Goal: Contribute content: Contribute content

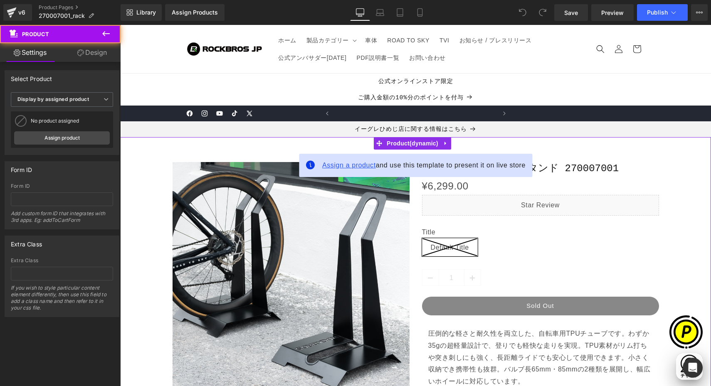
click at [334, 163] on span "Assign a product" at bounding box center [349, 165] width 54 height 7
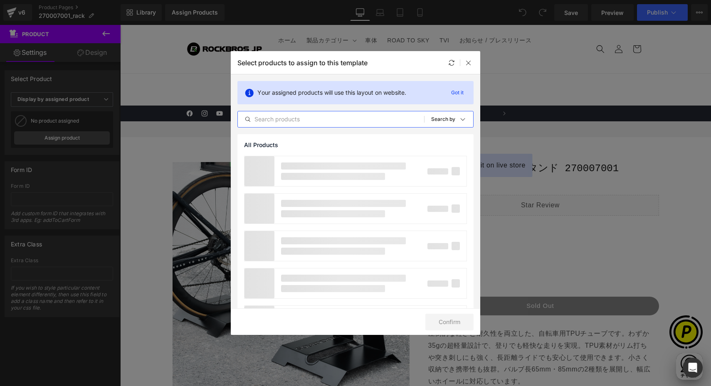
click at [304, 121] on input "text" at bounding box center [331, 119] width 186 height 10
drag, startPoint x: 279, startPoint y: 120, endPoint x: 297, endPoint y: 120, distance: 17.9
click at [279, 120] on input "rack" at bounding box center [331, 119] width 186 height 10
drag, startPoint x: 296, startPoint y: 119, endPoint x: 238, endPoint y: 113, distance: 58.5
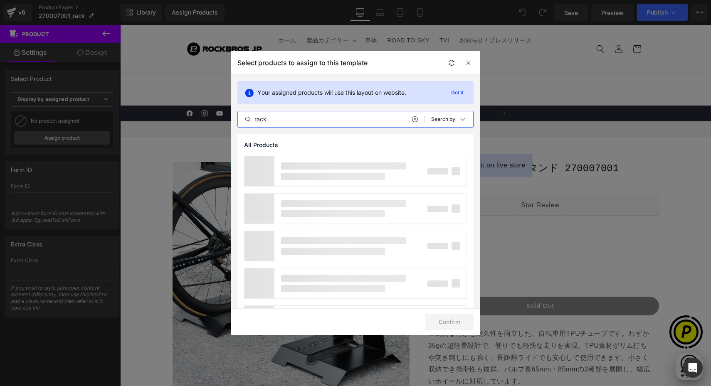
click at [237, 111] on div "rack All Products Shopify Collections Product Templates Shopify Collections Sor…" at bounding box center [355, 119] width 236 height 17
paste input "270007001"
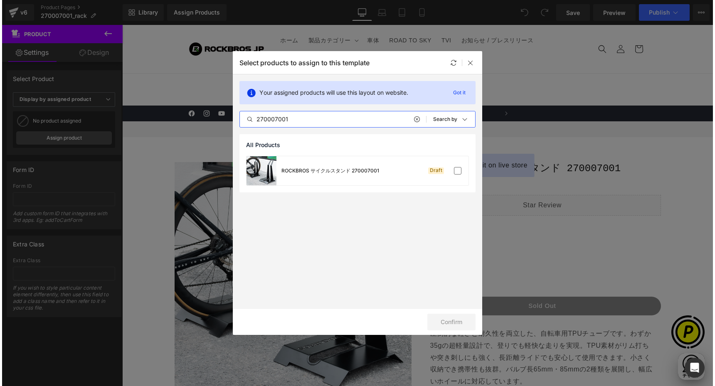
scroll to position [0, 486]
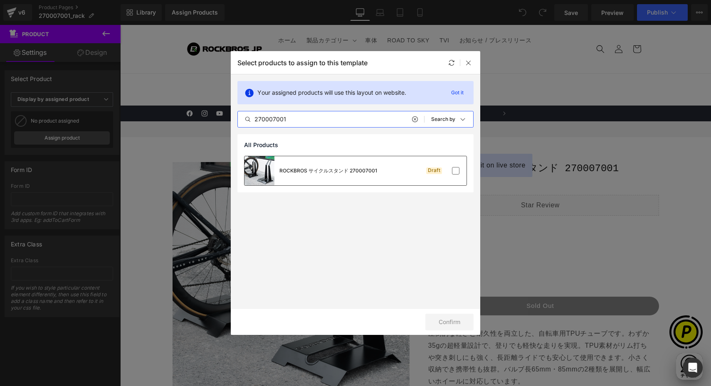
type input "270007001"
click at [461, 172] on div "ROCKBROS サイクルスタンド 270007001 Draft" at bounding box center [355, 170] width 222 height 29
click at [448, 317] on button "Confirm" at bounding box center [449, 322] width 48 height 17
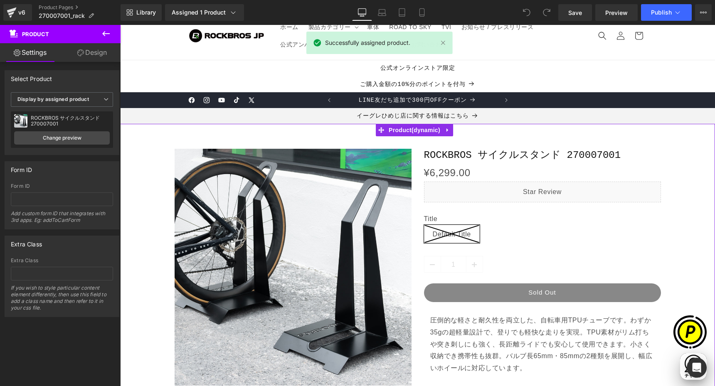
scroll to position [25, 0]
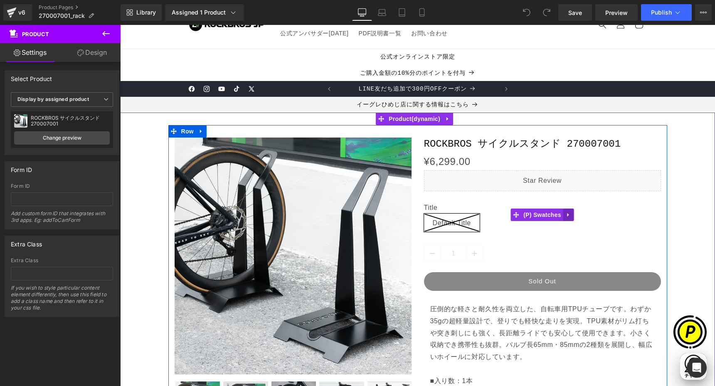
click at [565, 217] on icon at bounding box center [568, 214] width 6 height 6
click at [571, 215] on icon at bounding box center [574, 215] width 6 height 6
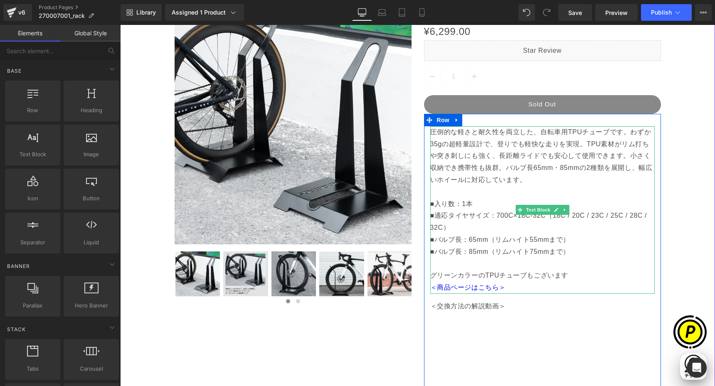
scroll to position [152, 0]
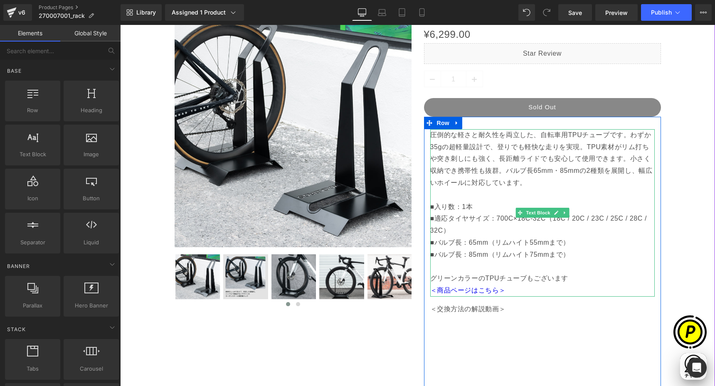
click at [452, 162] on p "圧倒的な軽さと耐久性を両立した、自転車用TPUチューブです。わずか35gの超軽量設計で、登りでも軽快な走りを実現。TPU素材がリム打ちや突き刺しにも強く、長距…" at bounding box center [542, 183] width 224 height 108
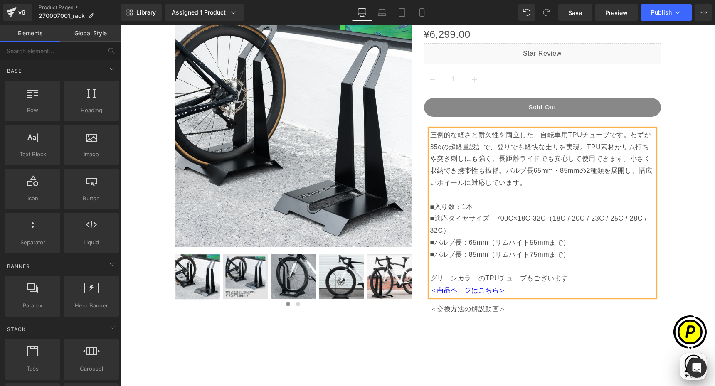
scroll to position [0, 324]
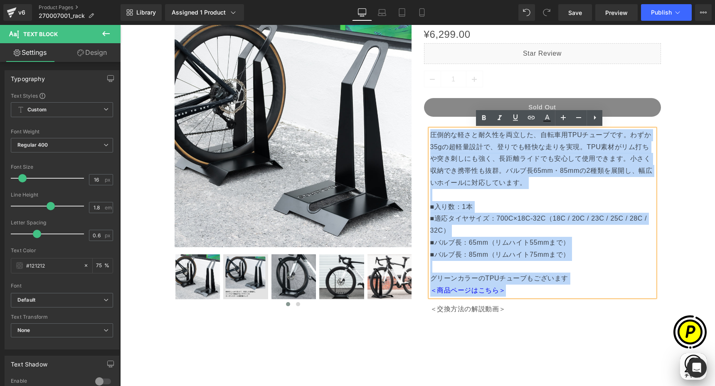
drag, startPoint x: 428, startPoint y: 134, endPoint x: 542, endPoint y: 289, distance: 192.1
click at [553, 293] on div "圧倒的な軽さと耐久性を両立した、自転車用TPUチューブです。わずか35gの超軽量設計で、登りでも軽快な走りを実現。TPU素材がリム打ちや突き刺しにも強く、長距…" at bounding box center [542, 212] width 224 height 167
paste div
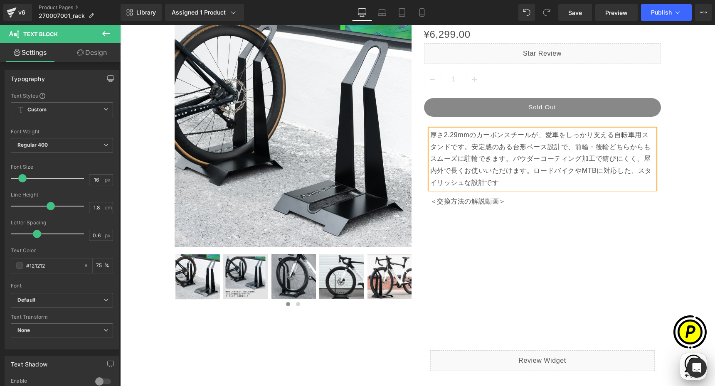
scroll to position [0, 486]
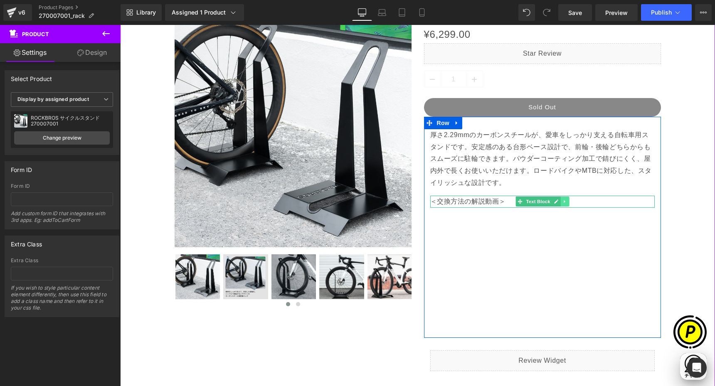
scroll to position [0, 0]
click at [562, 203] on icon at bounding box center [564, 201] width 5 height 5
click at [567, 202] on icon at bounding box center [568, 201] width 5 height 5
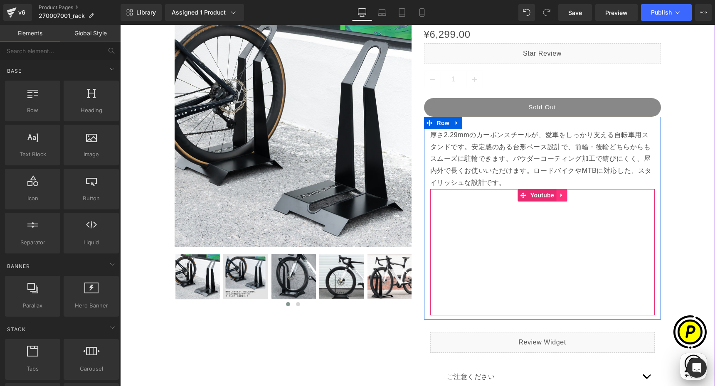
click at [557, 198] on link at bounding box center [561, 195] width 11 height 12
click at [564, 196] on icon at bounding box center [567, 195] width 6 height 6
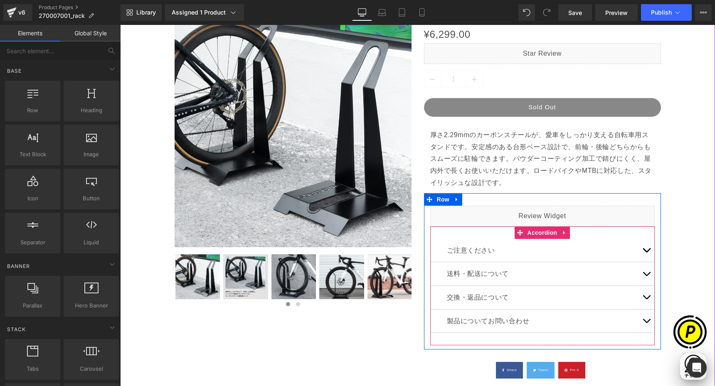
click at [642, 254] on button "button" at bounding box center [646, 250] width 17 height 23
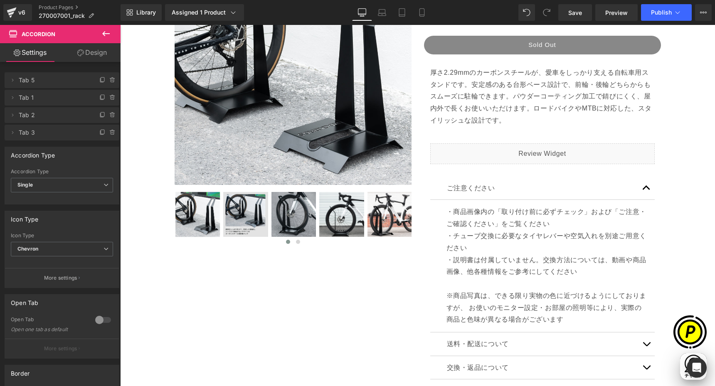
scroll to position [0, 486]
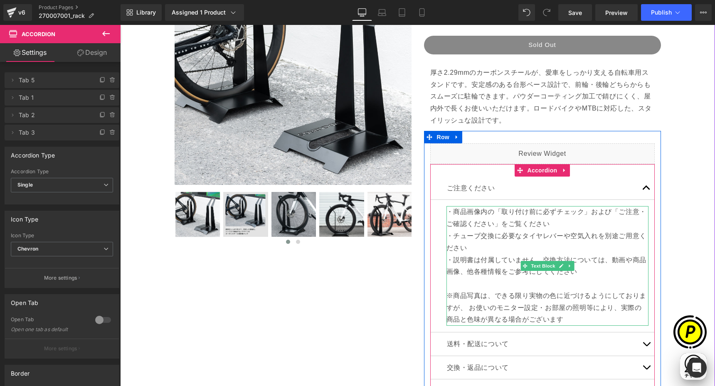
click at [496, 243] on p "・チューブ交換に必要なタイヤレバーや空気入れを別途ご用意ください" at bounding box center [547, 242] width 202 height 24
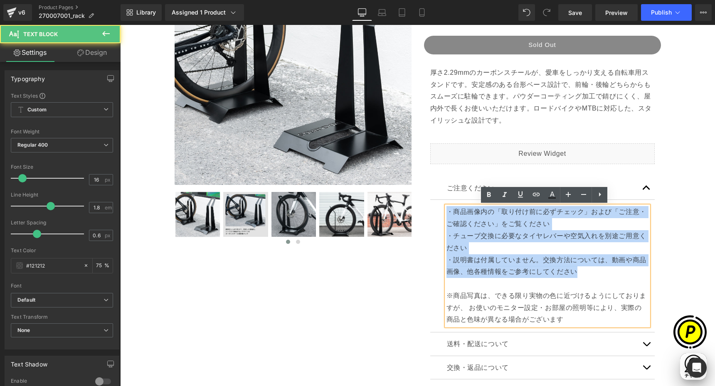
drag, startPoint x: 446, startPoint y: 211, endPoint x: 578, endPoint y: 270, distance: 144.7
click at [578, 270] on div "・商品画像内の「取り付け前に必ずチェック」および「ご注意・ご確認ください」をご覧ください ・チューブ交換に必要なタイヤレバーや空気入れを別途ご用意ください ・…" at bounding box center [547, 266] width 202 height 120
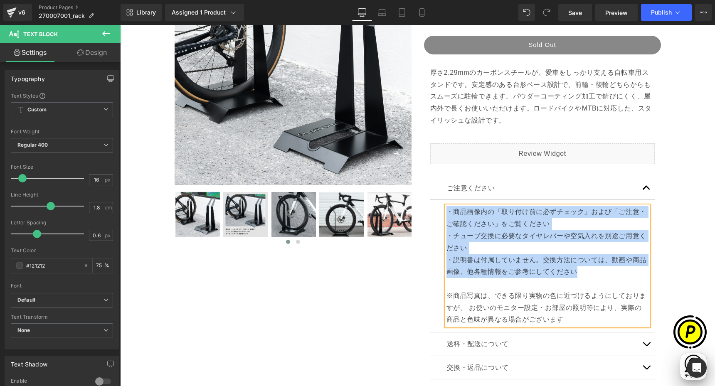
paste div
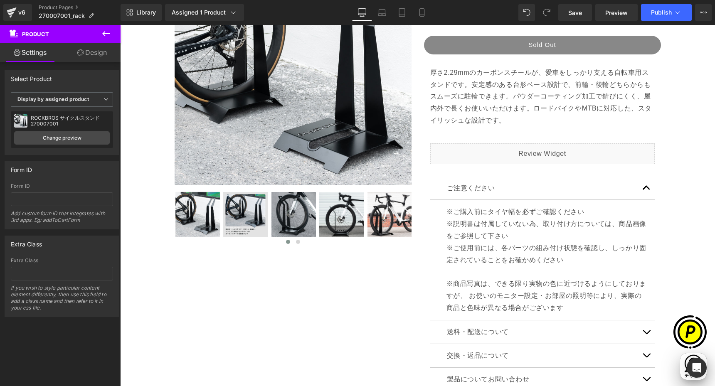
scroll to position [0, 0]
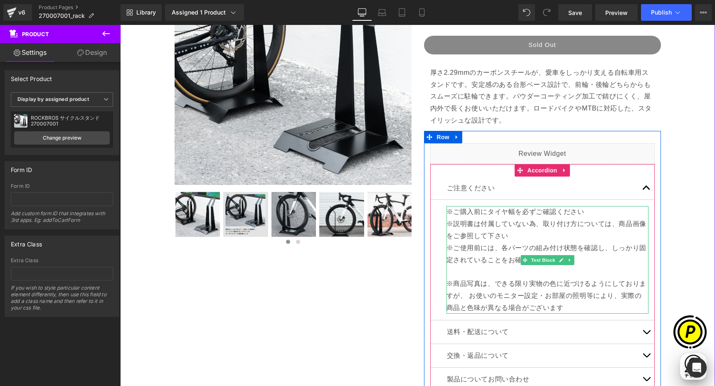
click at [461, 291] on p "※商品写真は、できる限り実物の色に近づけるようにしておりますが、 お使いのモニター設定・お部屋の照明等により、実際の商品と色味が異なる場合がございます" at bounding box center [547, 296] width 202 height 36
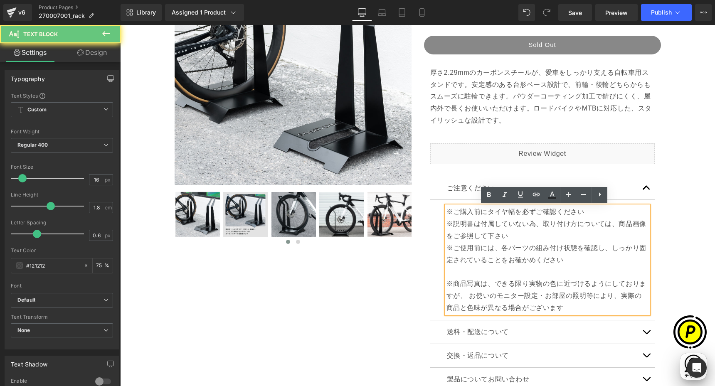
click at [447, 282] on p "※商品写真は、できる限り実物の色に近づけるようにしておりますが、 お使いのモニター設定・お部屋の照明等により、実際の商品と色味が異なる場合がございます" at bounding box center [547, 296] width 202 height 36
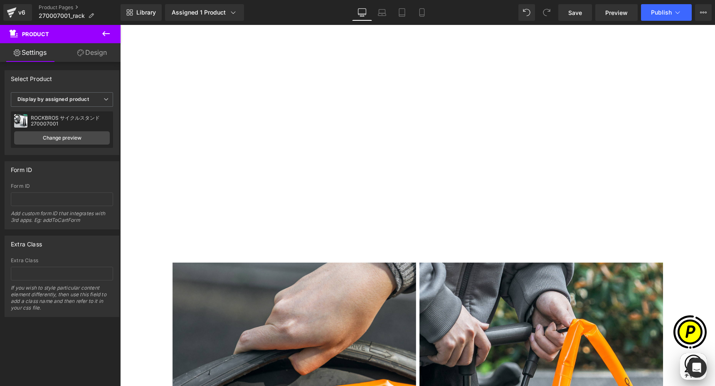
scroll to position [0, 162]
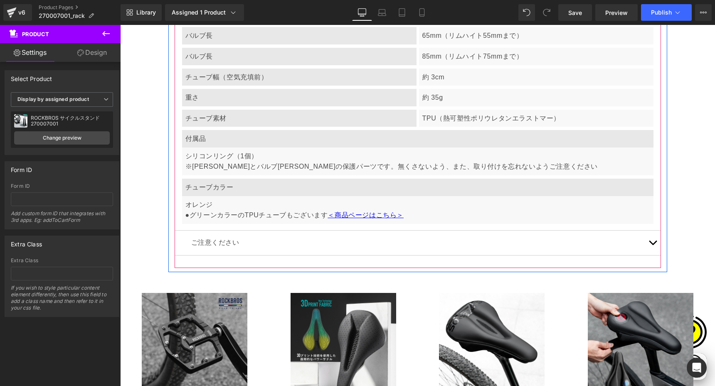
click at [646, 240] on button "button" at bounding box center [652, 243] width 17 height 25
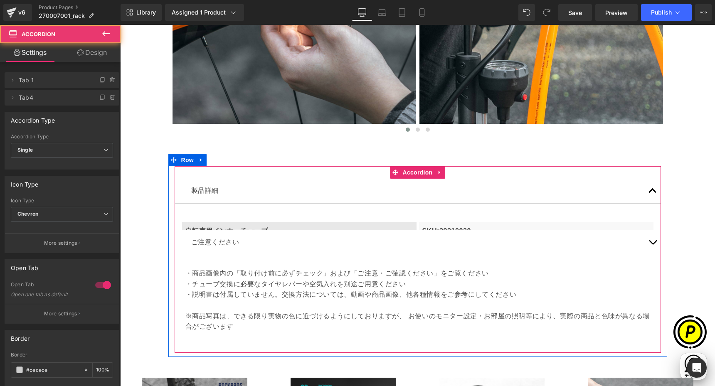
scroll to position [2688, 0]
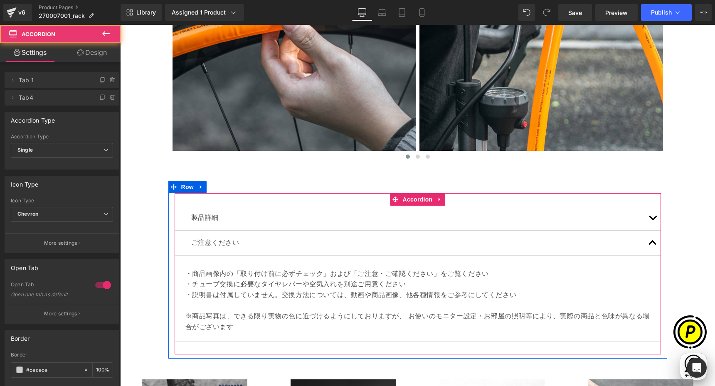
click at [195, 273] on div "・商品画像内の「取り付け前に必ずチェック」および「ご注意・ご確認ください」をご覧ください ・チューブ交換に必要なタイヤレバーや空気入れを別途ご用意ください ・…" at bounding box center [418, 299] width 474 height 74
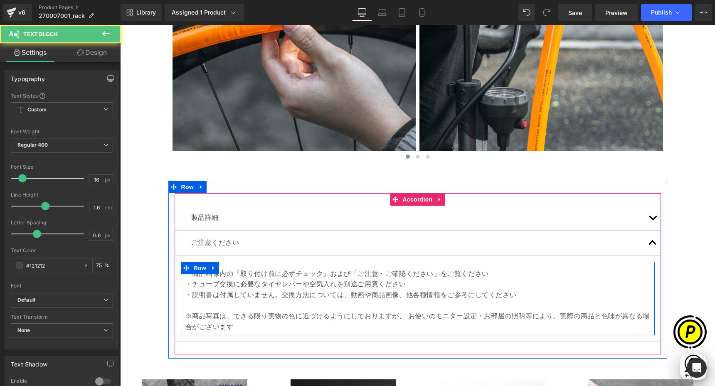
click at [205, 288] on p "・チューブ交換に必要なタイヤレバーや空気入れを別途ご用意ください" at bounding box center [417, 284] width 465 height 11
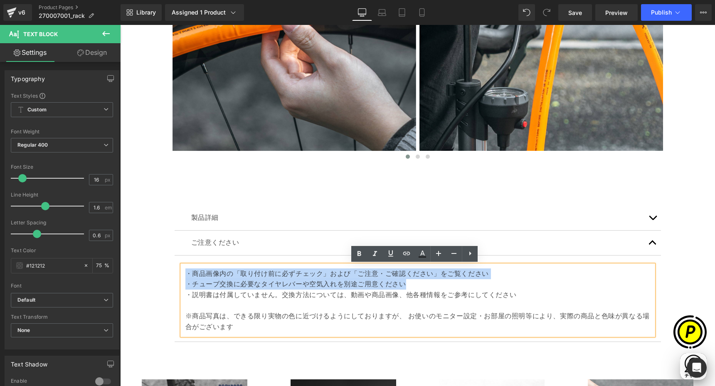
scroll to position [0, 324]
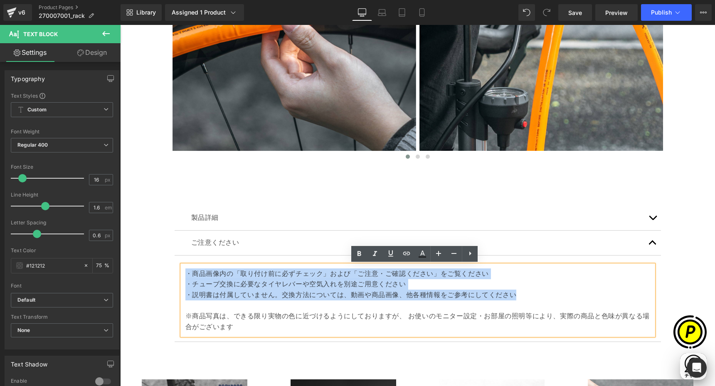
drag, startPoint x: 184, startPoint y: 273, endPoint x: 503, endPoint y: 295, distance: 319.5
click at [518, 295] on div "・商品画像内の「取り付け前に必ずチェック」および「ご注意・ご確認ください」をご覧ください ・チューブ交換に必要なタイヤレバーや空気入れを別途ご用意ください ・…" at bounding box center [417, 300] width 471 height 71
paste div
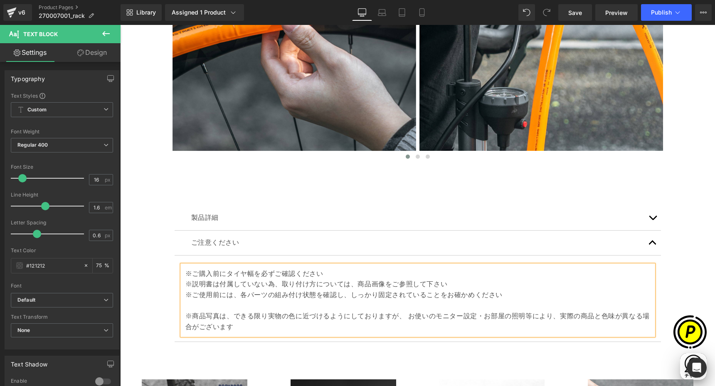
drag, startPoint x: 186, startPoint y: 315, endPoint x: 193, endPoint y: 315, distance: 7.5
click at [186, 315] on p "※ご使用前には、各パーツの組み付け状態を確認し、しっかり固定されていることをお確かめください ※商品写真は、できる限り実物の色に近づけるようにしておりますが、…" at bounding box center [417, 311] width 465 height 42
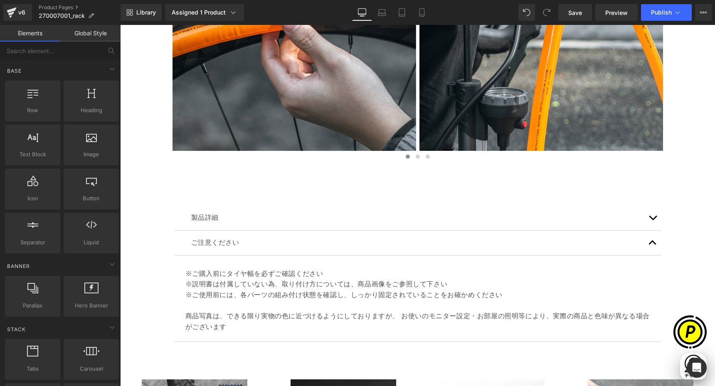
scroll to position [0, 486]
click at [577, 10] on span "Save" at bounding box center [575, 12] width 14 height 9
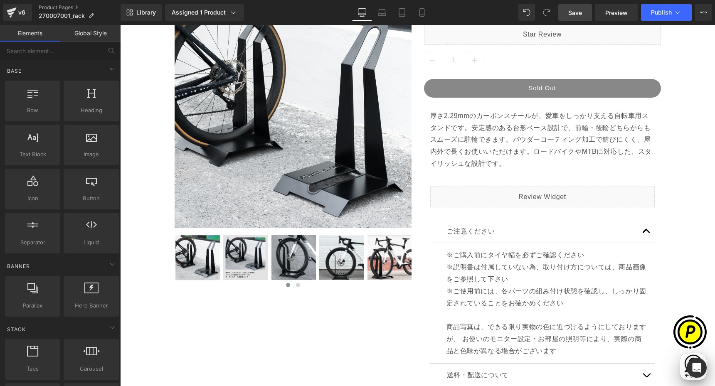
scroll to position [0, 0]
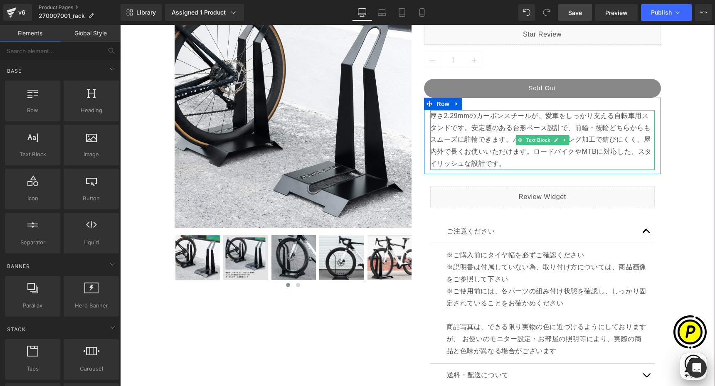
click at [505, 163] on p "厚さ2.29mmのカーボンスチールが、愛車をしっかり支える自転車用スタンドです。安定感のある台形ベース設計で、前輪・後輪どちらからもスムーズに駐輪できます。パ…" at bounding box center [542, 140] width 224 height 60
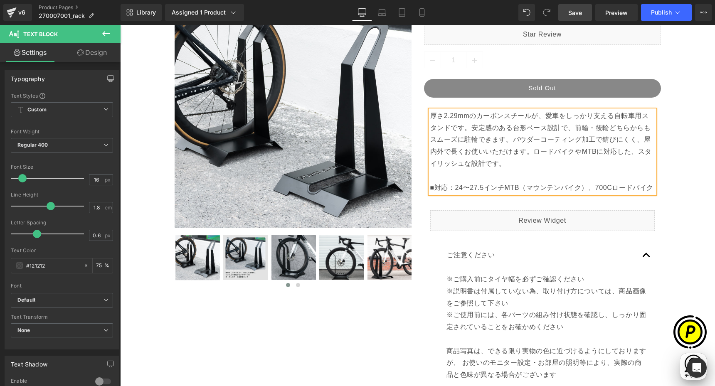
scroll to position [0, 162]
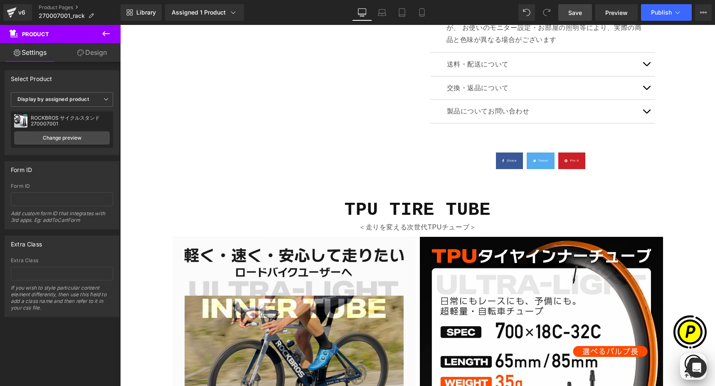
scroll to position [0, 486]
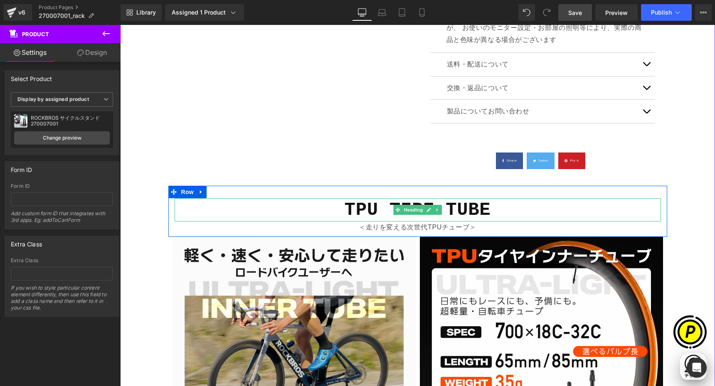
click at [359, 207] on b "TPU TIRE TUBE" at bounding box center [417, 209] width 146 height 21
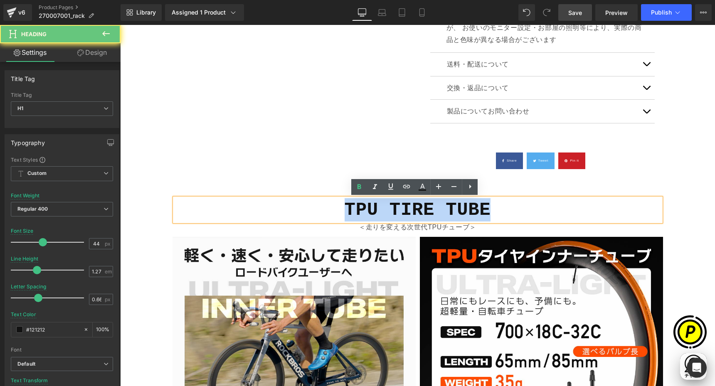
drag, startPoint x: 346, startPoint y: 209, endPoint x: 478, endPoint y: 206, distance: 132.2
click at [488, 207] on h1 "TPU TIRE TUBE" at bounding box center [418, 209] width 486 height 23
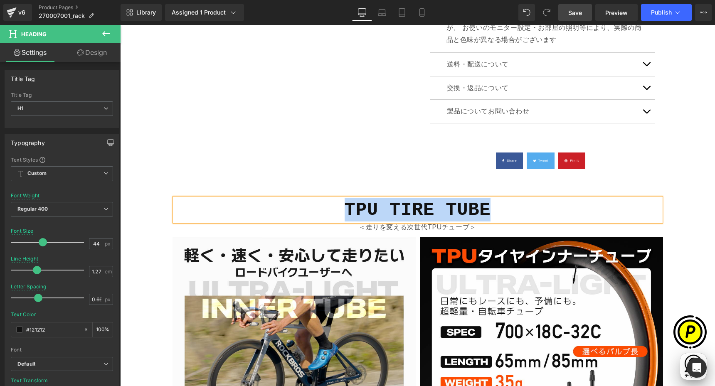
paste div
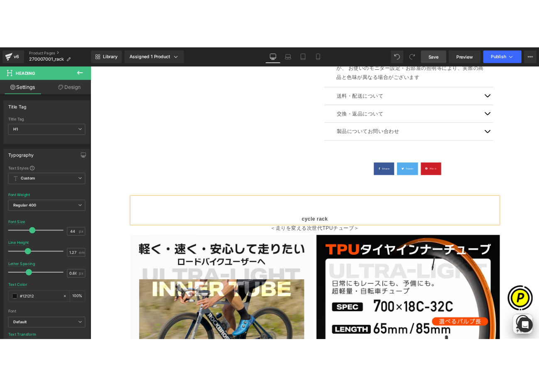
scroll to position [0, 0]
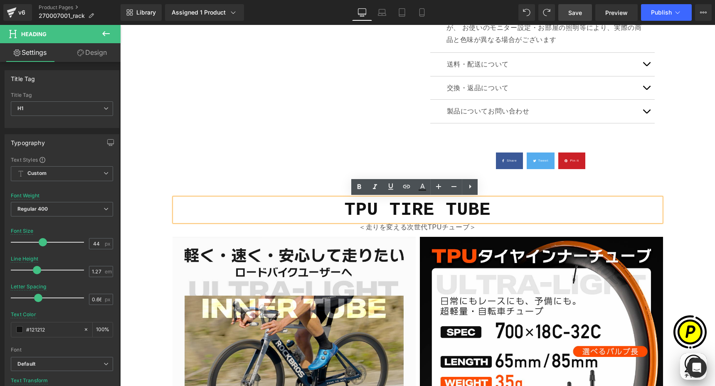
click at [386, 210] on b "TPU TIRE TUBE" at bounding box center [417, 209] width 146 height 21
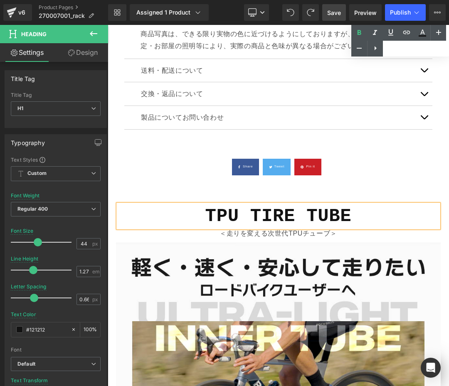
scroll to position [0, 288]
drag, startPoint x: 243, startPoint y: 205, endPoint x: 221, endPoint y: 215, distance: 24.0
click at [243, 206] on b "TPU TIRE TUBE" at bounding box center [278, 216] width 146 height 21
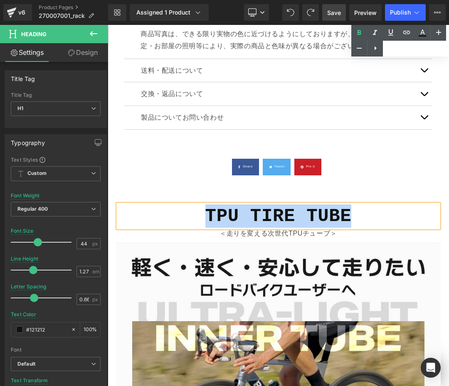
drag, startPoint x: 204, startPoint y: 206, endPoint x: 358, endPoint y: 208, distance: 153.7
click at [354, 205] on h1 "TPU TIRE TUBE" at bounding box center [278, 215] width 320 height 23
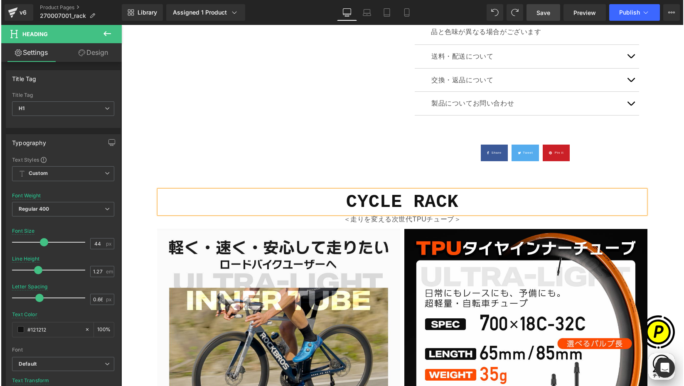
scroll to position [482, 0]
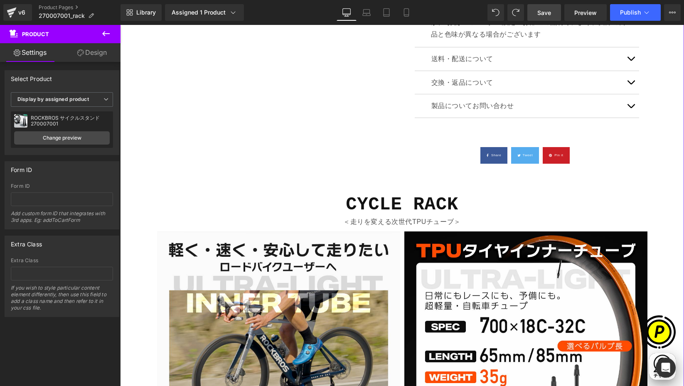
scroll to position [0, 162]
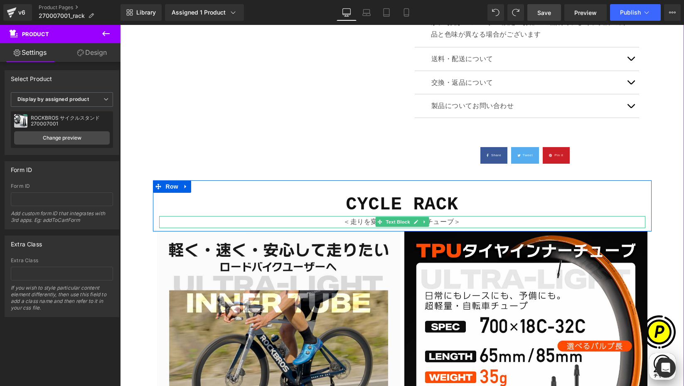
click at [363, 224] on p "＜走りを変える次世代TPUチューブ＞" at bounding box center [402, 222] width 486 height 12
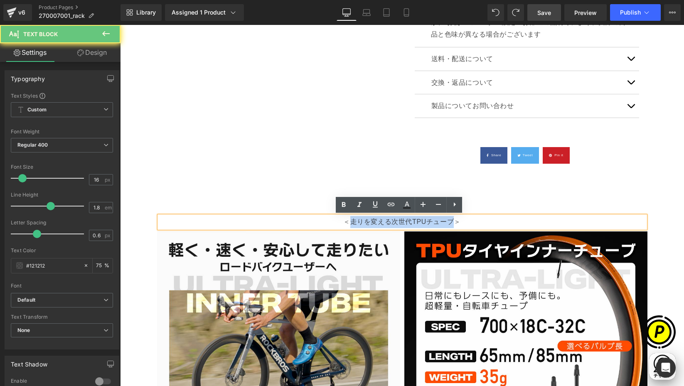
drag, startPoint x: 346, startPoint y: 221, endPoint x: 449, endPoint y: 223, distance: 103.1
click at [449, 223] on p "＜走りを変える次世代TPUチューブ＞" at bounding box center [402, 222] width 486 height 12
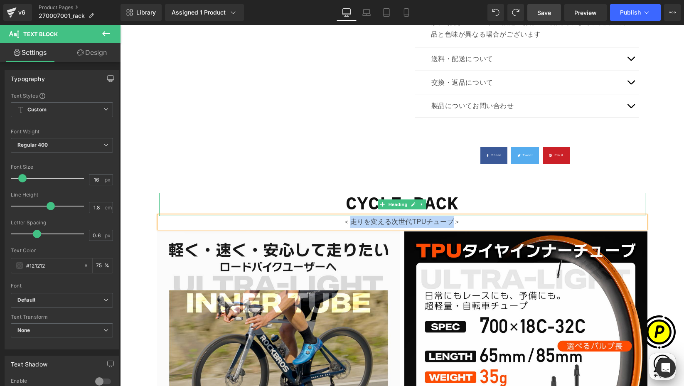
paste div
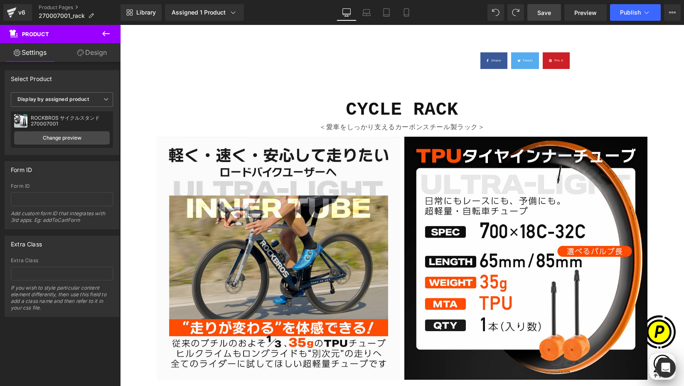
scroll to position [0, 324]
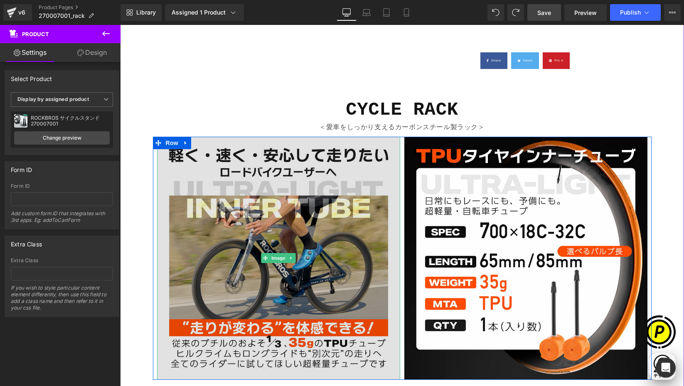
click at [325, 227] on img at bounding box center [278, 258] width 243 height 243
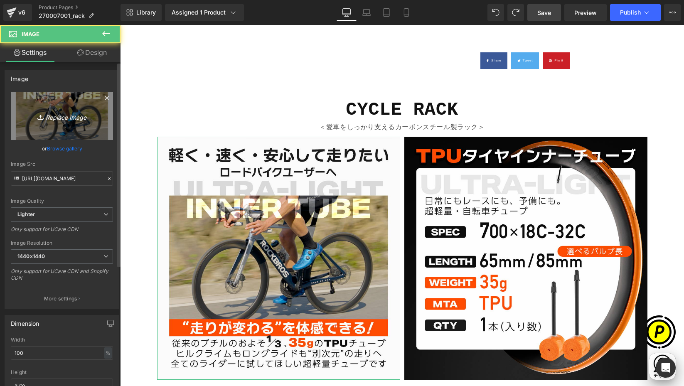
click at [48, 112] on icon "Replace Image" at bounding box center [62, 116] width 66 height 10
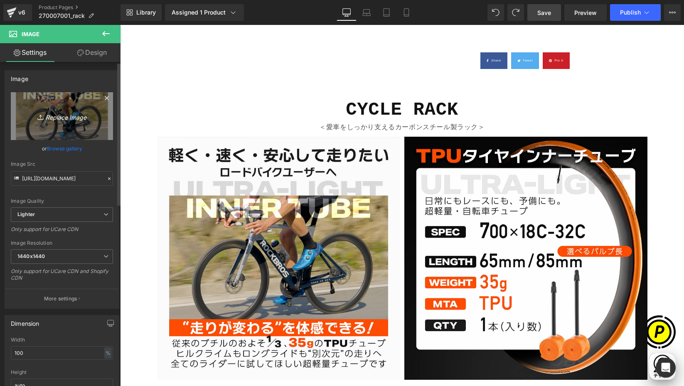
scroll to position [0, 486]
type input "C:\fakepath\270007001_2.jpg"
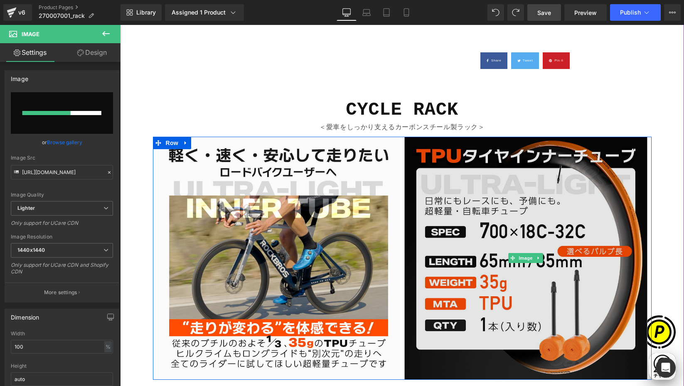
scroll to position [0, 0]
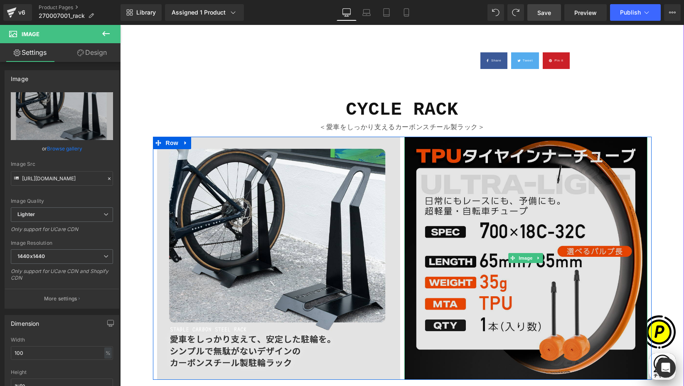
type input "[URL][DOMAIN_NAME]"
click at [507, 193] on img at bounding box center [525, 258] width 243 height 243
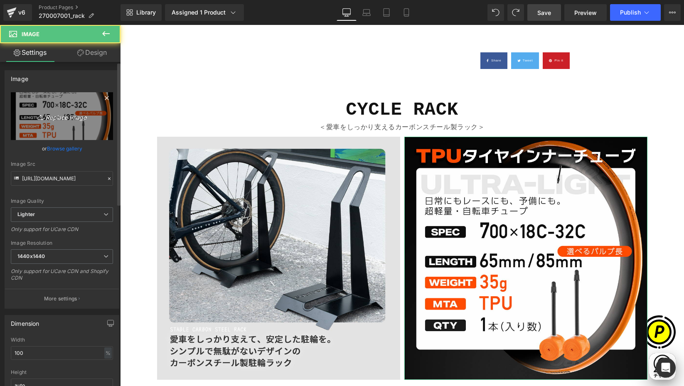
click at [79, 104] on link "Replace Image" at bounding box center [62, 116] width 102 height 48
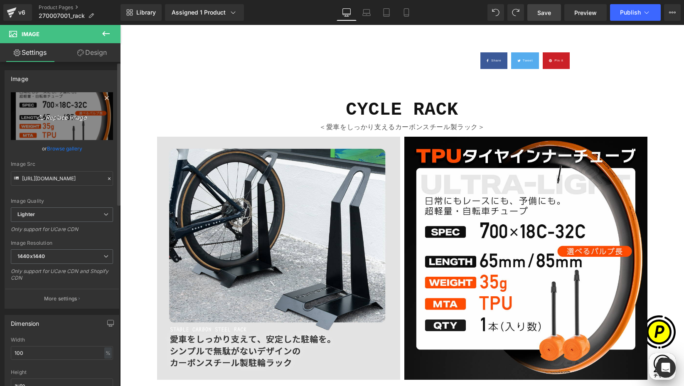
scroll to position [0, 162]
type input "C:\fakepath\270007001_3.jpg"
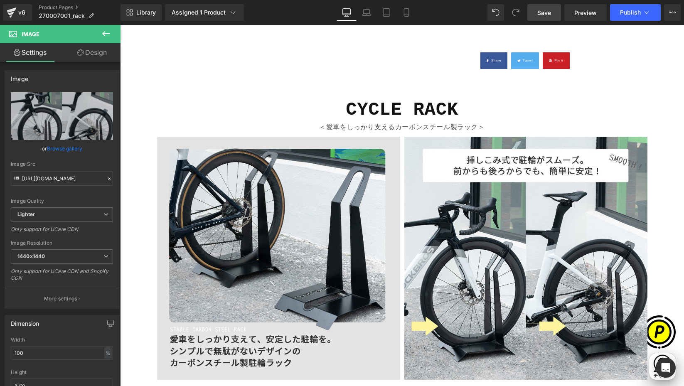
type input "[URL][DOMAIN_NAME]"
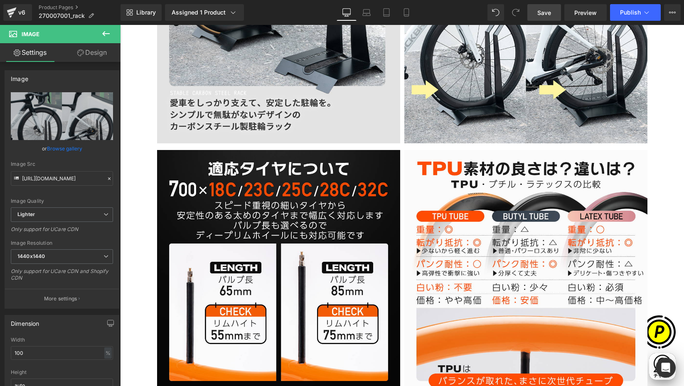
scroll to position [856, 0]
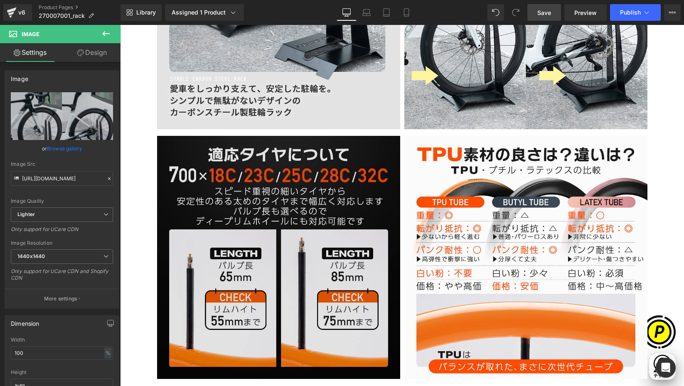
click at [307, 202] on img at bounding box center [278, 257] width 243 height 243
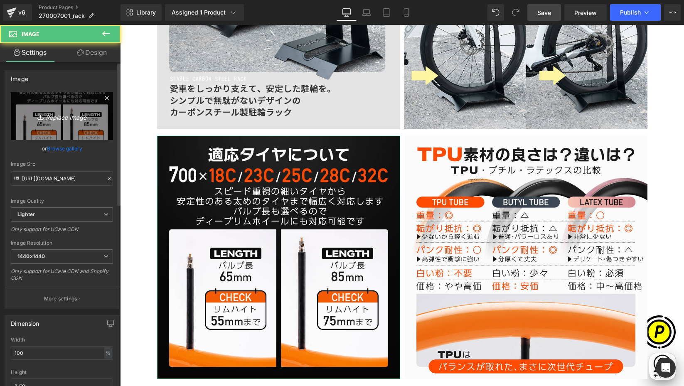
click at [72, 125] on link "Replace Image" at bounding box center [62, 116] width 102 height 48
type input "C:\fakepath\270007001_4.jpg"
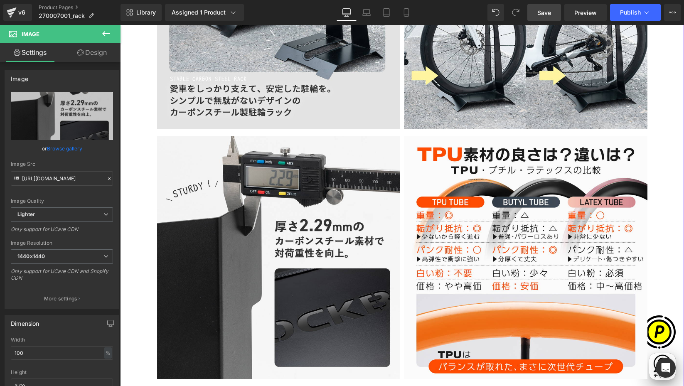
type input "[URL][DOMAIN_NAME]"
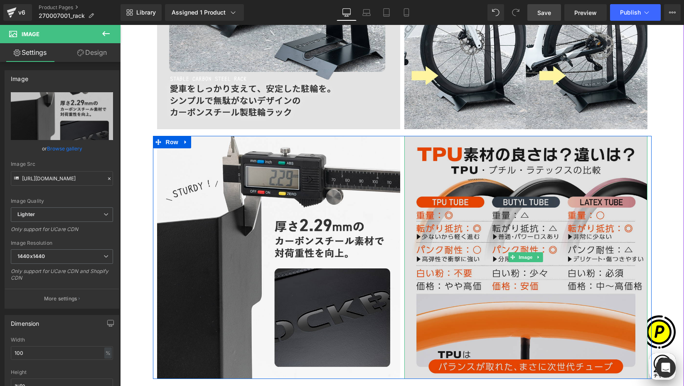
click at [466, 203] on img at bounding box center [525, 257] width 243 height 243
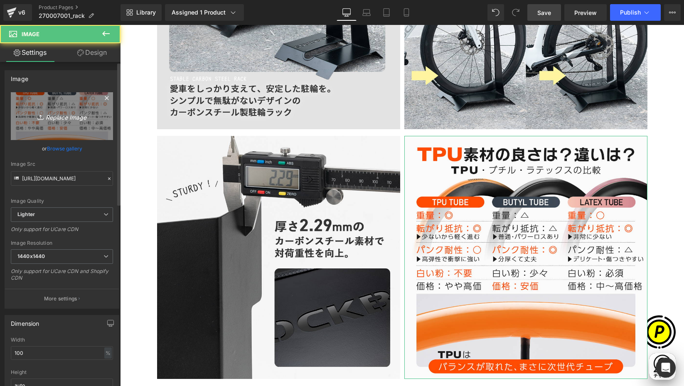
click at [92, 111] on icon "Replace Image" at bounding box center [62, 116] width 66 height 10
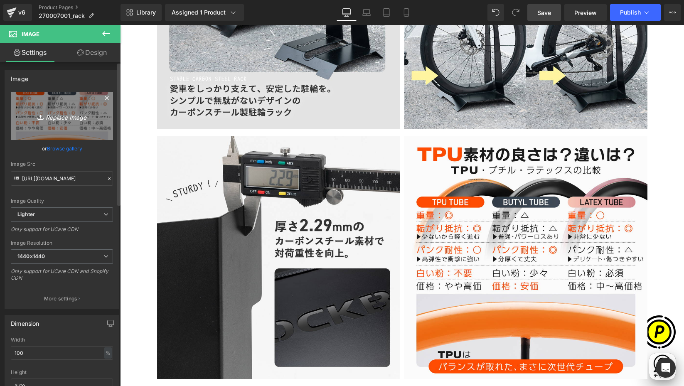
scroll to position [0, 162]
type input "C:\fakepath\270007001_5.jpg"
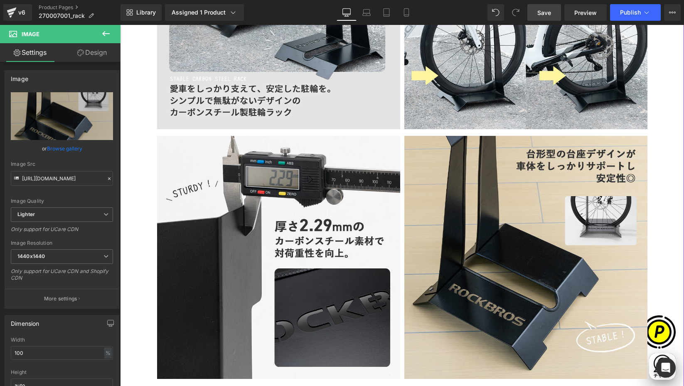
type input "[URL][DOMAIN_NAME]"
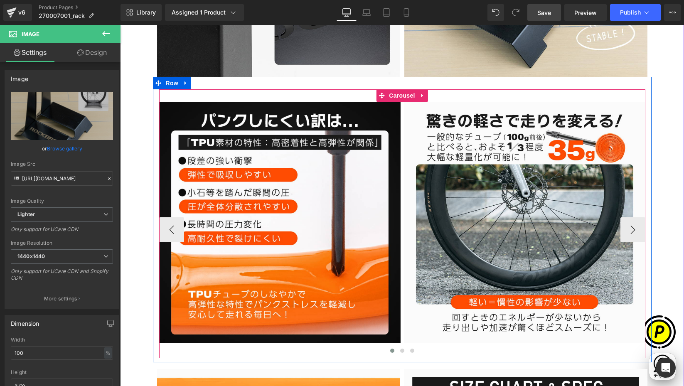
scroll to position [0, 324]
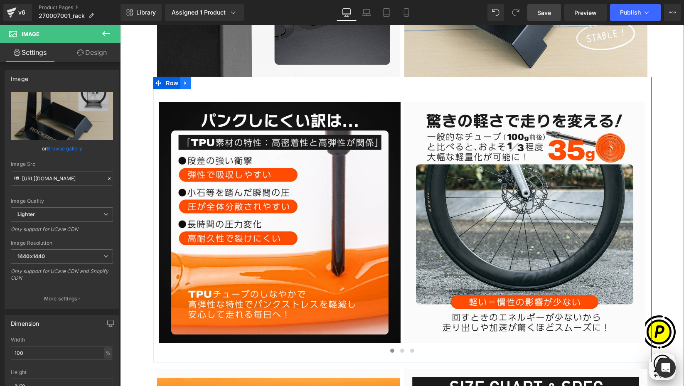
click at [184, 83] on icon at bounding box center [185, 83] width 2 height 4
click at [204, 86] on icon at bounding box center [207, 83] width 6 height 6
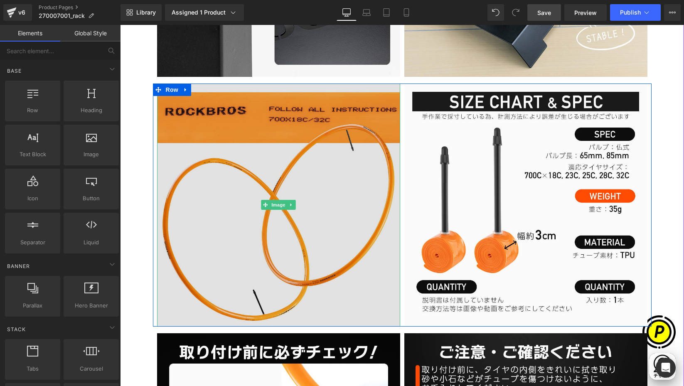
click at [265, 139] on img at bounding box center [278, 205] width 243 height 243
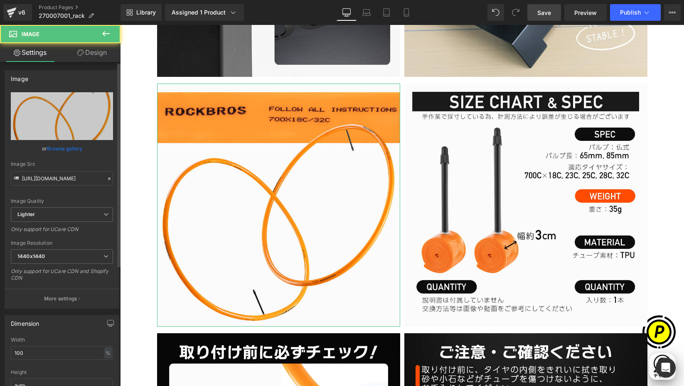
scroll to position [0, 486]
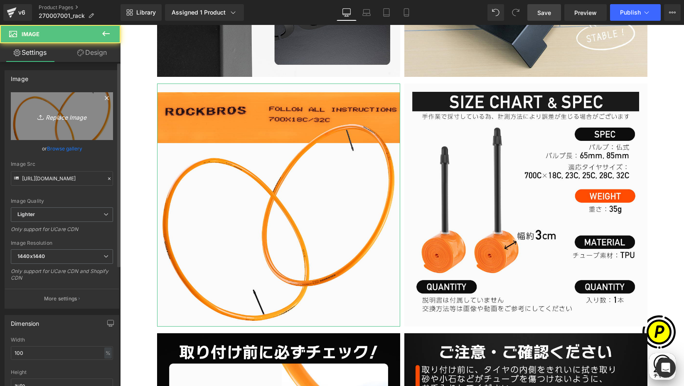
click at [65, 106] on link "Replace Image" at bounding box center [62, 116] width 102 height 48
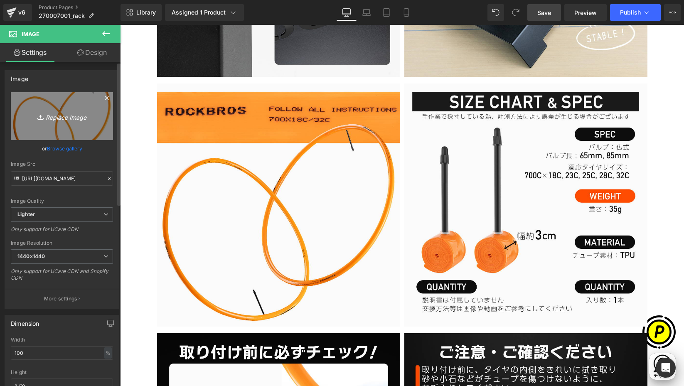
type input "C:\fakepath\270007001_6.jpg"
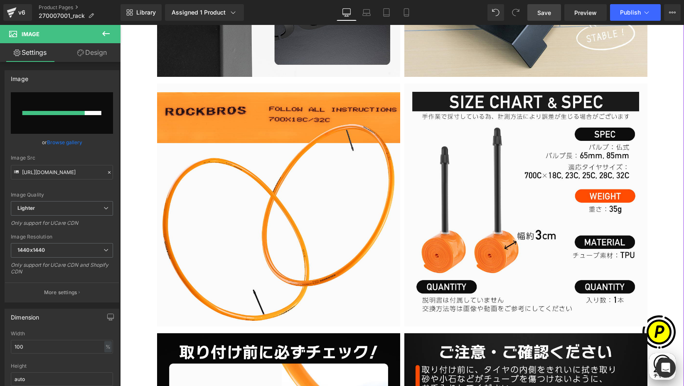
scroll to position [0, 0]
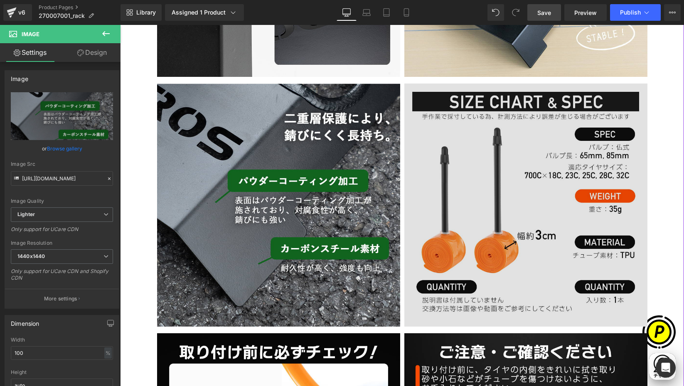
type input "[URL][DOMAIN_NAME]"
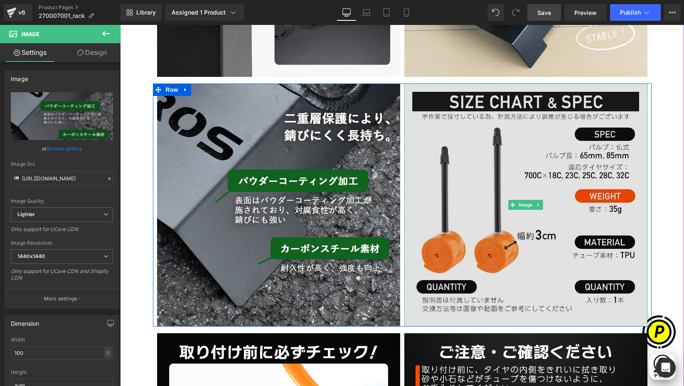
click at [477, 172] on img at bounding box center [525, 205] width 243 height 243
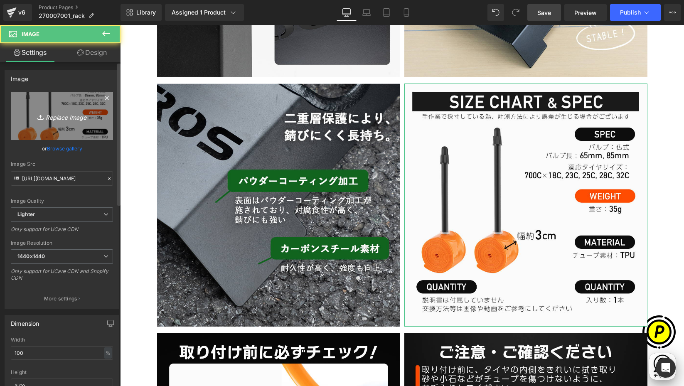
click at [52, 118] on icon "Replace Image" at bounding box center [62, 116] width 66 height 10
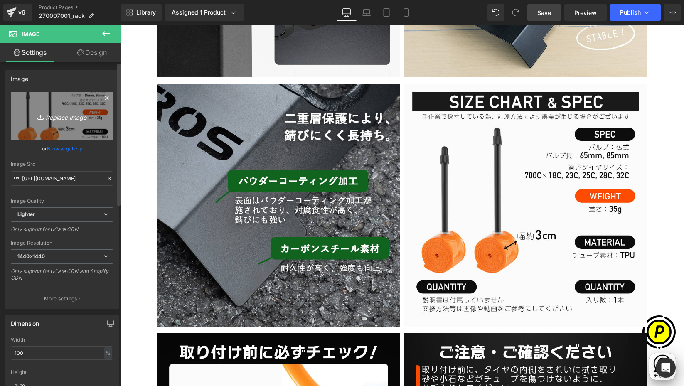
scroll to position [0, 162]
type input "C:\fakepath\270007001_7.jpg"
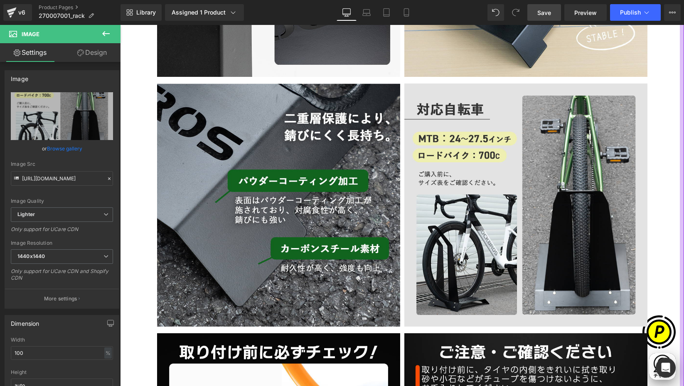
type input "[URL][DOMAIN_NAME]"
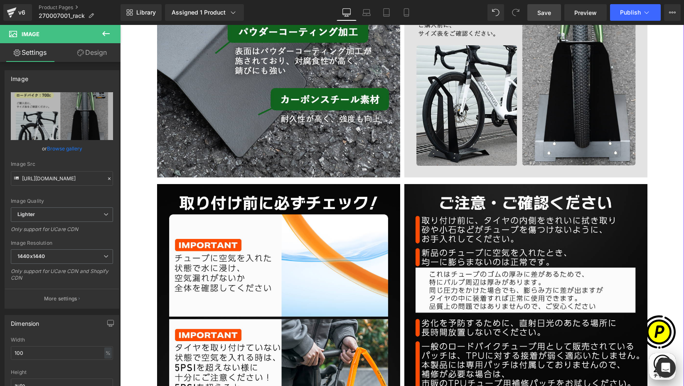
scroll to position [1457, 0]
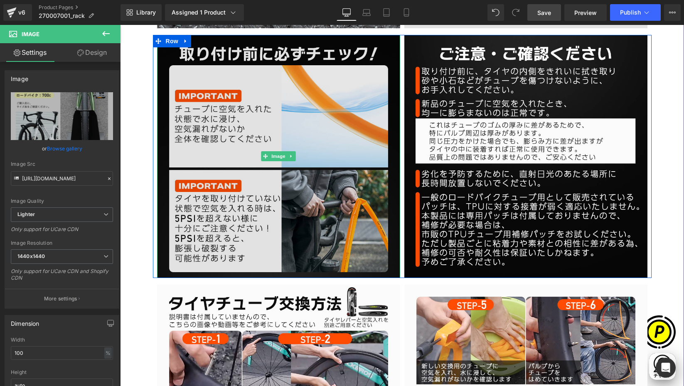
click at [280, 101] on img at bounding box center [278, 156] width 243 height 243
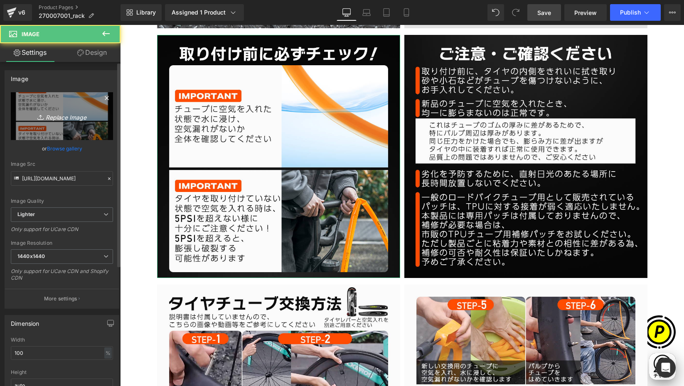
click at [83, 118] on icon "Replace Image" at bounding box center [62, 116] width 66 height 10
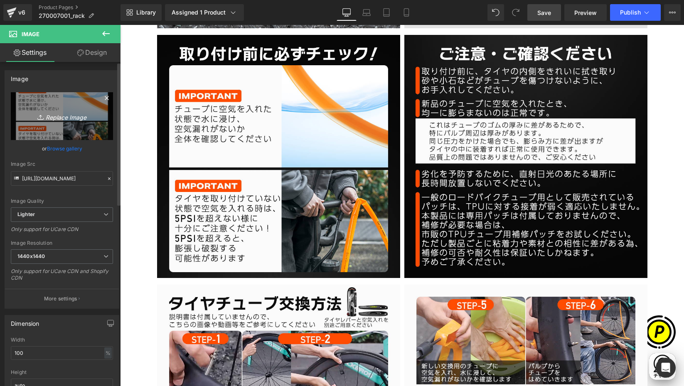
type input "C:\fakepath\270007001_8.jpg"
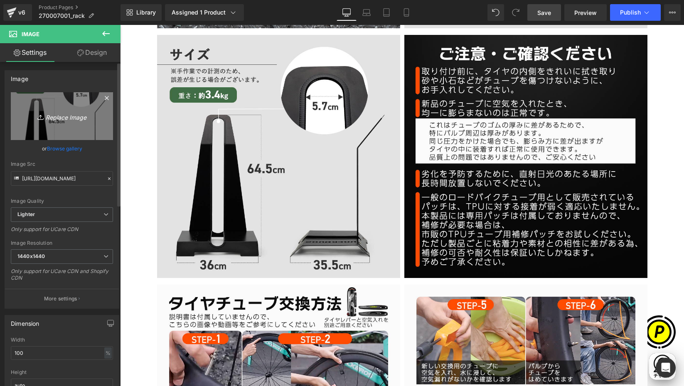
scroll to position [0, 0]
type input "[URL][DOMAIN_NAME]"
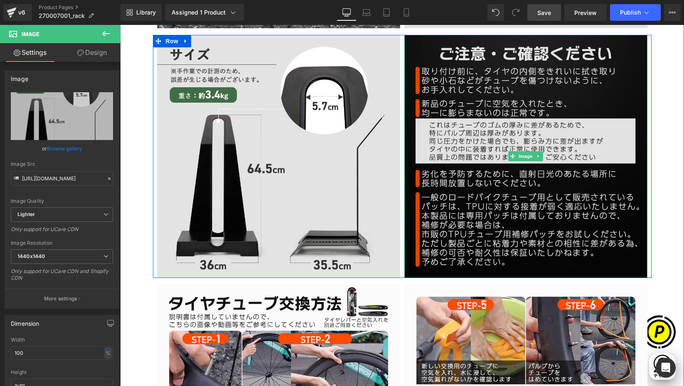
click at [459, 113] on img at bounding box center [525, 156] width 243 height 243
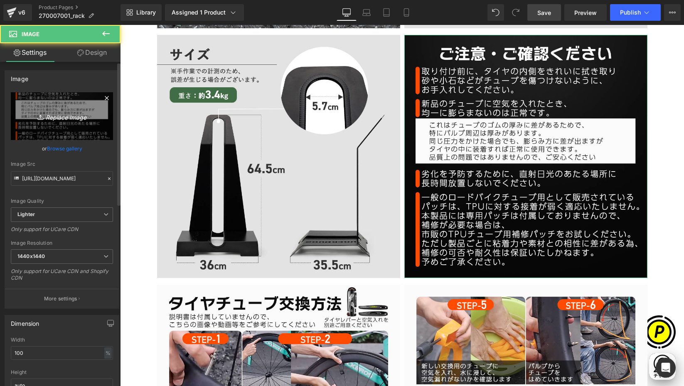
click at [69, 114] on icon "Replace Image" at bounding box center [62, 116] width 66 height 10
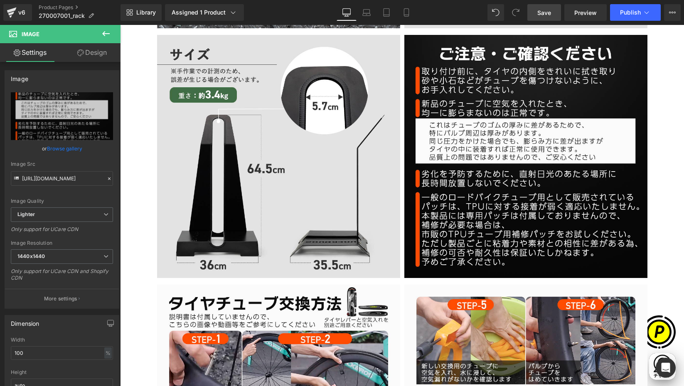
scroll to position [0, 162]
type input "C:\fakepath\270007001_9.jpg"
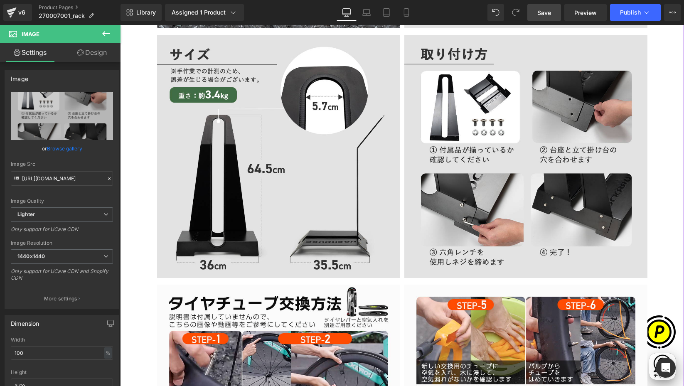
type input "[URL][DOMAIN_NAME]"
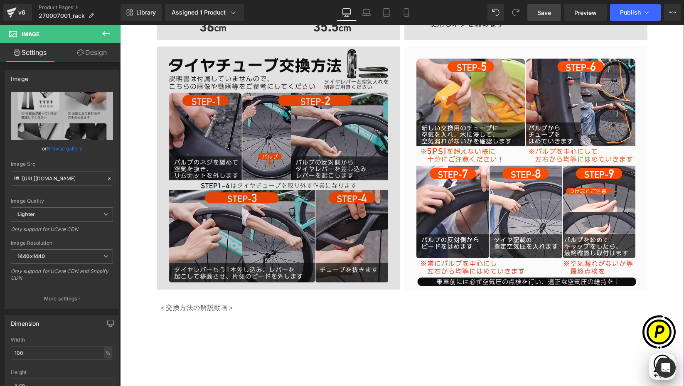
scroll to position [1694, 0]
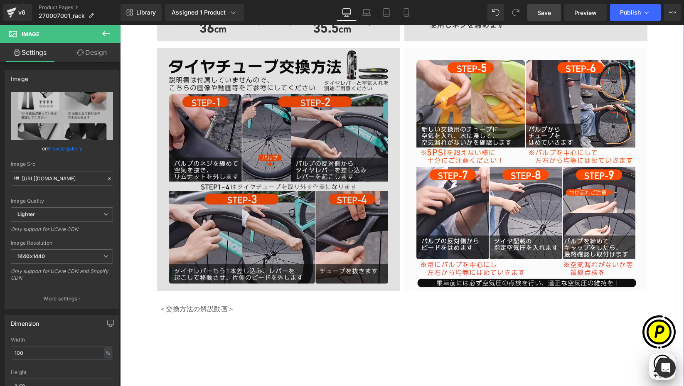
click at [235, 79] on img at bounding box center [278, 169] width 243 height 243
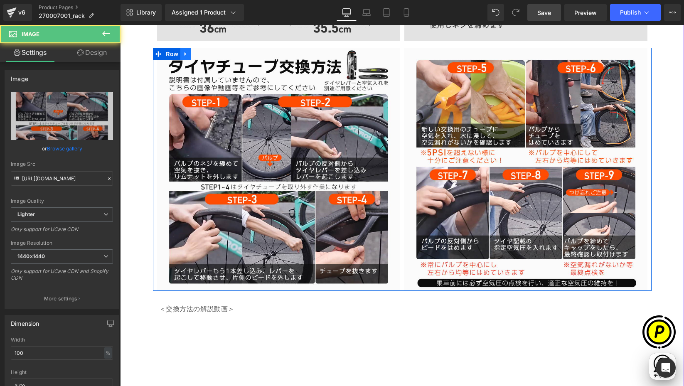
click at [184, 53] on icon at bounding box center [186, 54] width 6 height 6
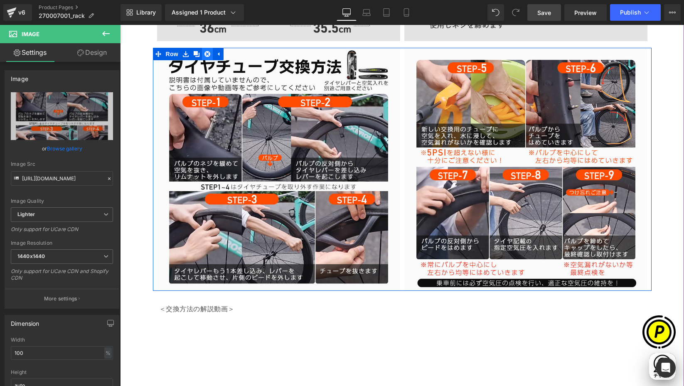
click at [204, 54] on icon at bounding box center [207, 54] width 6 height 6
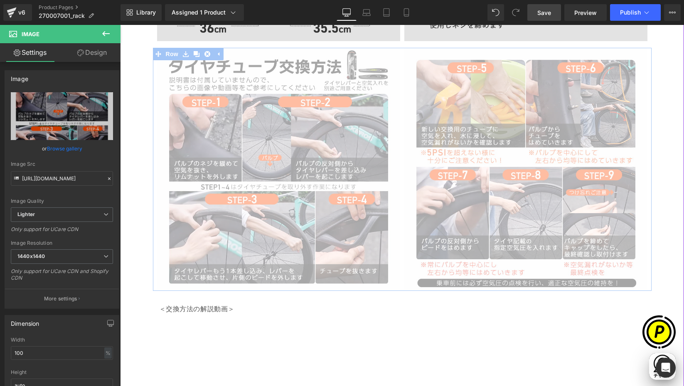
scroll to position [0, 486]
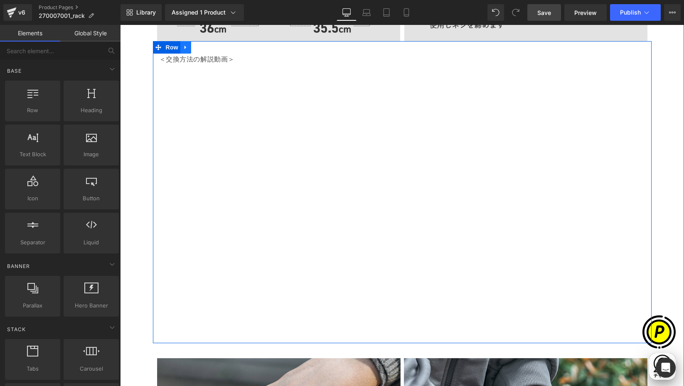
click at [184, 47] on icon at bounding box center [185, 47] width 2 height 4
click at [204, 49] on icon at bounding box center [207, 47] width 6 height 6
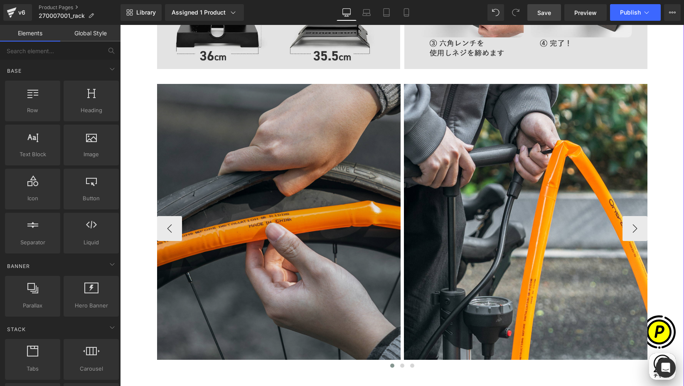
scroll to position [1667, 0]
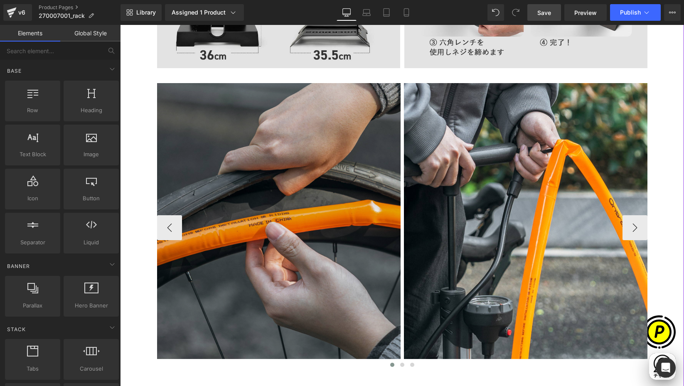
click at [310, 192] on img at bounding box center [278, 226] width 243 height 286
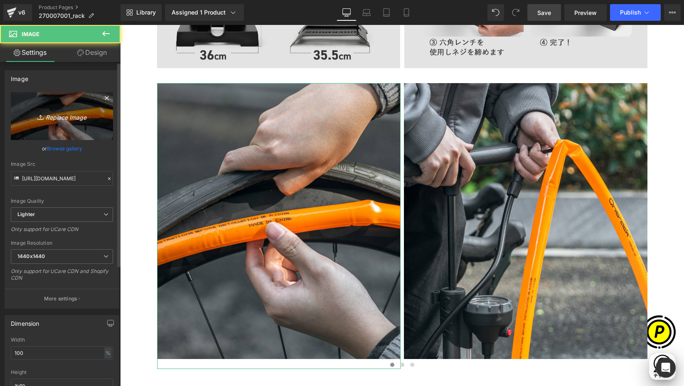
click at [69, 116] on icon "Replace Image" at bounding box center [62, 116] width 66 height 10
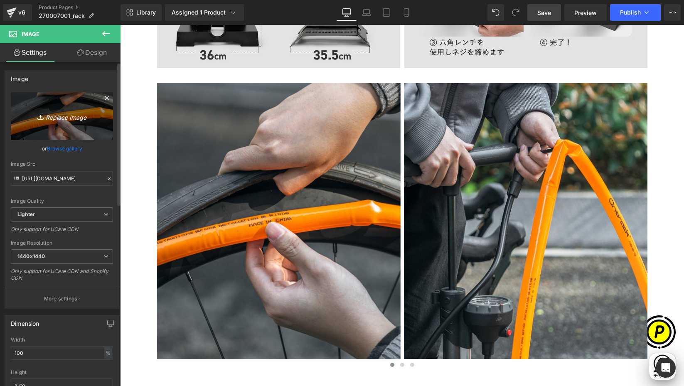
scroll to position [0, 162]
type input "C:\fakepath\shopify-LP-270007001-1.jpg"
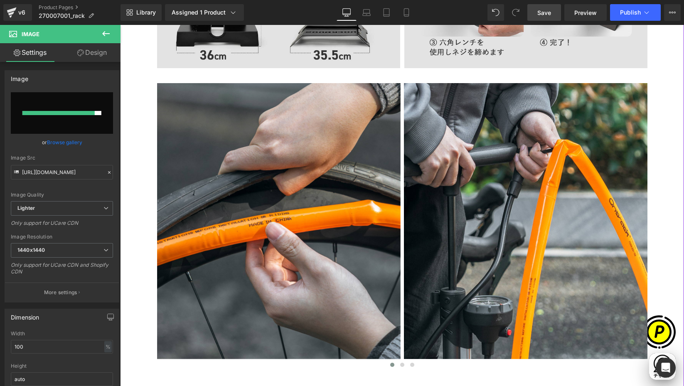
scroll to position [0, 324]
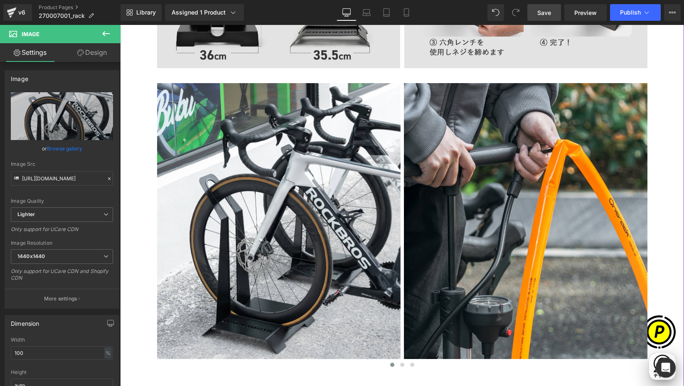
type input "[URL][DOMAIN_NAME]"
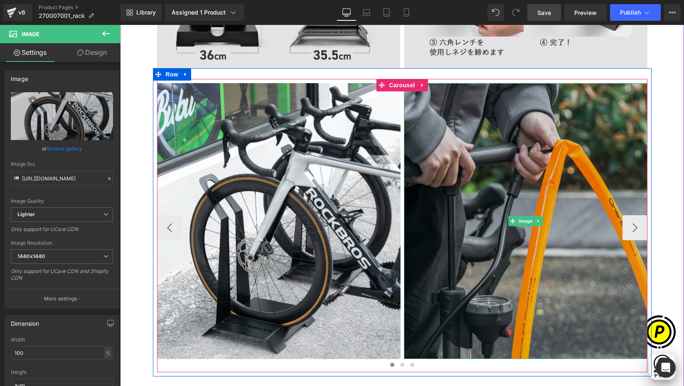
click at [470, 176] on img at bounding box center [525, 221] width 243 height 276
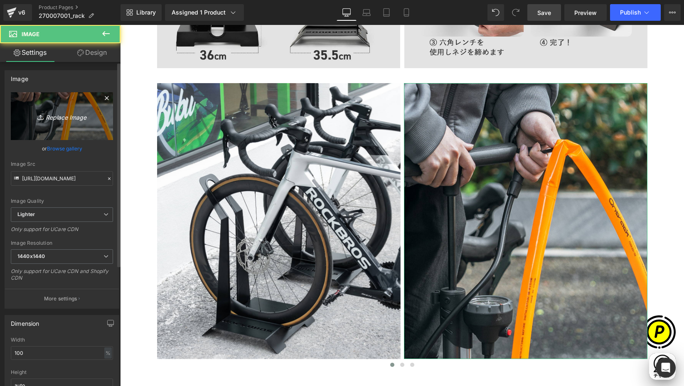
click at [40, 104] on link "Replace Image" at bounding box center [62, 116] width 102 height 48
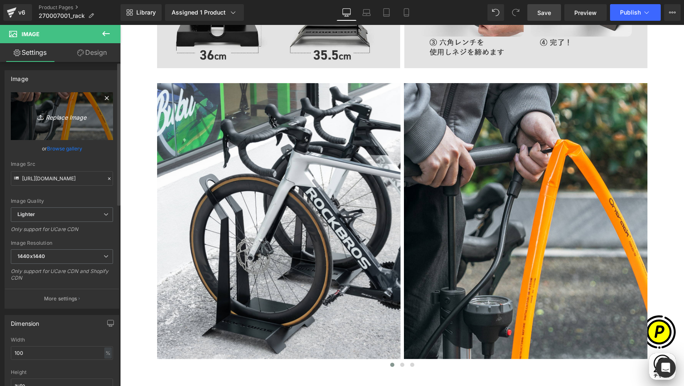
scroll to position [0, 486]
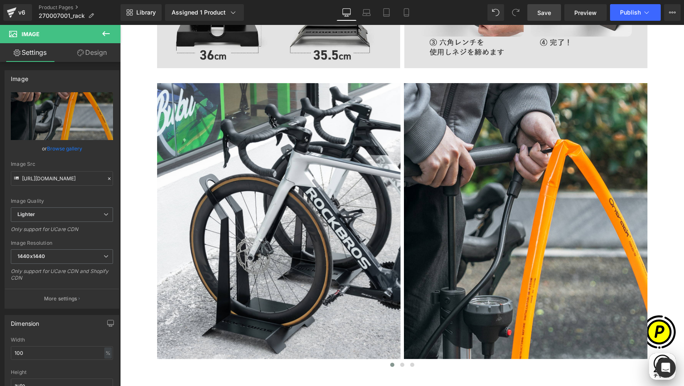
type input "C:\fakepath\shopify-LP-270007001-2.jpg"
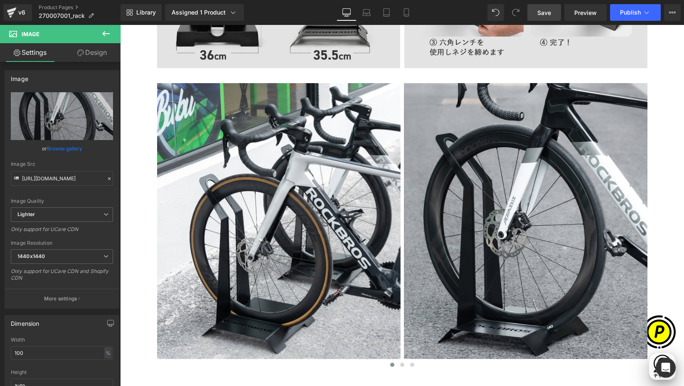
scroll to position [0, 0]
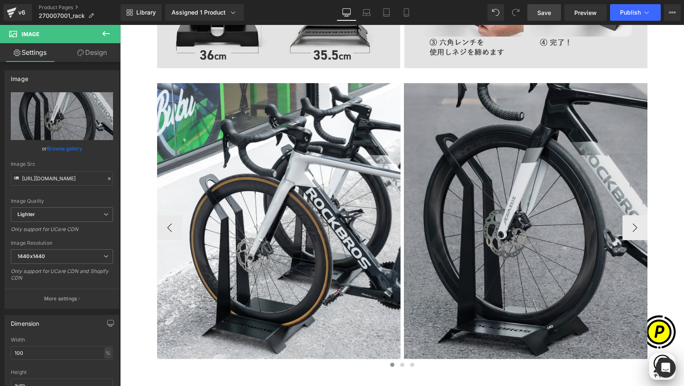
type input "[URL][DOMAIN_NAME]"
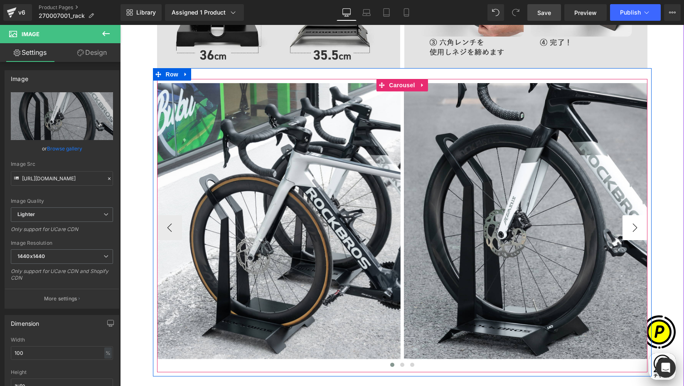
click at [629, 230] on button "›" at bounding box center [634, 227] width 25 height 25
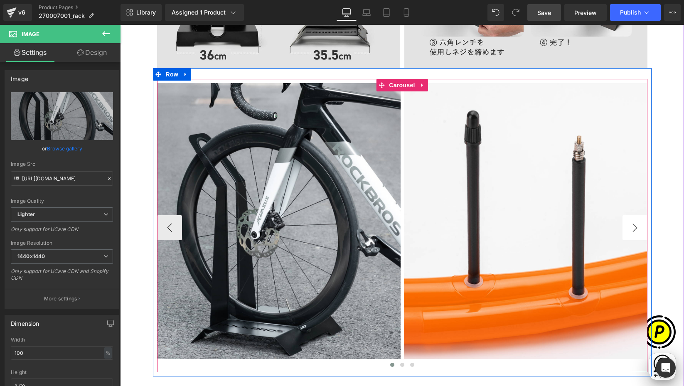
click at [630, 230] on button "›" at bounding box center [634, 227] width 25 height 25
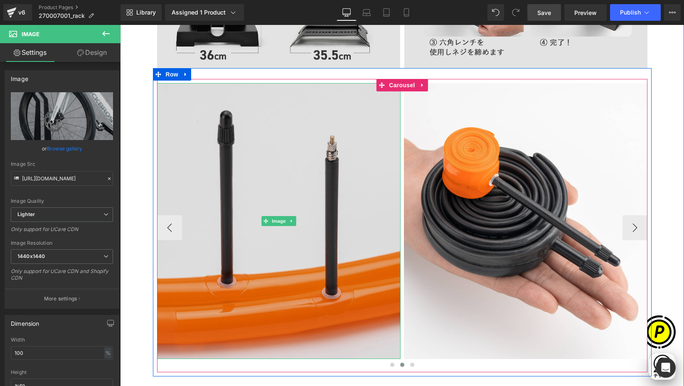
click at [255, 148] on img at bounding box center [278, 221] width 243 height 276
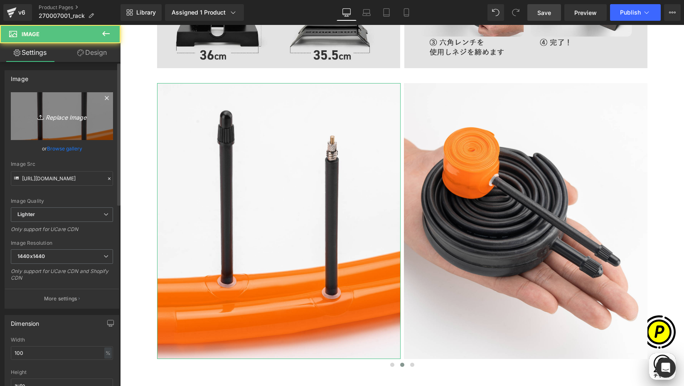
click at [61, 117] on icon "Replace Image" at bounding box center [62, 116] width 66 height 10
type input "C:\fakepath\shopify-LP-270007001-3.jpg"
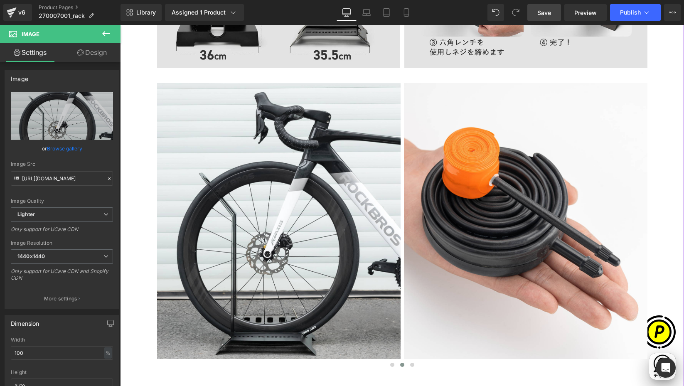
scroll to position [0, 324]
type input "[URL][DOMAIN_NAME]"
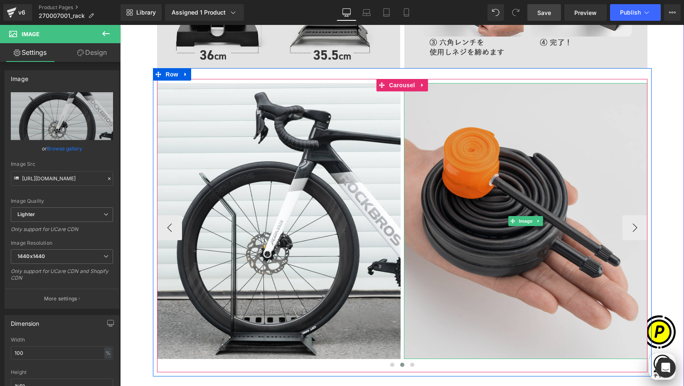
click at [488, 177] on img at bounding box center [525, 221] width 243 height 276
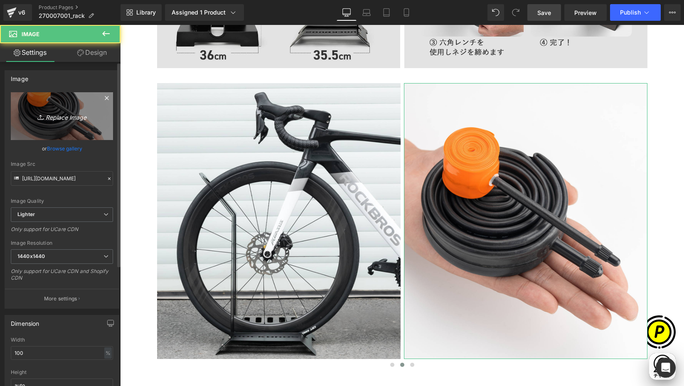
click at [59, 112] on icon "Replace Image" at bounding box center [62, 116] width 66 height 10
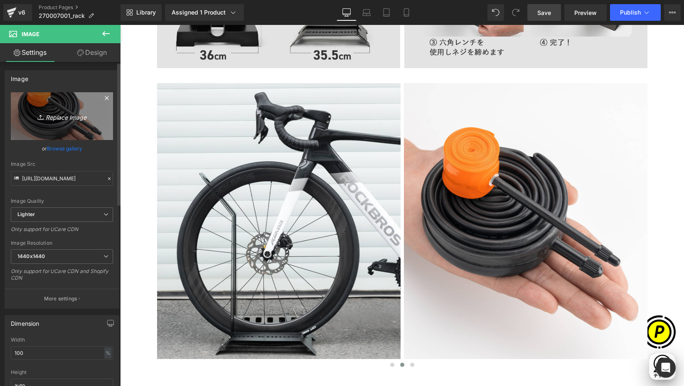
scroll to position [0, 486]
type input "C:\fakepath\shopify-LP-270007001-4.jpg"
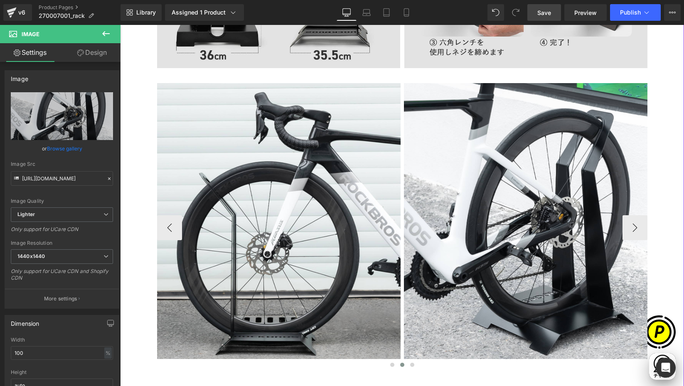
scroll to position [0, 0]
type input "[URL][DOMAIN_NAME]"
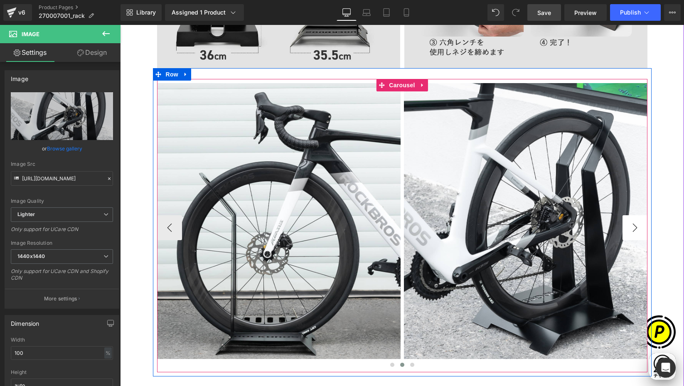
click at [635, 224] on button "›" at bounding box center [634, 227] width 25 height 25
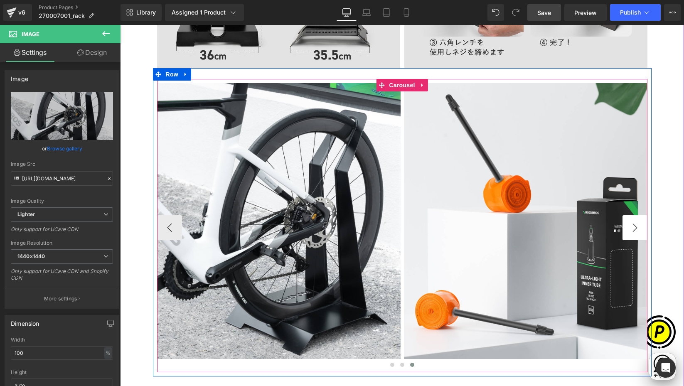
click at [630, 224] on button "›" at bounding box center [634, 227] width 25 height 25
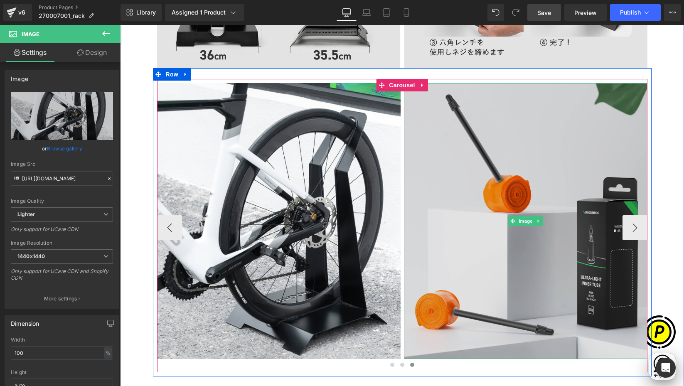
click at [457, 163] on img at bounding box center [525, 221] width 243 height 276
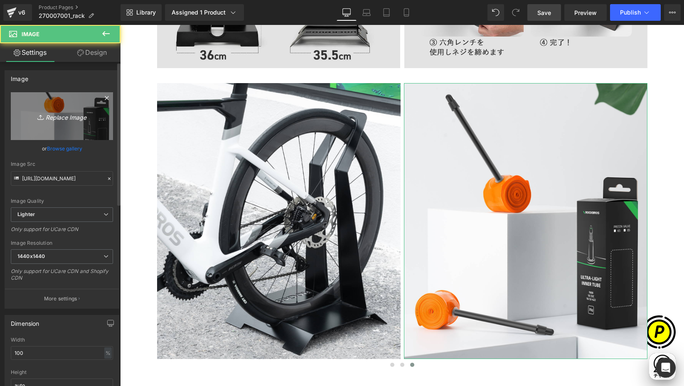
click at [64, 114] on icon "Replace Image" at bounding box center [62, 116] width 66 height 10
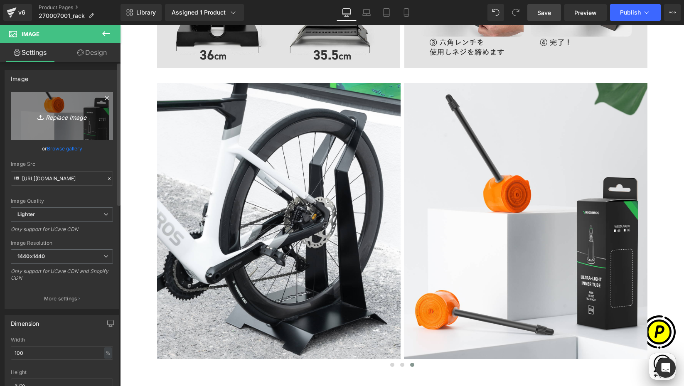
scroll to position [0, 162]
type input "C:\fakepath\shopify-LP-270007001-5.jpg"
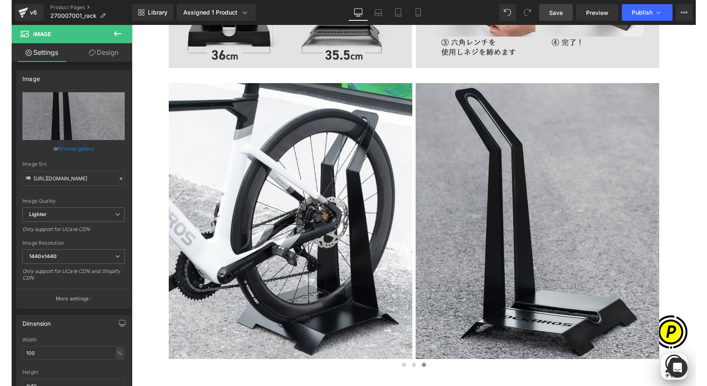
scroll to position [0, 324]
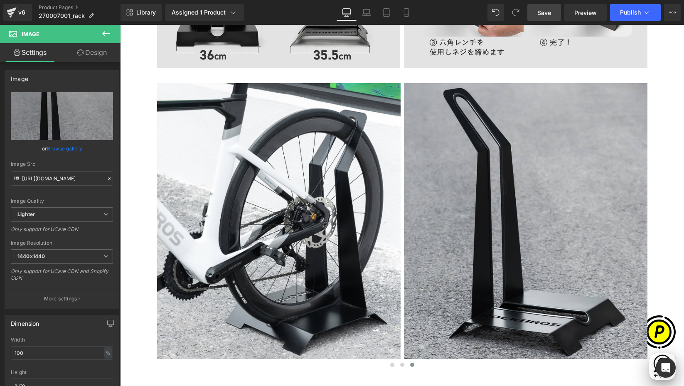
type input "[URL][DOMAIN_NAME]"
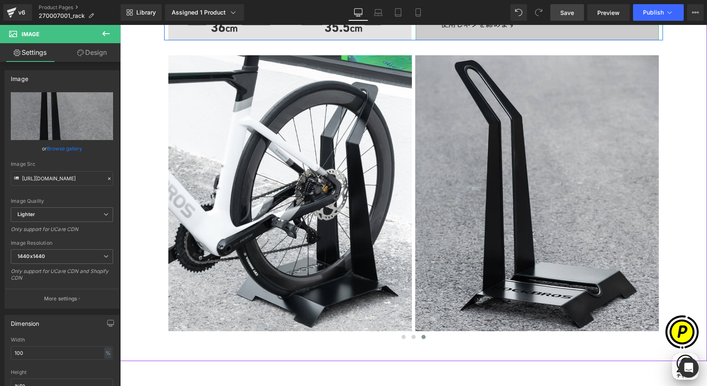
scroll to position [0, 486]
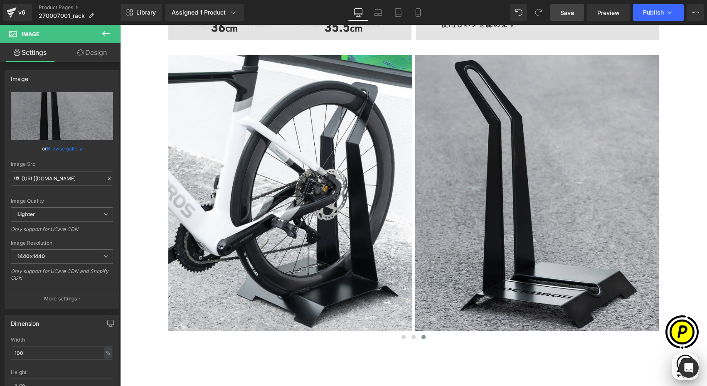
click at [568, 12] on span "Save" at bounding box center [567, 12] width 14 height 9
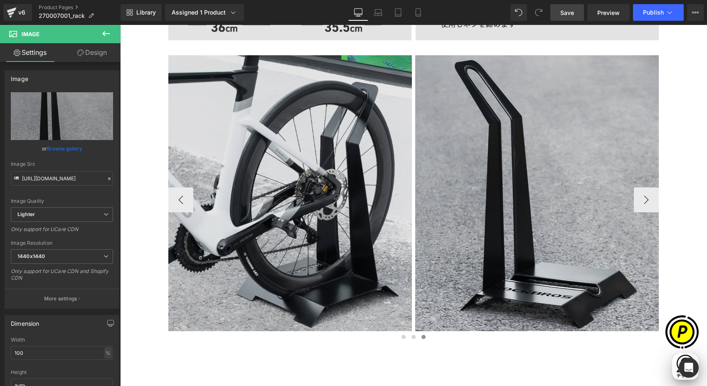
scroll to position [0, 0]
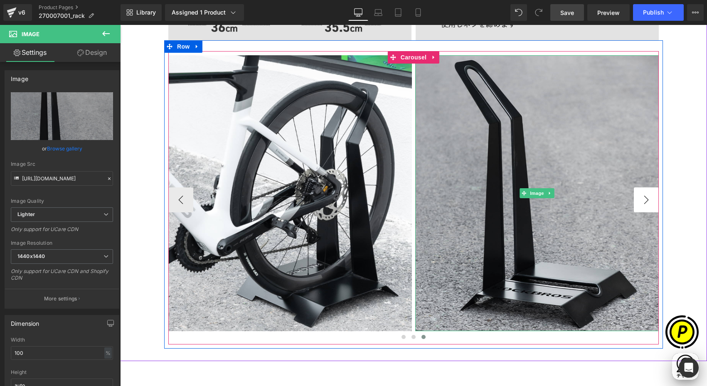
click at [641, 204] on button "›" at bounding box center [646, 199] width 25 height 25
click at [180, 200] on button "‹" at bounding box center [180, 199] width 25 height 25
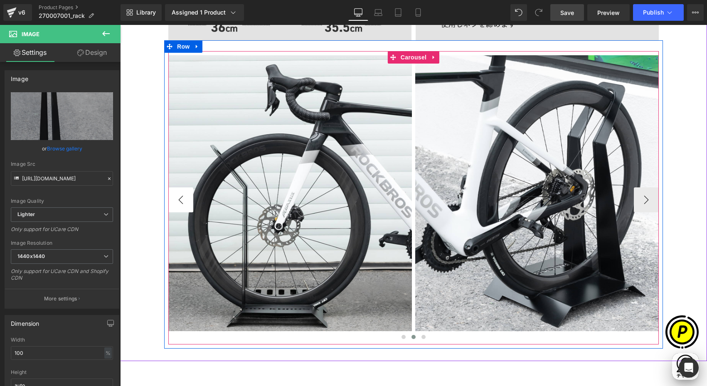
click at [175, 199] on button "‹" at bounding box center [180, 199] width 25 height 25
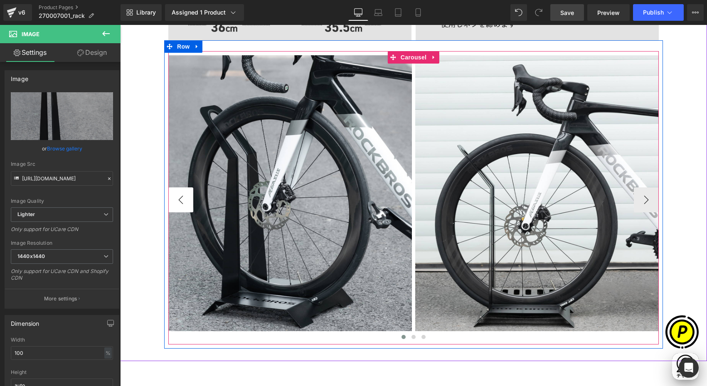
click at [175, 199] on button "‹" at bounding box center [180, 199] width 25 height 25
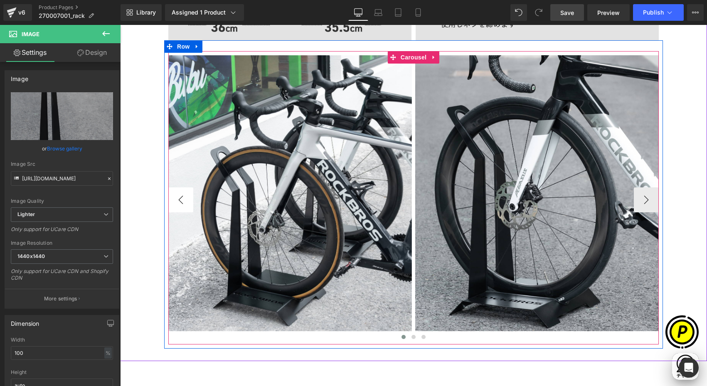
click at [175, 199] on button "‹" at bounding box center [180, 199] width 25 height 25
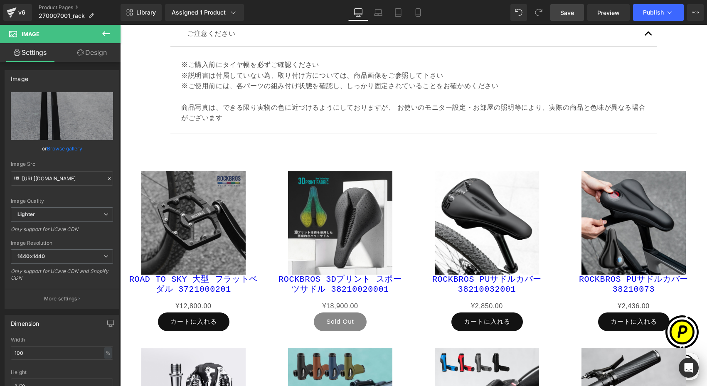
scroll to position [0, 486]
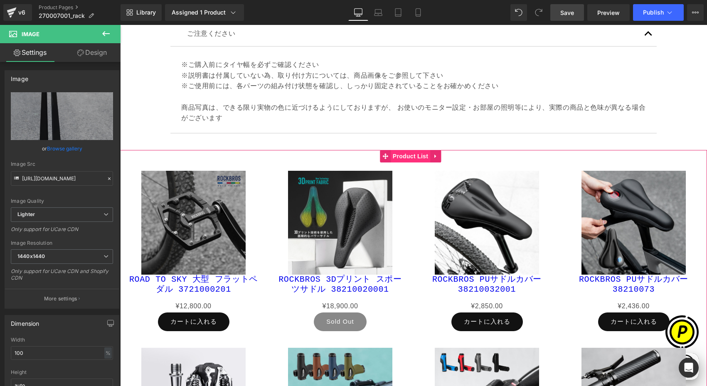
click at [412, 157] on span "Product List" at bounding box center [410, 156] width 39 height 12
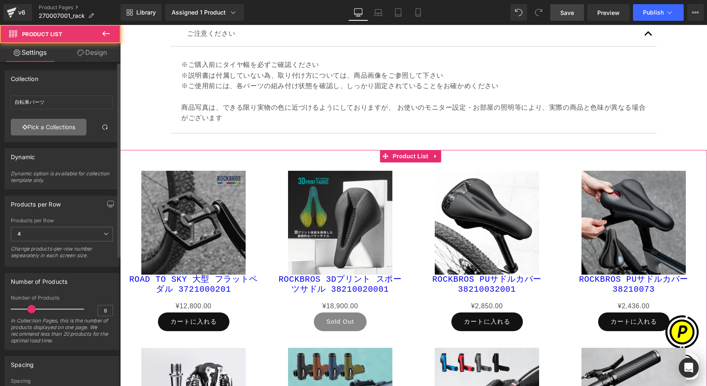
click at [47, 125] on link "Pick a Collections" at bounding box center [49, 127] width 76 height 17
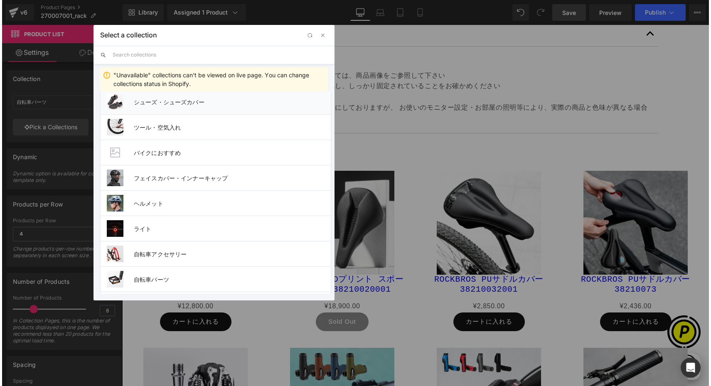
scroll to position [285, 0]
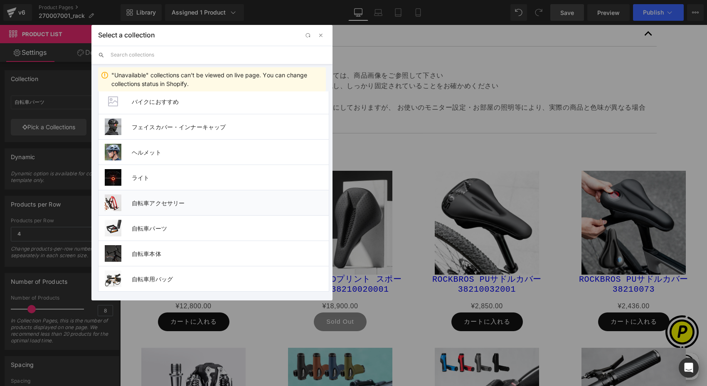
click at [163, 204] on span "自転車アクセサリー" at bounding box center [230, 202] width 197 height 7
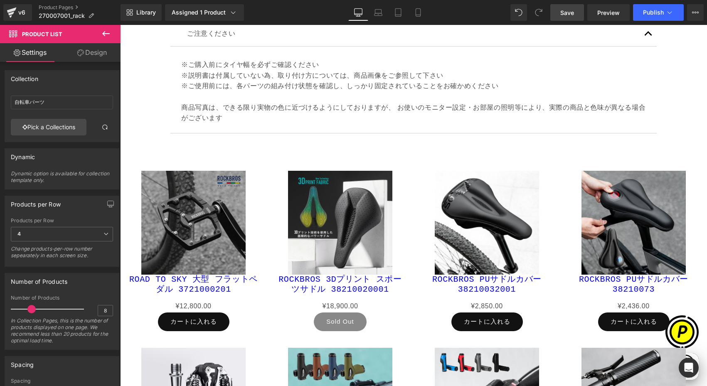
type input "自転車アクセサリー"
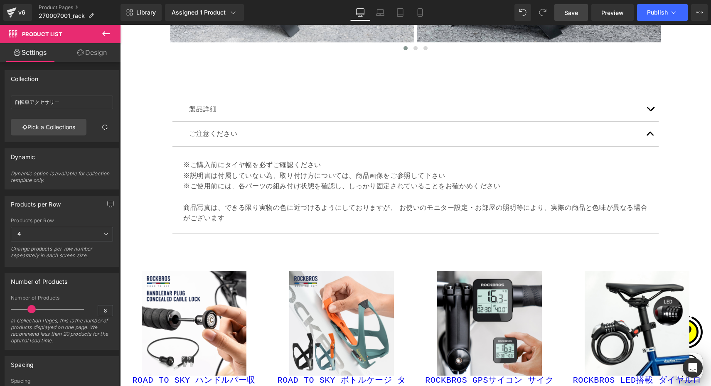
scroll to position [1893, 0]
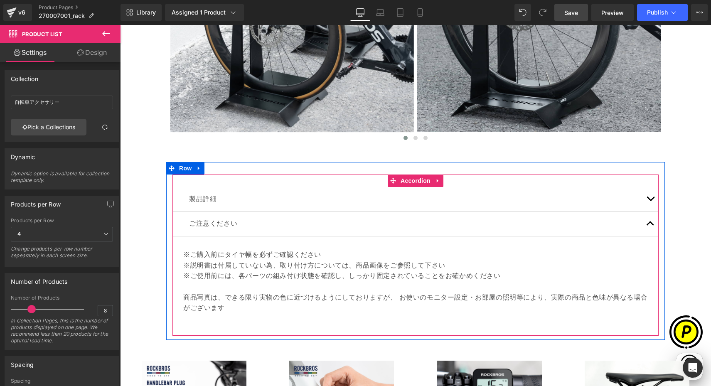
click at [646, 201] on span "button" at bounding box center [650, 201] width 0 height 0
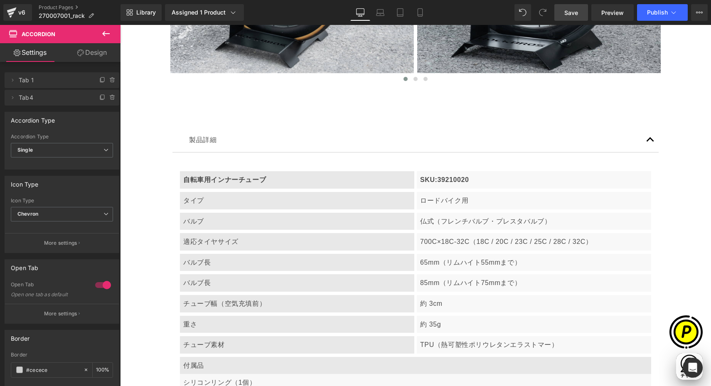
scroll to position [0, 324]
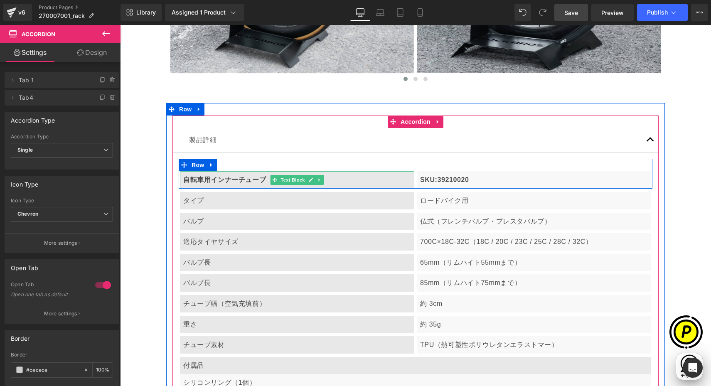
drag, startPoint x: 201, startPoint y: 179, endPoint x: 190, endPoint y: 180, distance: 11.3
click at [202, 179] on b "自転車用インナーチューブ" at bounding box center [224, 179] width 83 height 7
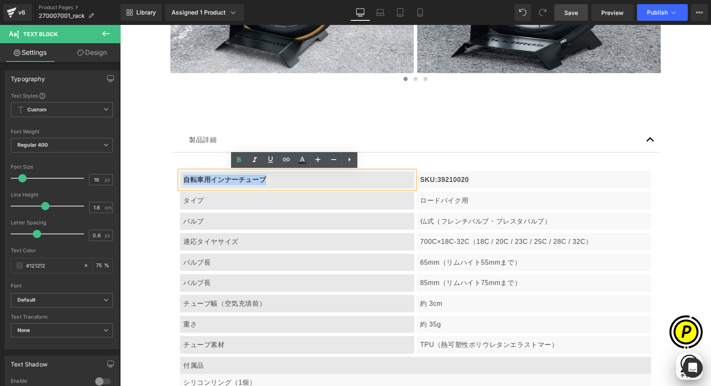
drag, startPoint x: 181, startPoint y: 178, endPoint x: 279, endPoint y: 182, distance: 98.5
click at [279, 182] on p "自転車用インナーチューブ" at bounding box center [297, 180] width 228 height 11
paste div
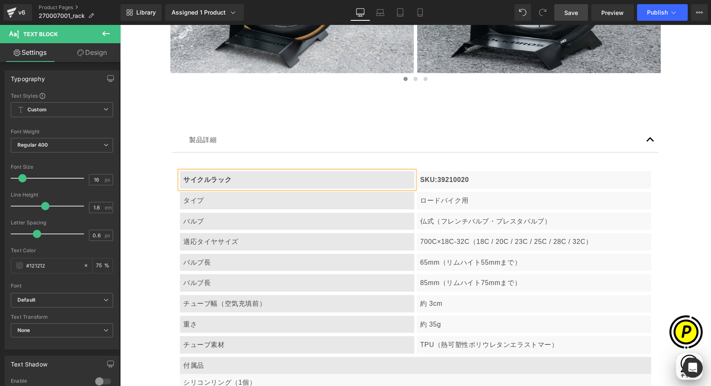
drag, startPoint x: 438, startPoint y: 128, endPoint x: 424, endPoint y: 124, distance: 14.6
click at [438, 128] on div "製品詳細 Text Block" at bounding box center [415, 140] width 486 height 25
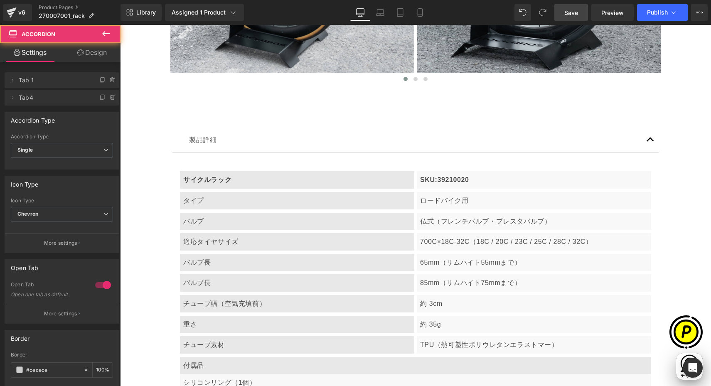
scroll to position [0, 486]
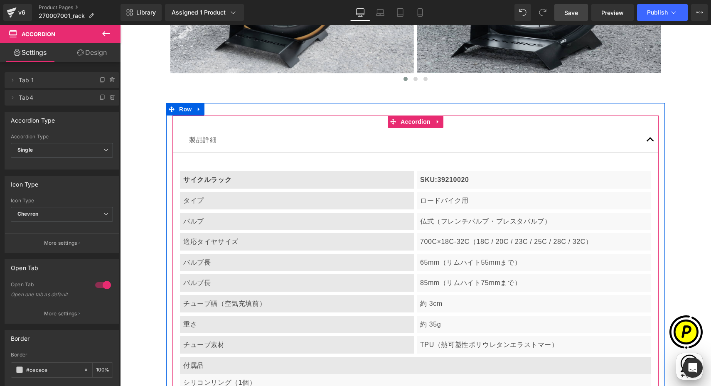
click at [450, 178] on p "SKU:39210020" at bounding box center [534, 180] width 228 height 11
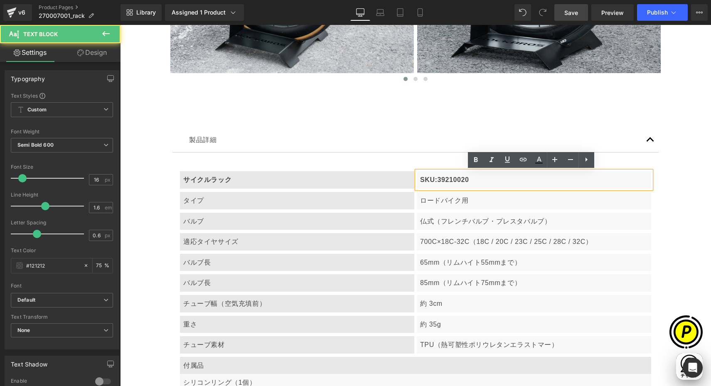
scroll to position [0, 0]
drag, startPoint x: 435, startPoint y: 179, endPoint x: 496, endPoint y: 186, distance: 61.1
click at [496, 186] on div "SKU:39210020" at bounding box center [534, 179] width 234 height 17
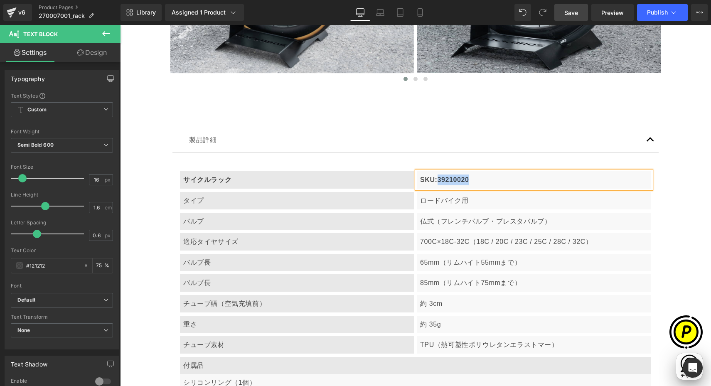
paste div
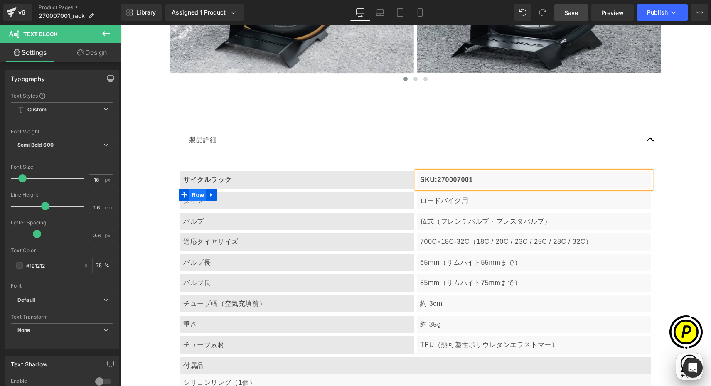
click at [192, 195] on span "Row" at bounding box center [197, 195] width 17 height 12
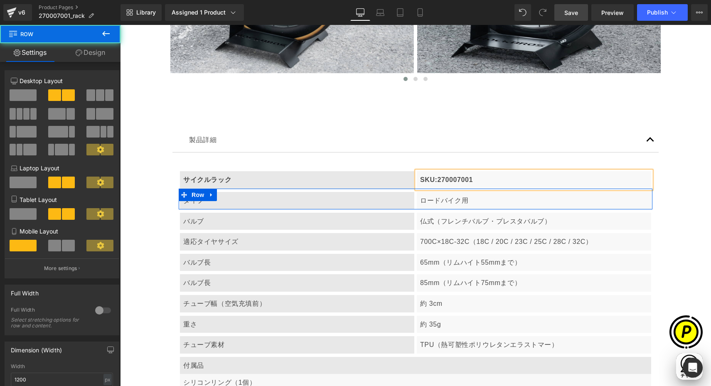
click at [209, 197] on icon at bounding box center [212, 195] width 6 height 6
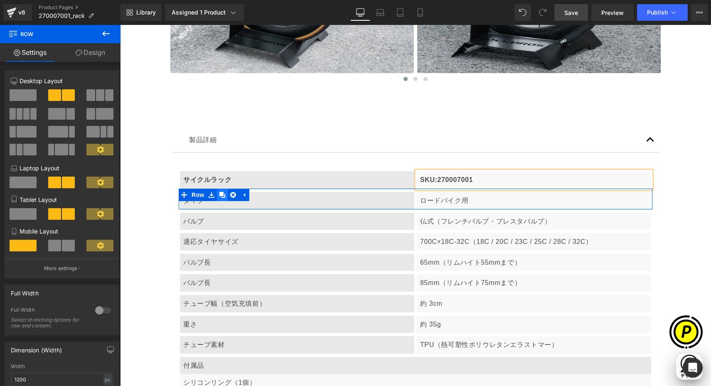
click at [219, 196] on icon at bounding box center [222, 195] width 6 height 6
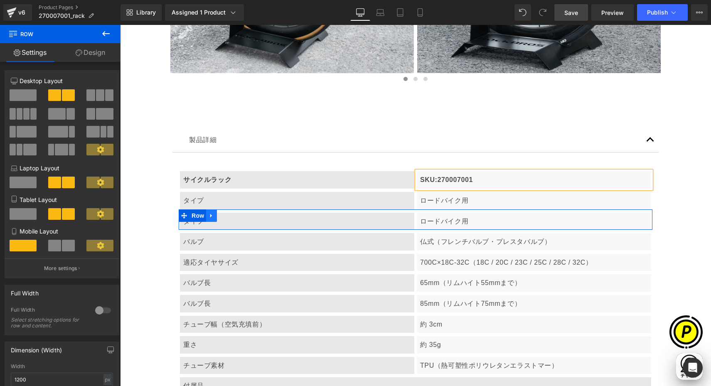
click at [210, 215] on icon at bounding box center [211, 216] width 2 height 4
click at [230, 215] on icon at bounding box center [233, 215] width 6 height 6
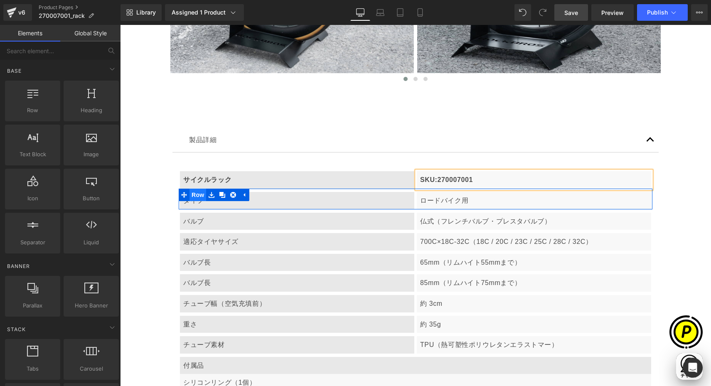
click at [194, 197] on span "Row" at bounding box center [197, 195] width 17 height 12
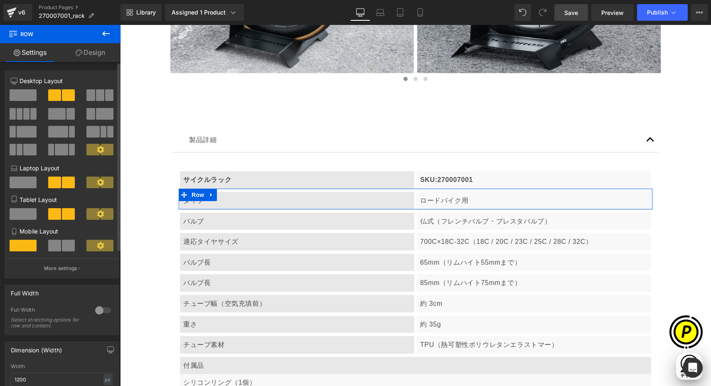
click at [24, 95] on span at bounding box center [23, 95] width 27 height 12
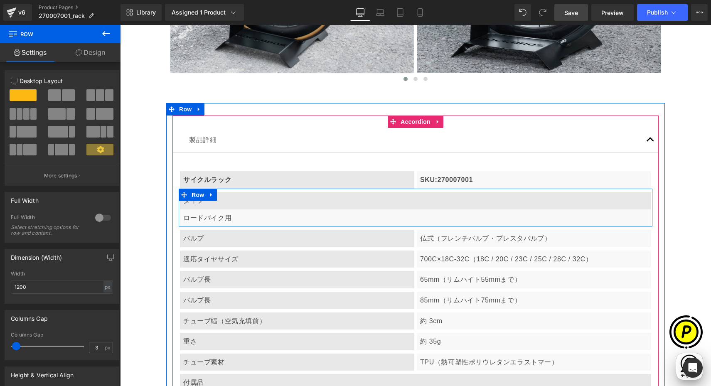
click at [219, 199] on p "タイプ" at bounding box center [415, 200] width 465 height 11
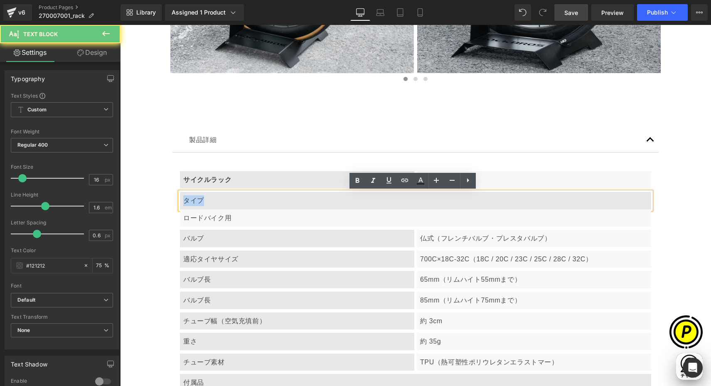
drag, startPoint x: 181, startPoint y: 199, endPoint x: 211, endPoint y: 200, distance: 29.9
click at [211, 200] on p "タイプ" at bounding box center [415, 200] width 465 height 11
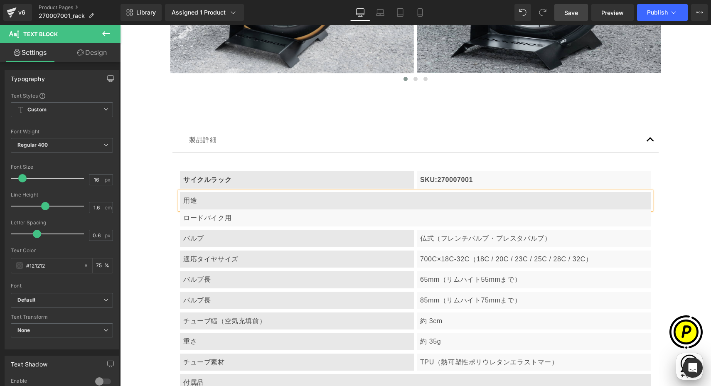
scroll to position [0, 162]
click at [197, 222] on p "ロードバイク用" at bounding box center [415, 218] width 465 height 11
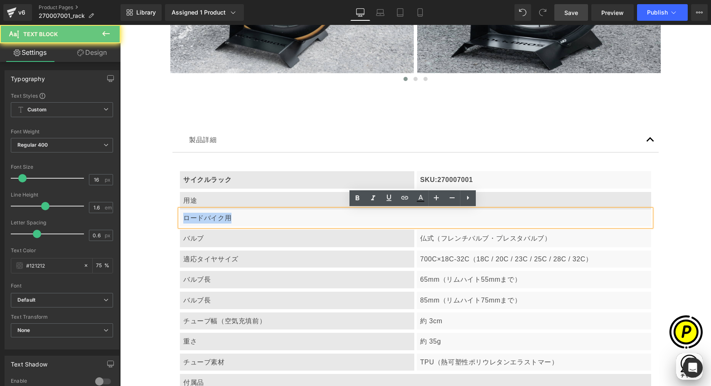
drag, startPoint x: 178, startPoint y: 217, endPoint x: 243, endPoint y: 219, distance: 64.9
click at [243, 219] on div "ロードバイク用" at bounding box center [415, 217] width 471 height 17
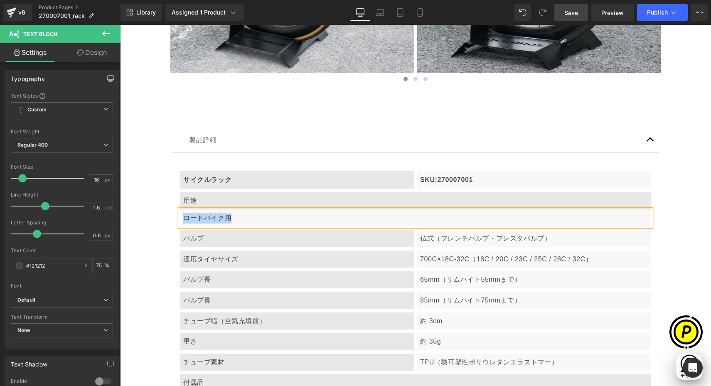
paste div
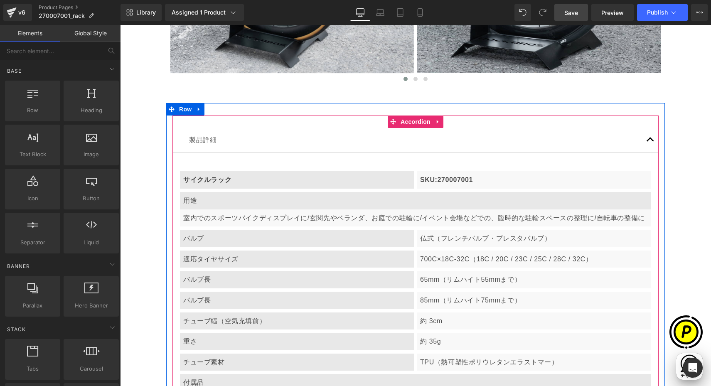
scroll to position [0, 324]
click at [309, 219] on p "室内でのスポーツバイクディスプレイに/玄関先やベランダ、お庭での駐輪に/イベント会場などでの、臨時的な駐輪スペースの整理に/自転車の整備に" at bounding box center [415, 218] width 465 height 11
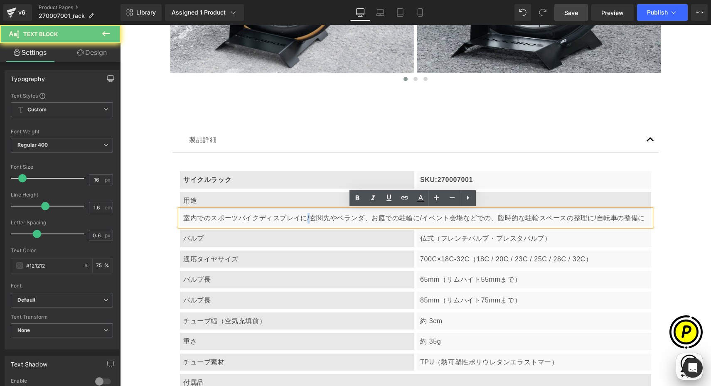
drag, startPoint x: 300, startPoint y: 217, endPoint x: 305, endPoint y: 219, distance: 5.7
click at [305, 219] on p "室内でのスポーツバイクディスプレイに/玄関先やベランダ、お庭での駐輪に/イベント会場などでの、臨時的な駐輪スペースの整理に/自転車の整備に" at bounding box center [415, 218] width 465 height 11
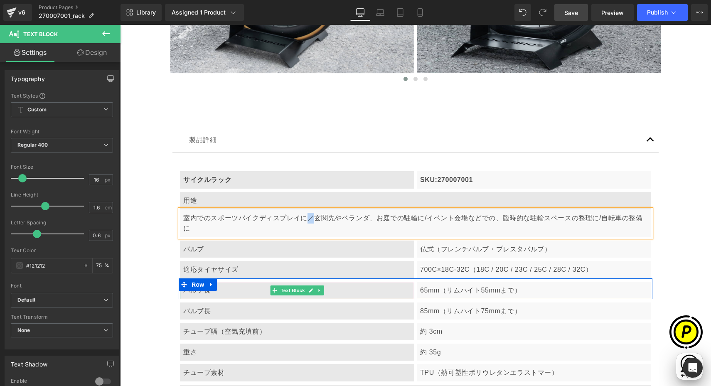
copy p "／"
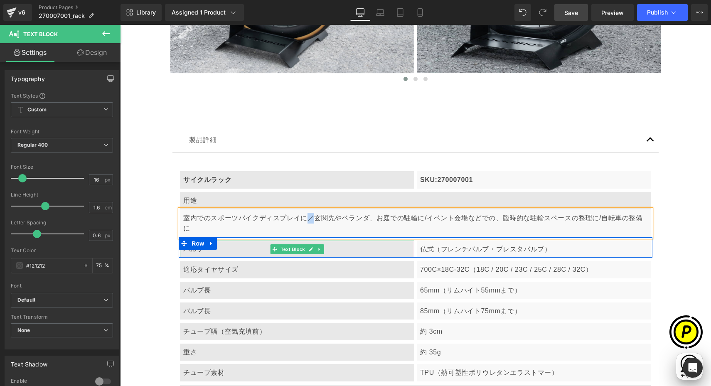
scroll to position [0, 486]
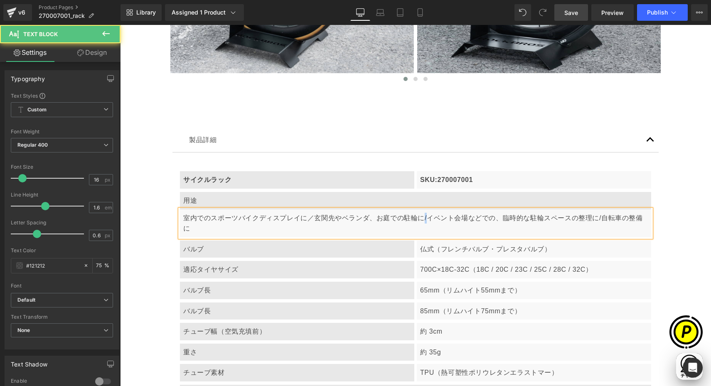
click at [422, 217] on p "室内でのスポーツバイクディスプレイに／玄関先やベランダ、お庭での駐輪に/イベント会場などでの、臨時的な駐輪スペースの整理に/自転車の整備に" at bounding box center [415, 223] width 465 height 21
click at [598, 217] on p "室内でのスポーツバイクディスプレイに／玄関先やベランダ、お庭での駐輪に／イベント会場などでの、臨時的な駐輪スペースの整理に/自転車の整備に" at bounding box center [415, 223] width 465 height 21
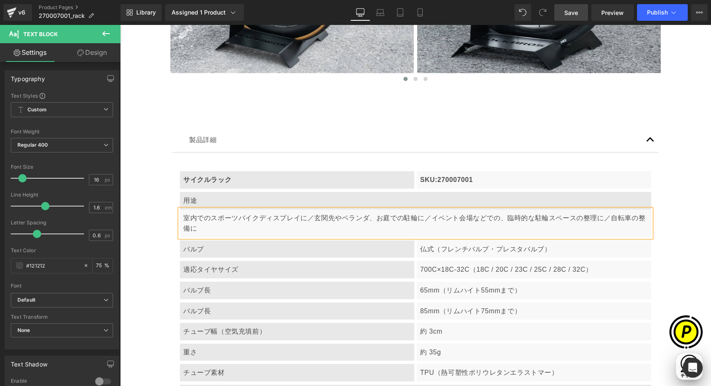
click at [382, 232] on p "室内でのスポーツバイクディスプレイに／玄関先やベランダ、お庭での駐輪に／イベント会場などでの、臨時的な駐輪スペースの整理に／自転車の整備に" at bounding box center [415, 223] width 465 height 21
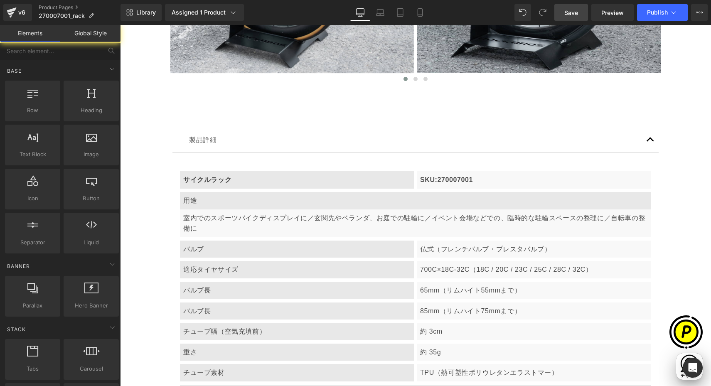
scroll to position [0, 162]
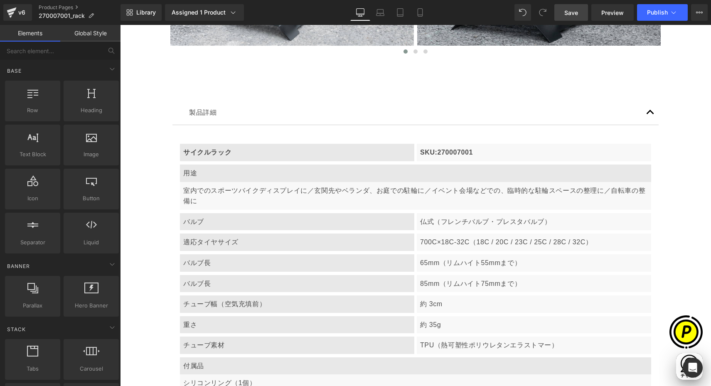
scroll to position [0, 324]
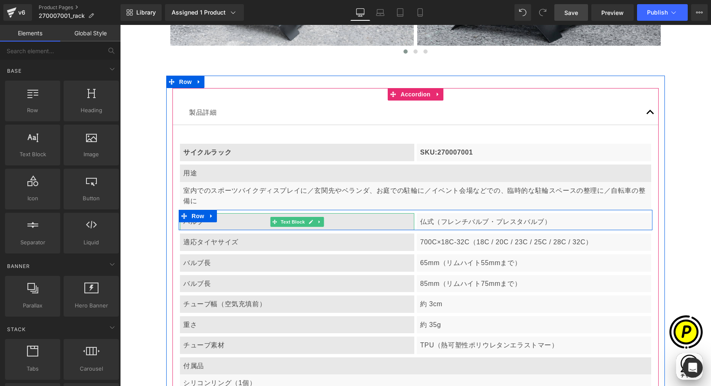
click at [204, 222] on p "バルブ" at bounding box center [297, 221] width 228 height 11
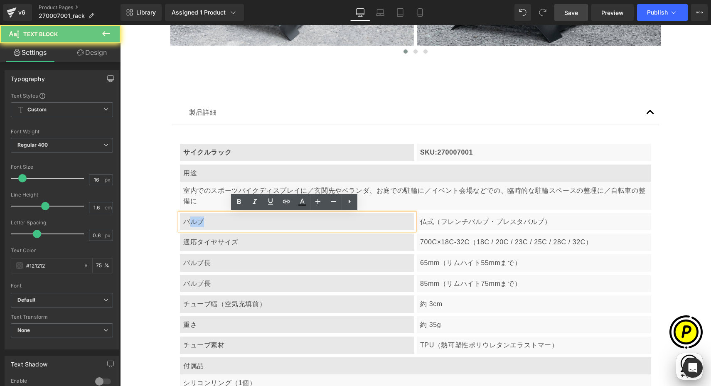
drag, startPoint x: 184, startPoint y: 223, endPoint x: 204, endPoint y: 222, distance: 20.8
click at [208, 223] on p "バルブ" at bounding box center [297, 221] width 228 height 11
drag, startPoint x: 182, startPoint y: 219, endPoint x: 232, endPoint y: 224, distance: 50.1
click at [232, 224] on p "バルブ" at bounding box center [297, 221] width 228 height 11
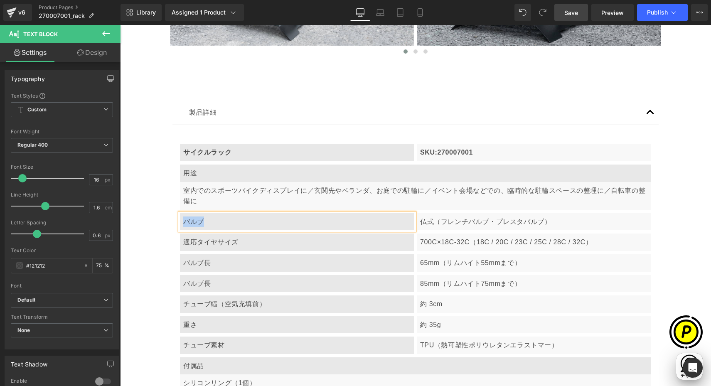
paste div
click at [428, 224] on p "仏式（フレンチバルブ・プレスタバルブ）" at bounding box center [534, 221] width 228 height 11
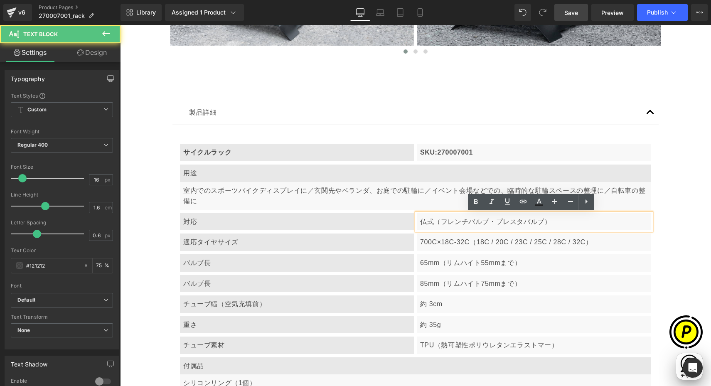
scroll to position [0, 0]
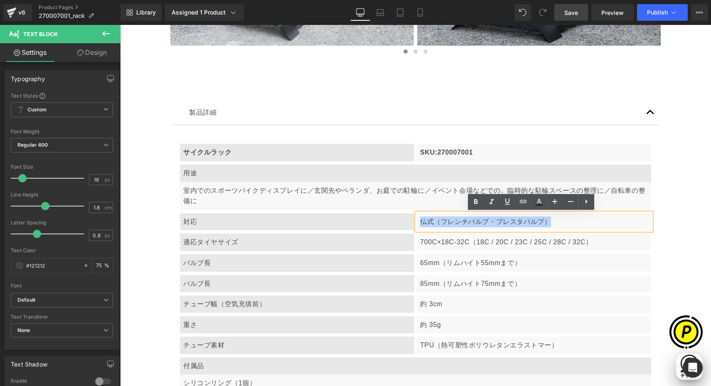
drag, startPoint x: 416, startPoint y: 220, endPoint x: 545, endPoint y: 218, distance: 129.2
click at [566, 221] on div "仏式（フレンチバルブ・プレスタバルブ）" at bounding box center [534, 221] width 234 height 17
paste div
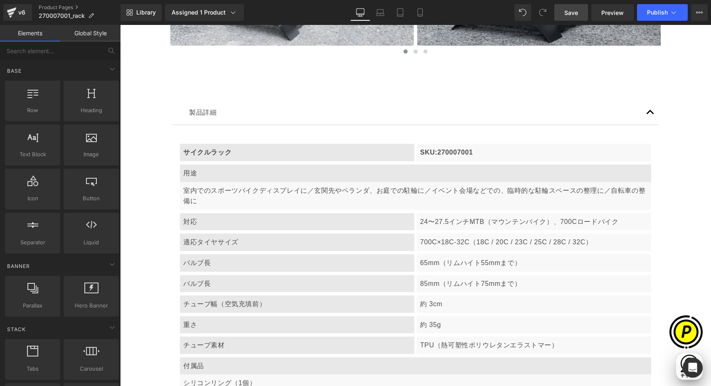
scroll to position [0, 324]
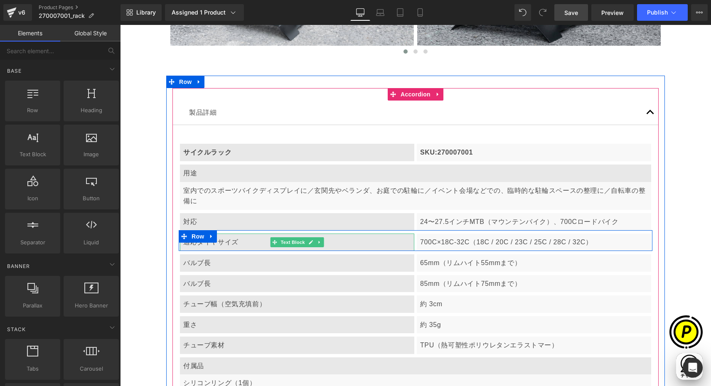
click at [219, 245] on p "適応タイヤサイズ" at bounding box center [297, 242] width 228 height 11
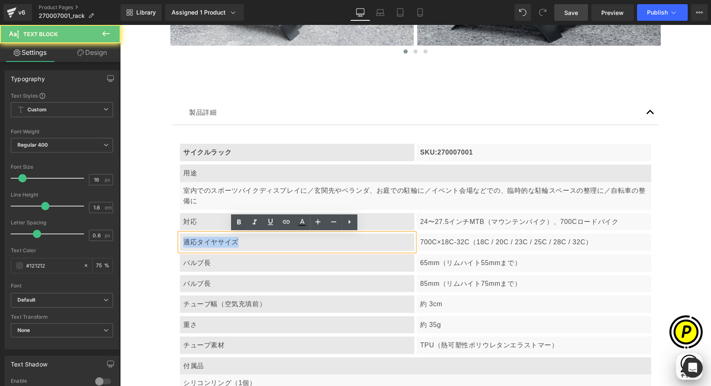
drag, startPoint x: 179, startPoint y: 240, endPoint x: 251, endPoint y: 243, distance: 72.8
click at [251, 243] on div "適応タイヤサイズ" at bounding box center [297, 242] width 234 height 17
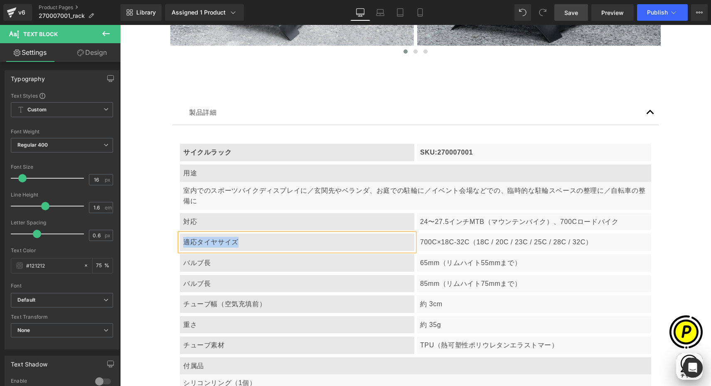
paste div
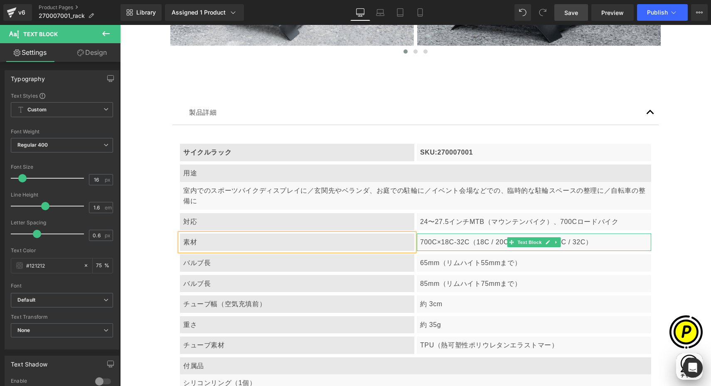
click at [431, 240] on p "700C×18C-32C（18C / 20C / 23C / 25C / 28C / 32C）" at bounding box center [534, 242] width 228 height 11
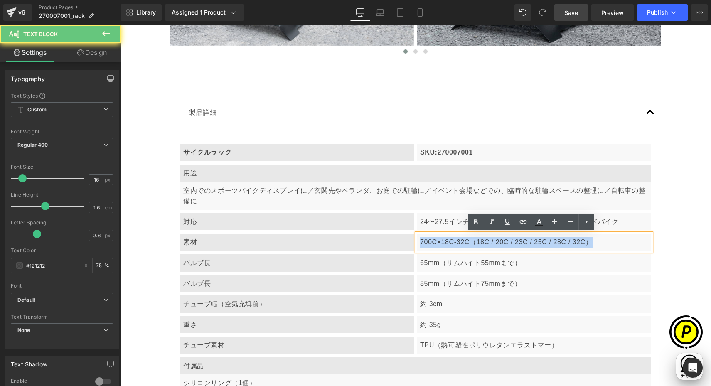
drag, startPoint x: 414, startPoint y: 241, endPoint x: 605, endPoint y: 246, distance: 190.4
click at [593, 243] on div "700C×18C-32C（18C / 20C / 23C / 25C / 28C / 32C）" at bounding box center [534, 242] width 234 height 17
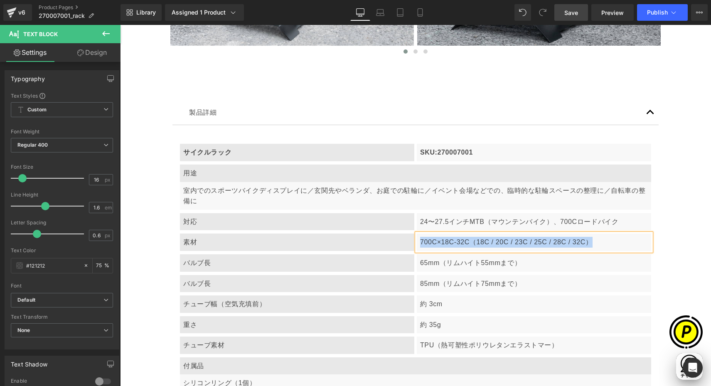
paste div
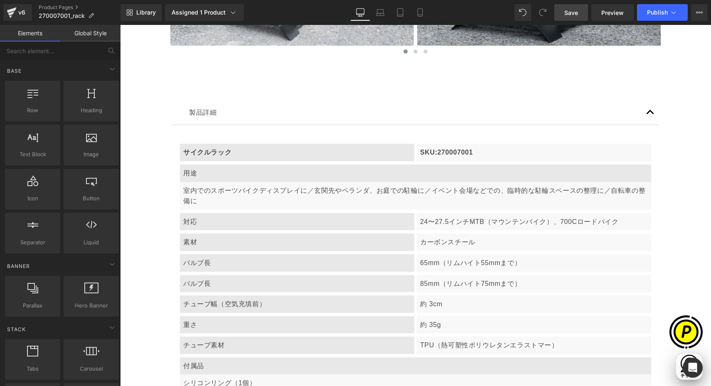
scroll to position [0, 0]
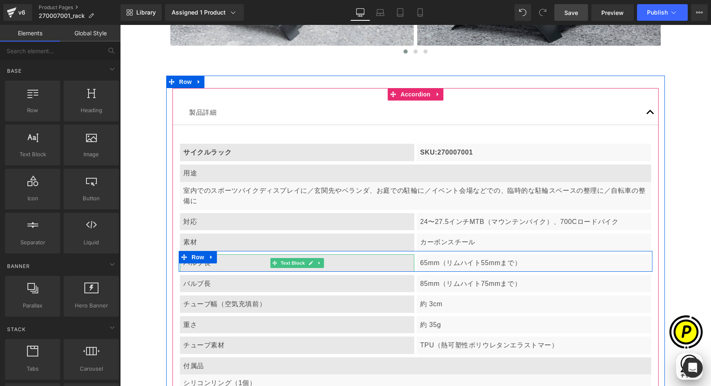
click at [225, 262] on p "バルブ長" at bounding box center [297, 263] width 228 height 11
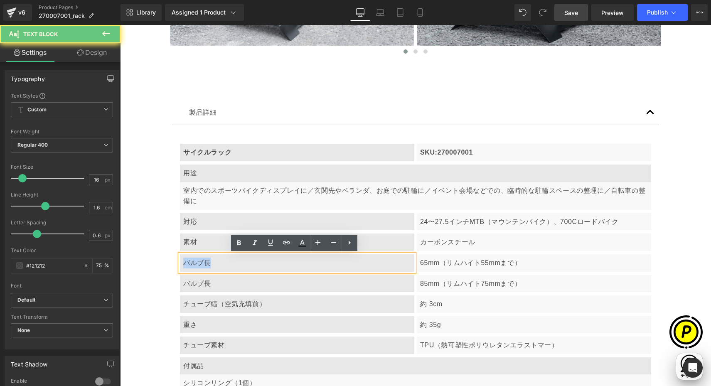
drag, startPoint x: 180, startPoint y: 263, endPoint x: 227, endPoint y: 266, distance: 47.1
click at [227, 266] on p "バルブ長" at bounding box center [297, 263] width 228 height 11
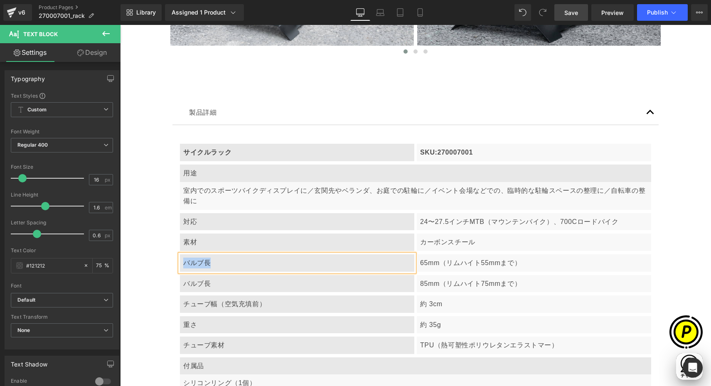
paste div
click at [422, 265] on p "65mm（リムハイト55mmまで）" at bounding box center [534, 263] width 228 height 11
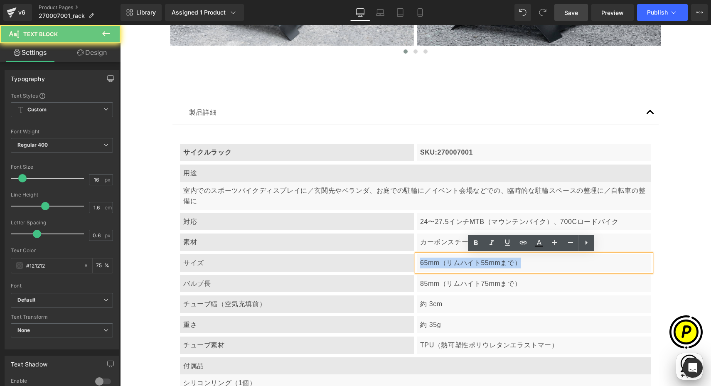
drag, startPoint x: 428, startPoint y: 263, endPoint x: 519, endPoint y: 268, distance: 91.6
click at [519, 267] on div "65mm（リムハイト55mmまで）" at bounding box center [534, 262] width 234 height 17
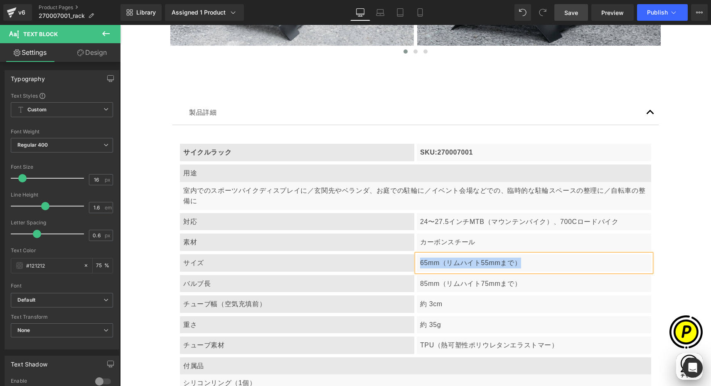
paste div
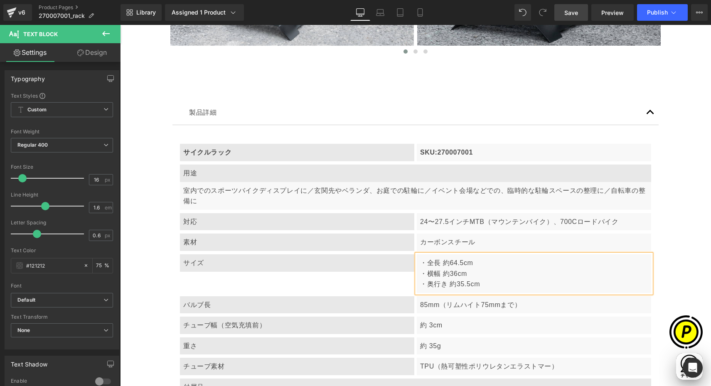
scroll to position [0, 324]
click at [476, 263] on p "・全長 約64.5cm" at bounding box center [534, 263] width 228 height 11
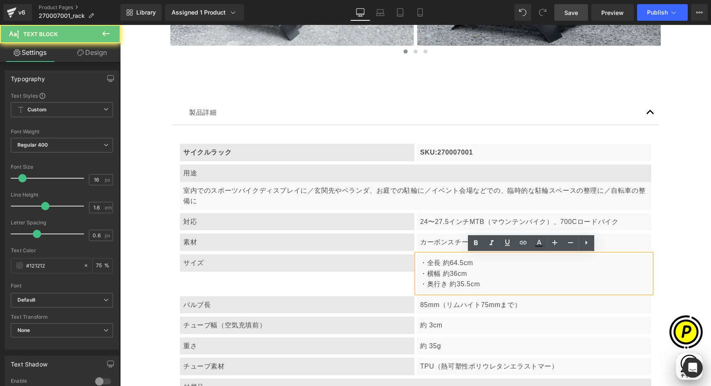
click at [425, 263] on p "・全長 約64.5cm" at bounding box center [534, 263] width 228 height 11
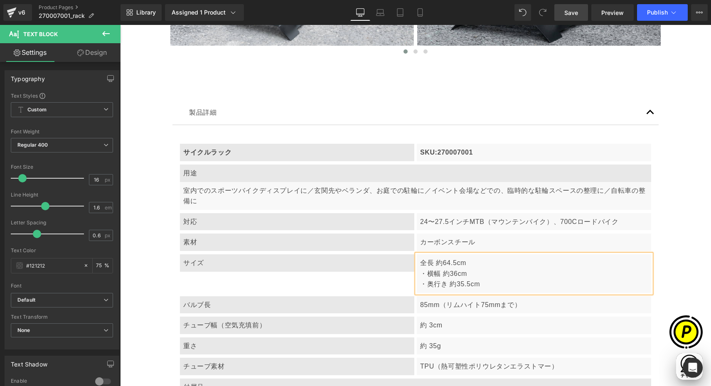
click at [472, 263] on p "全長 約64.5cm" at bounding box center [534, 263] width 228 height 11
click at [425, 275] on p "・横幅 約36cm" at bounding box center [534, 273] width 228 height 11
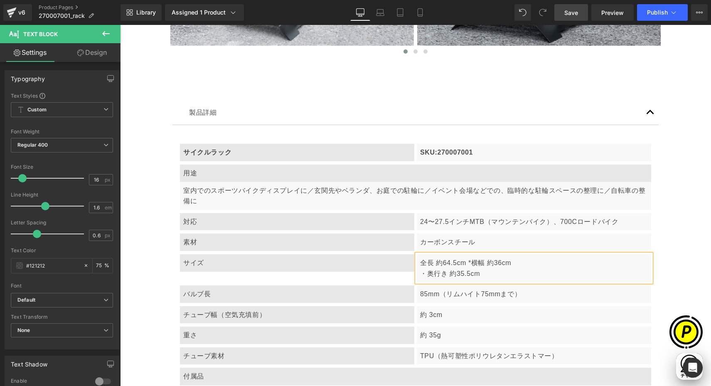
click at [517, 264] on p "全長 約64.5cm * 横幅 約36cm" at bounding box center [534, 263] width 228 height 11
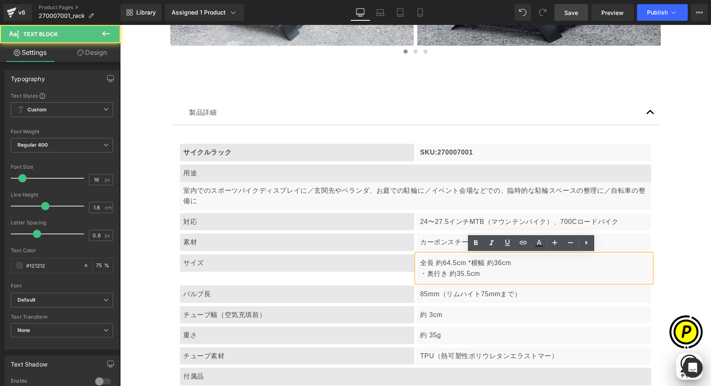
click at [426, 273] on p "・奥行き 約35.5cm" at bounding box center [534, 273] width 228 height 11
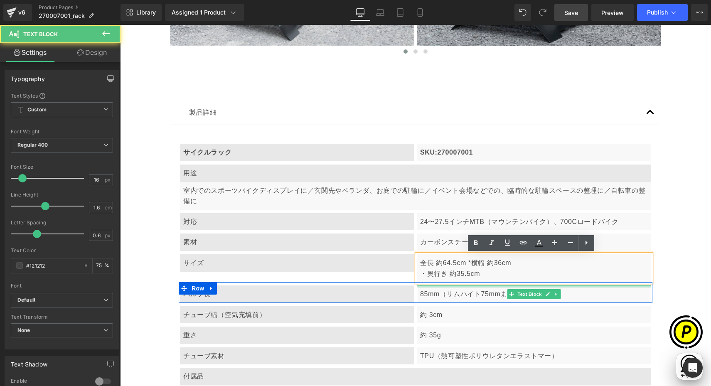
scroll to position [0, 0]
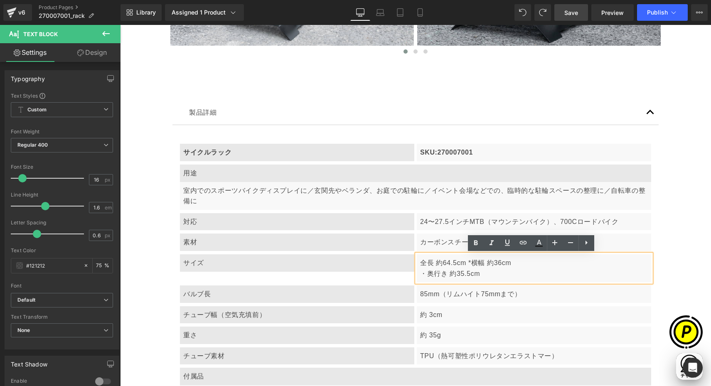
click at [438, 274] on p "・奥行き 約35.5cm" at bounding box center [534, 273] width 228 height 11
click at [423, 274] on p "・奥行き 約35.5cm" at bounding box center [534, 273] width 228 height 11
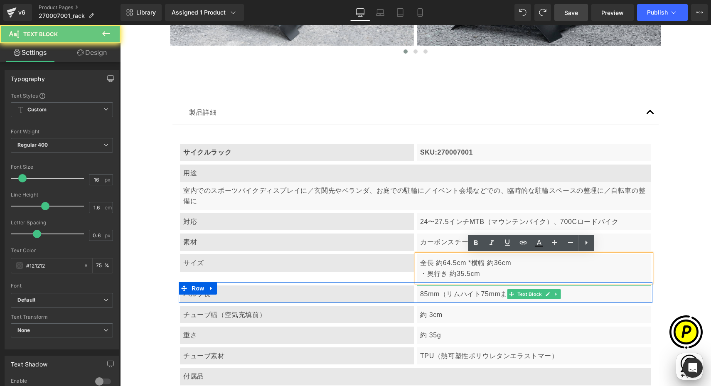
scroll to position [0, 162]
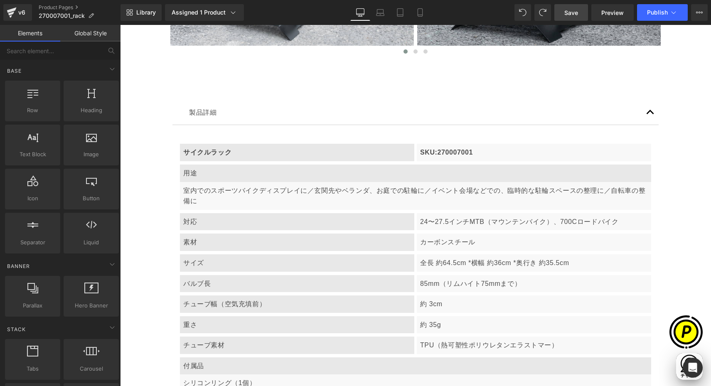
scroll to position [0, 324]
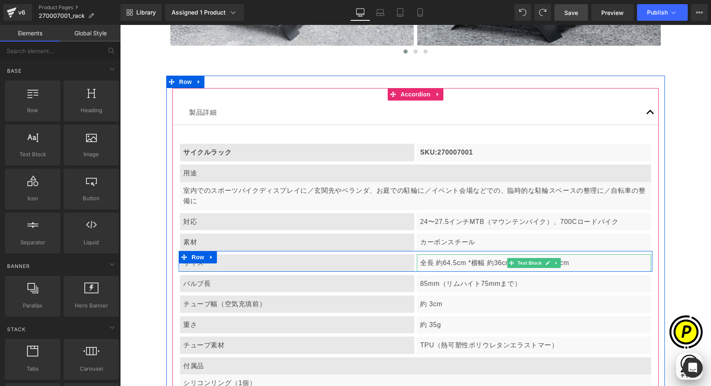
drag, startPoint x: 578, startPoint y: 262, endPoint x: 636, endPoint y: 266, distance: 57.4
click at [578, 262] on p "全長 約64.5cm * 横幅 約36cm * 奥行き 約35.5cm" at bounding box center [534, 263] width 228 height 11
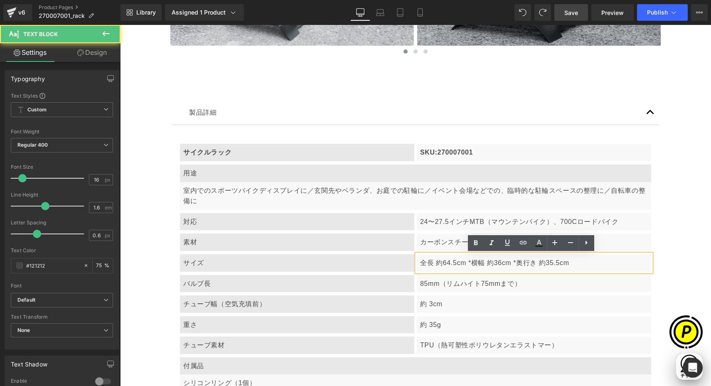
scroll to position [0, 486]
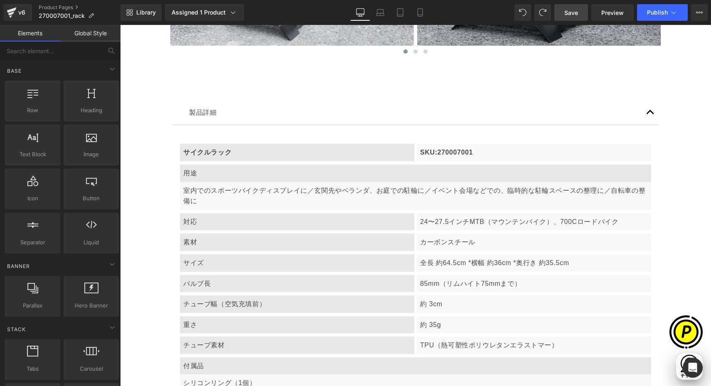
scroll to position [0, 0]
click at [223, 282] on p "バルブ長" at bounding box center [297, 283] width 228 height 11
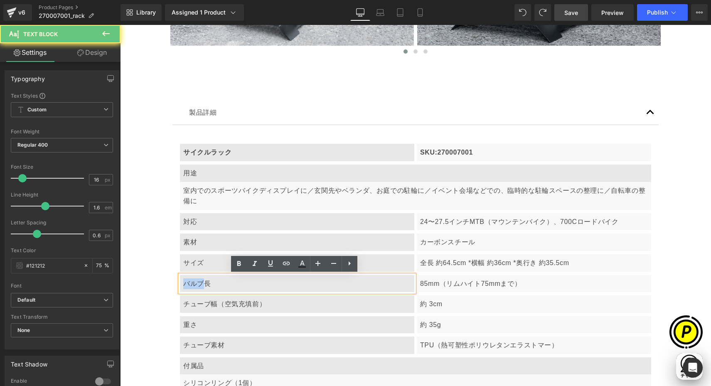
drag, startPoint x: 177, startPoint y: 280, endPoint x: 202, endPoint y: 283, distance: 25.5
click at [202, 283] on div "バルブ長" at bounding box center [297, 283] width 234 height 17
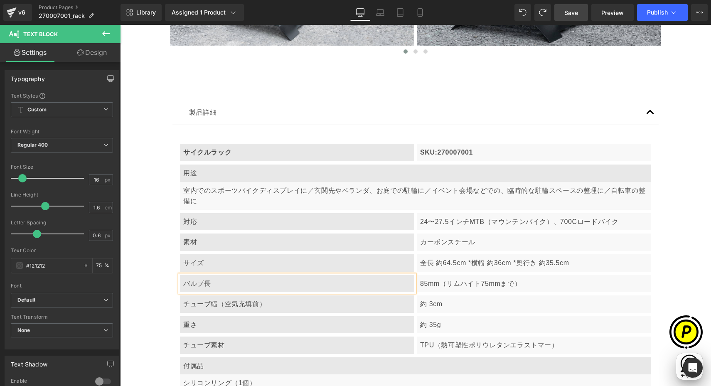
click at [233, 289] on div "バルブ長" at bounding box center [297, 283] width 234 height 17
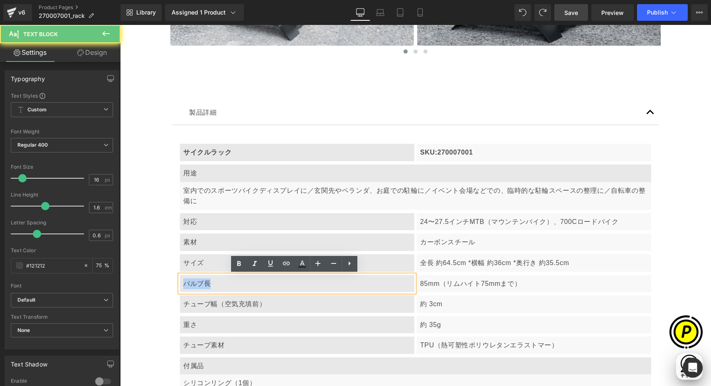
drag, startPoint x: 179, startPoint y: 282, endPoint x: 216, endPoint y: 283, distance: 36.6
click at [216, 283] on p "バルブ長" at bounding box center [297, 283] width 228 height 11
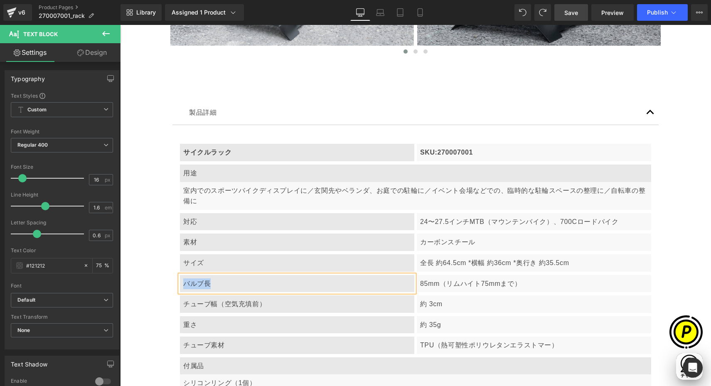
paste div
click at [438, 289] on div "85mm（リムハイト75mmまで）" at bounding box center [534, 283] width 234 height 17
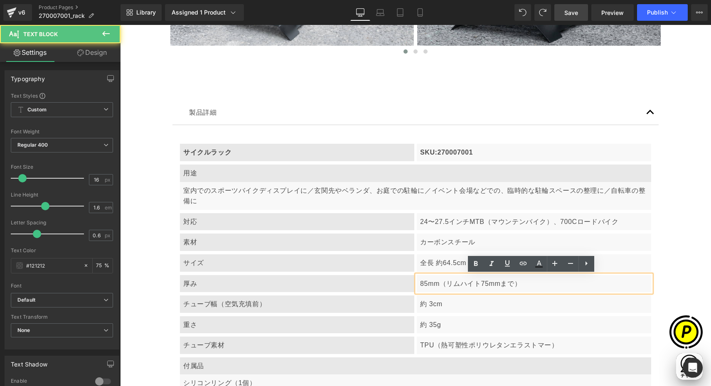
click at [420, 284] on p "85mm（リムハイト75mmまで）" at bounding box center [534, 283] width 228 height 11
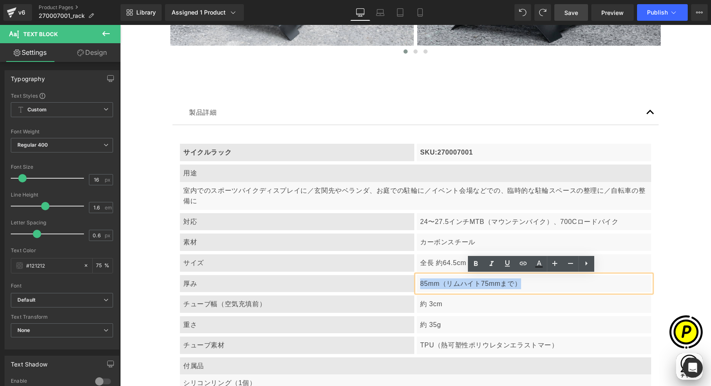
drag, startPoint x: 423, startPoint y: 282, endPoint x: 531, endPoint y: 281, distance: 107.6
click at [531, 281] on div "85mm（リムハイト75mmまで）" at bounding box center [534, 283] width 234 height 17
paste div
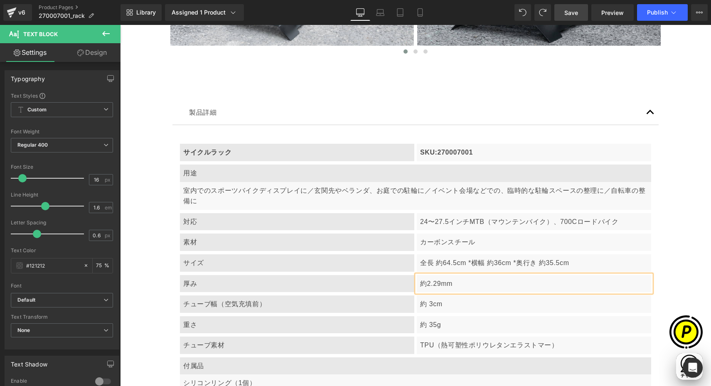
scroll to position [0, 324]
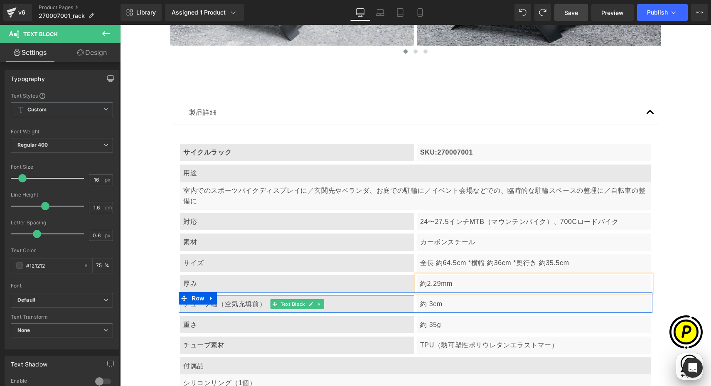
click at [221, 304] on p "チューブ幅（空気充填前）" at bounding box center [297, 304] width 228 height 11
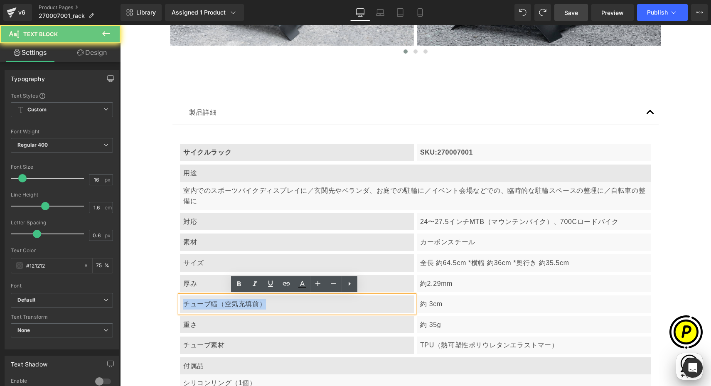
drag, startPoint x: 181, startPoint y: 303, endPoint x: 293, endPoint y: 309, distance: 112.3
click at [293, 309] on p "チューブ幅（空気充填前）" at bounding box center [297, 304] width 228 height 11
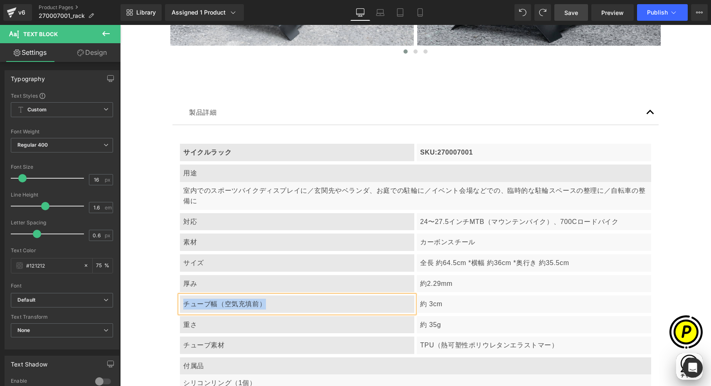
paste div
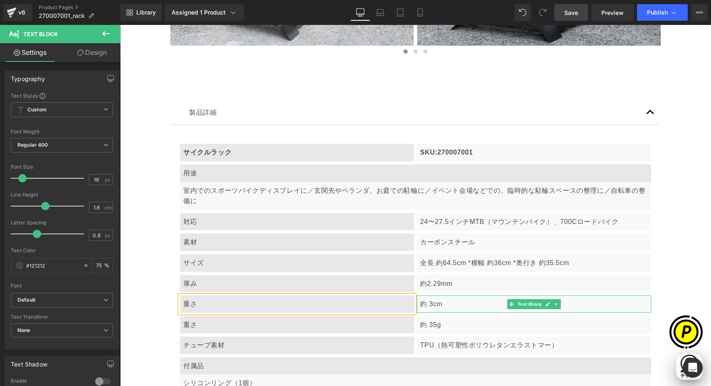
click at [438, 306] on p "約 3cm" at bounding box center [534, 304] width 228 height 11
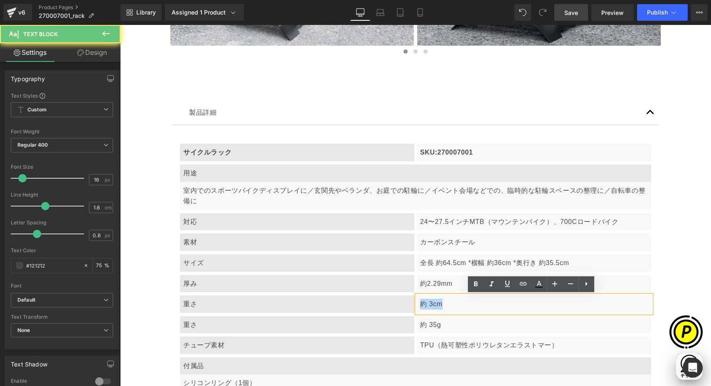
drag, startPoint x: 434, startPoint y: 304, endPoint x: 620, endPoint y: 297, distance: 185.4
click at [465, 304] on p "約 3cm" at bounding box center [534, 304] width 228 height 11
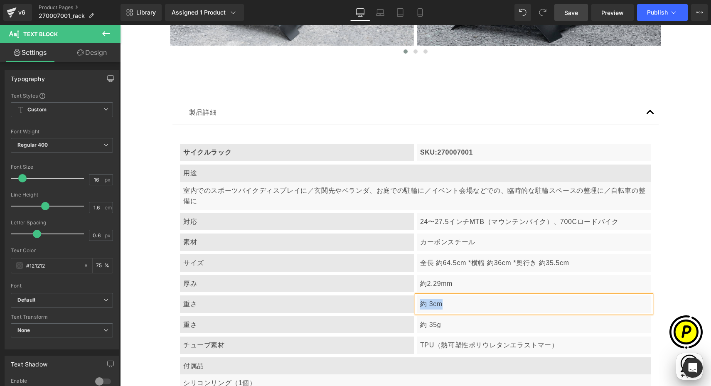
paste div
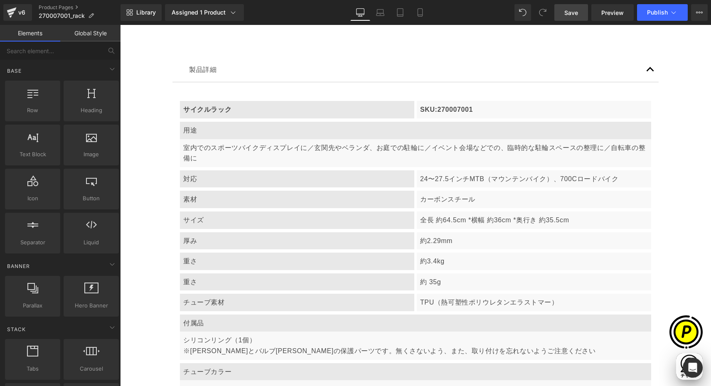
scroll to position [0, 162]
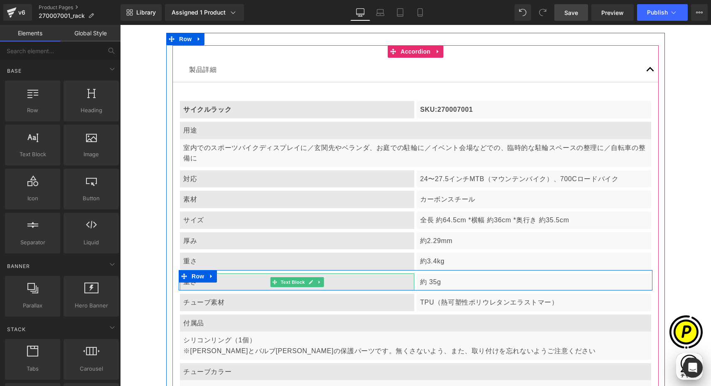
click at [241, 284] on p "重さ" at bounding box center [297, 282] width 228 height 11
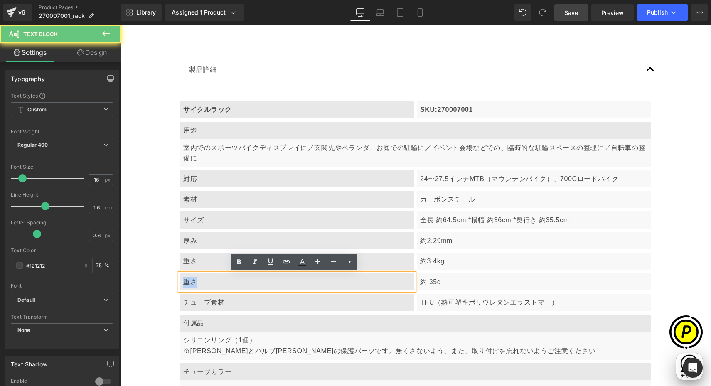
drag, startPoint x: 181, startPoint y: 280, endPoint x: 212, endPoint y: 284, distance: 31.4
click at [212, 284] on p "重さ" at bounding box center [297, 282] width 228 height 11
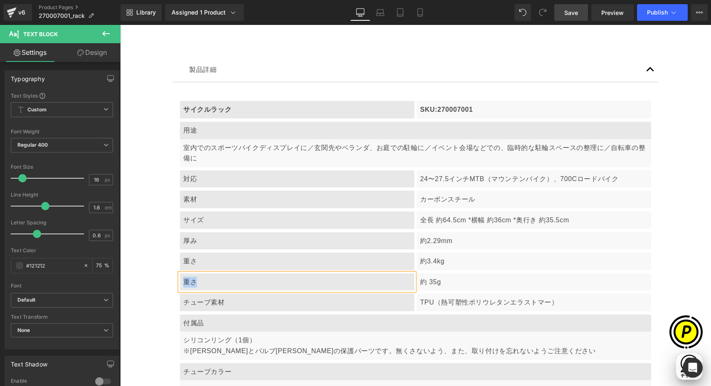
paste div
click at [446, 284] on p "約 35g" at bounding box center [534, 282] width 228 height 11
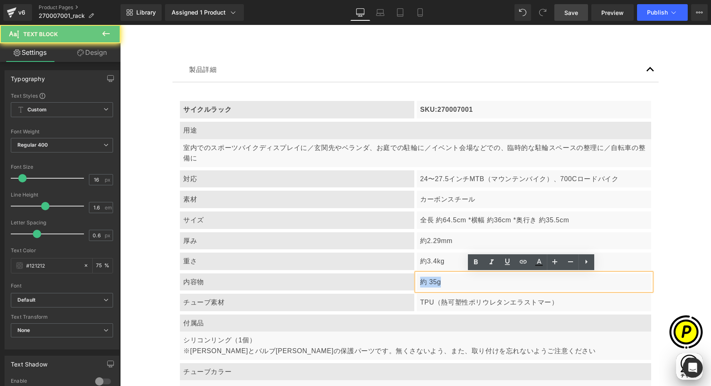
scroll to position [0, 486]
drag, startPoint x: 419, startPoint y: 282, endPoint x: 459, endPoint y: 281, distance: 39.9
click at [459, 281] on p "約 35g" at bounding box center [534, 282] width 228 height 11
paste div
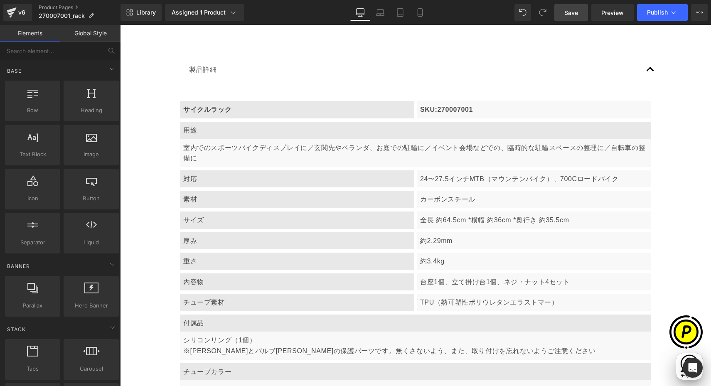
scroll to position [0, 324]
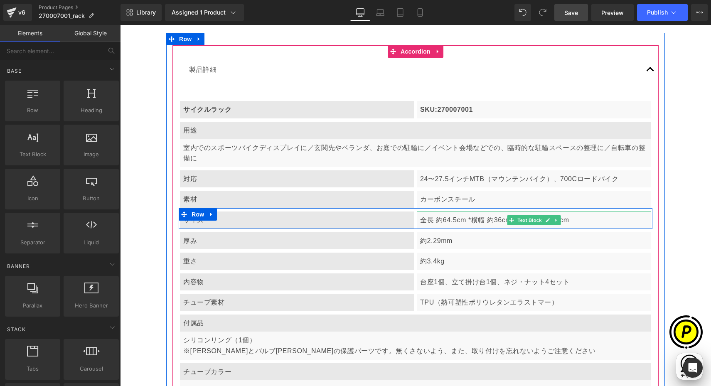
click at [440, 220] on p "全長 約64.5cm * 横幅 約36cm * 奥行き 約35.5cm" at bounding box center [534, 220] width 228 height 11
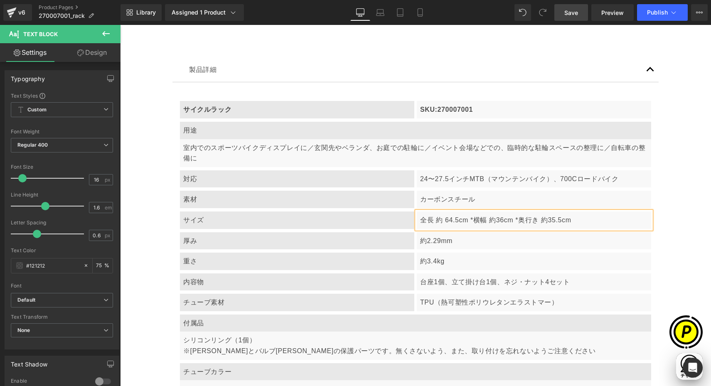
click at [494, 221] on span "横幅 約36cm *" at bounding box center [495, 219] width 45 height 7
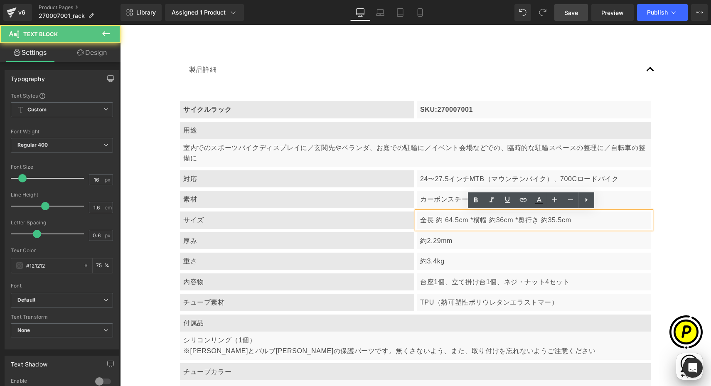
scroll to position [0, 486]
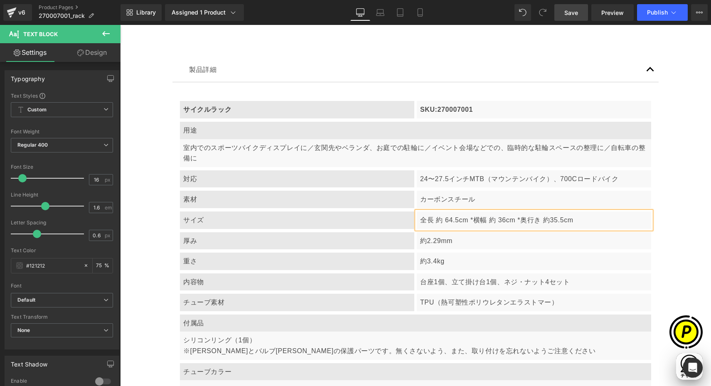
click at [553, 221] on span "奥行き 約35.5cm" at bounding box center [546, 219] width 53 height 7
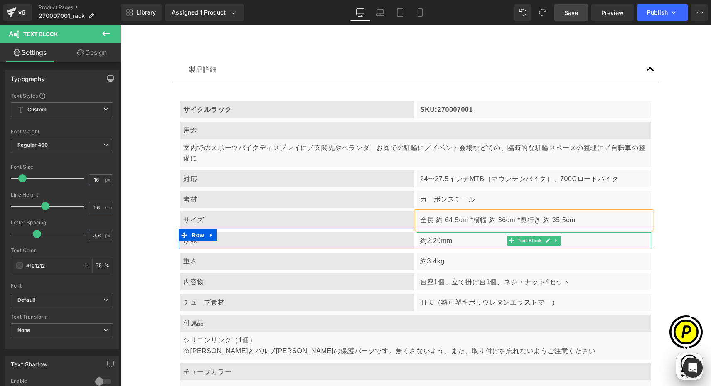
click at [424, 241] on p "約2.29mm" at bounding box center [534, 241] width 228 height 11
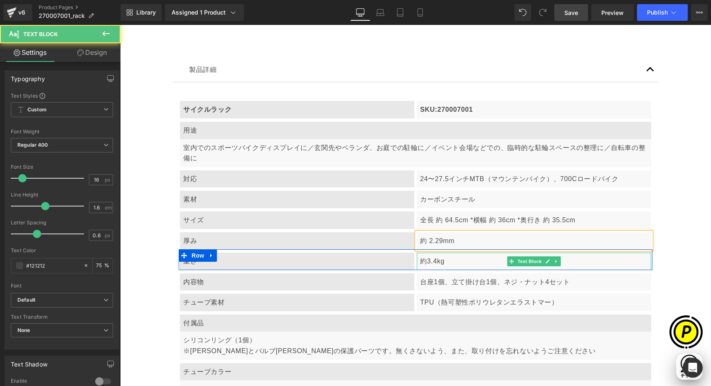
drag, startPoint x: 423, startPoint y: 261, endPoint x: 423, endPoint y: 281, distance: 19.5
click at [423, 261] on p "約3.4kg" at bounding box center [534, 261] width 228 height 11
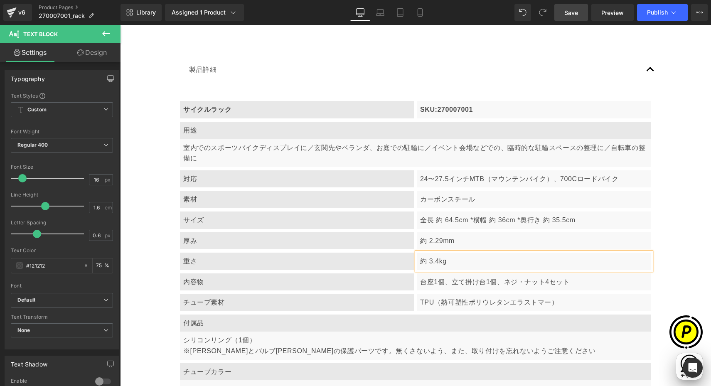
scroll to position [0, 0]
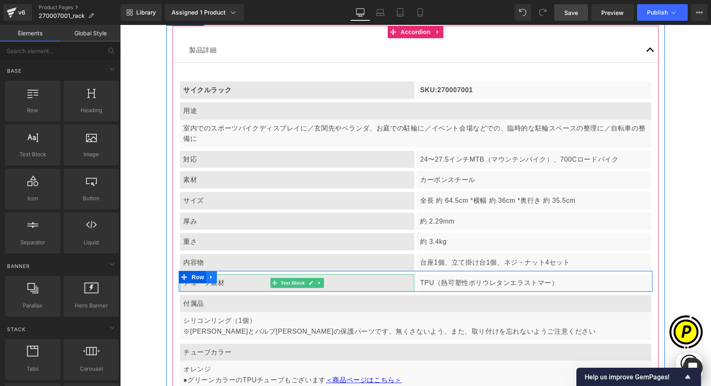
scroll to position [0, 324]
click at [209, 275] on icon at bounding box center [212, 277] width 6 height 6
click at [230, 276] on icon at bounding box center [233, 277] width 6 height 6
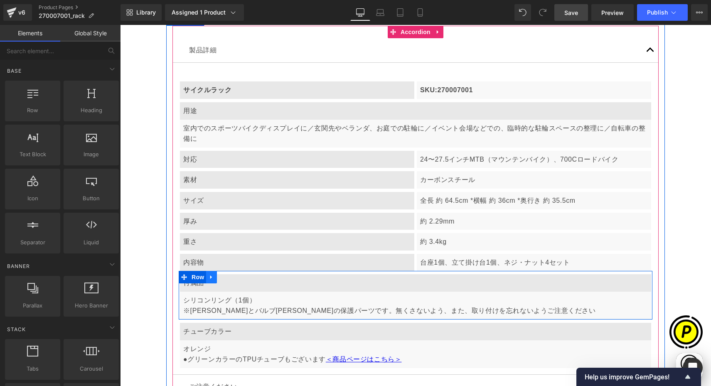
click at [209, 279] on icon at bounding box center [212, 277] width 6 height 6
click at [230, 278] on icon at bounding box center [233, 277] width 6 height 6
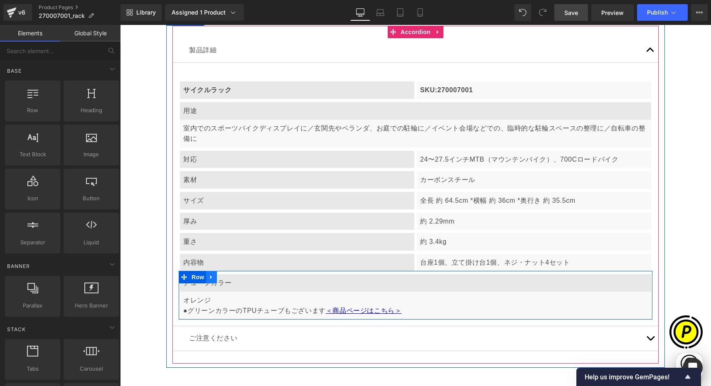
click at [209, 276] on icon at bounding box center [212, 277] width 6 height 6
click at [230, 276] on icon at bounding box center [233, 277] width 6 height 6
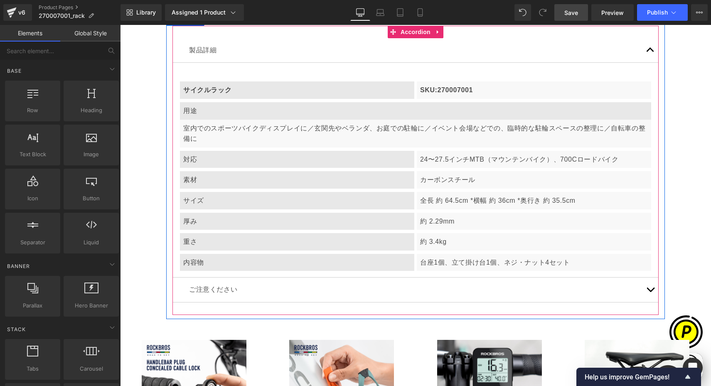
scroll to position [0, 486]
click at [646, 292] on span "button" at bounding box center [650, 292] width 0 height 0
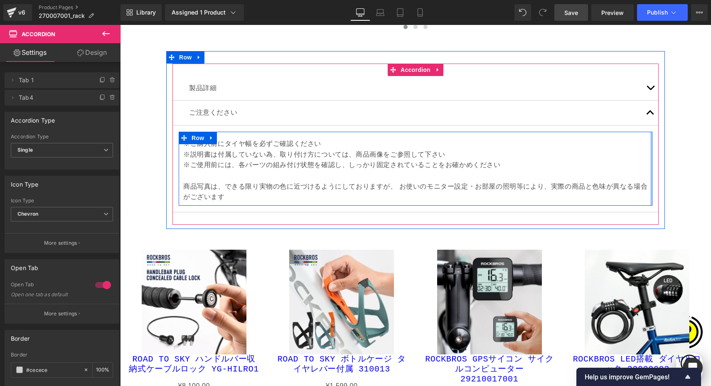
scroll to position [1980, 0]
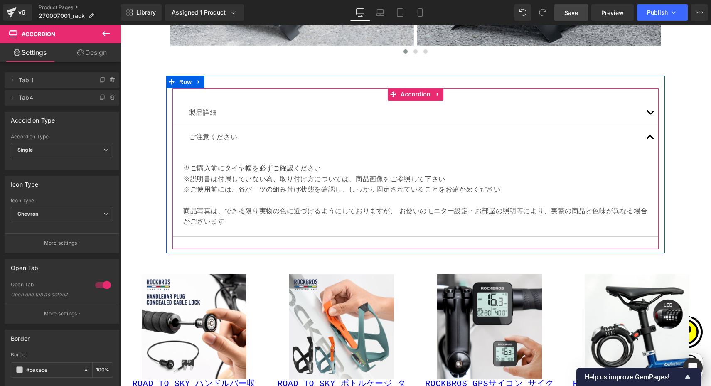
click at [646, 114] on span "button" at bounding box center [650, 114] width 0 height 0
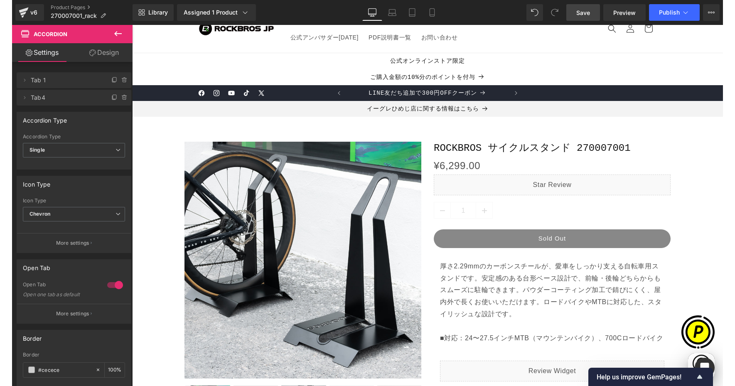
scroll to position [0, 0]
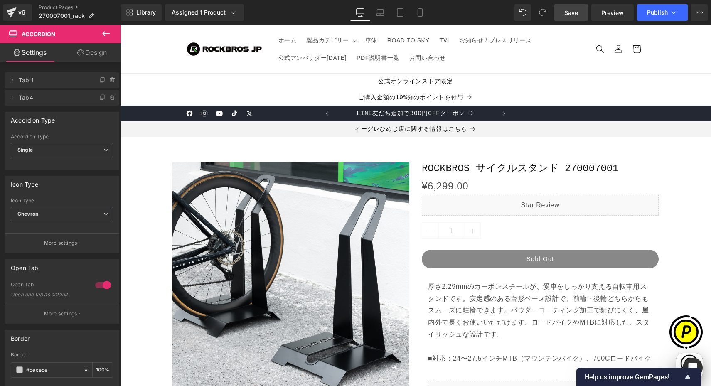
drag, startPoint x: 576, startPoint y: 15, endPoint x: 590, endPoint y: 66, distance: 53.0
click at [576, 15] on span "Save" at bounding box center [571, 12] width 14 height 9
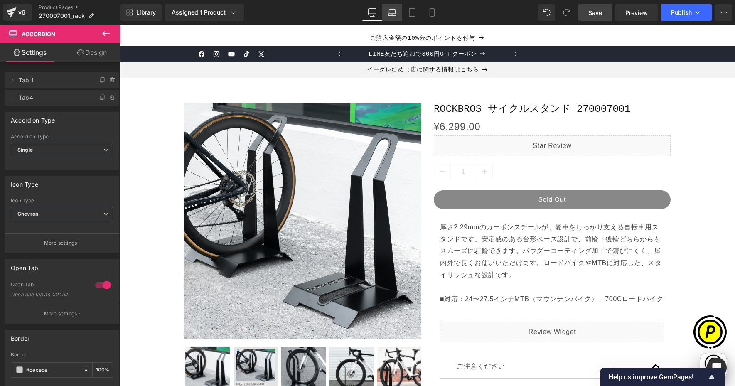
click at [396, 13] on icon at bounding box center [392, 14] width 8 height 2
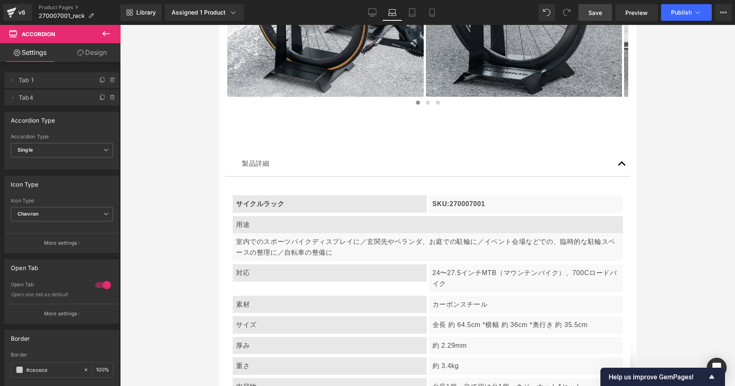
scroll to position [1805, 0]
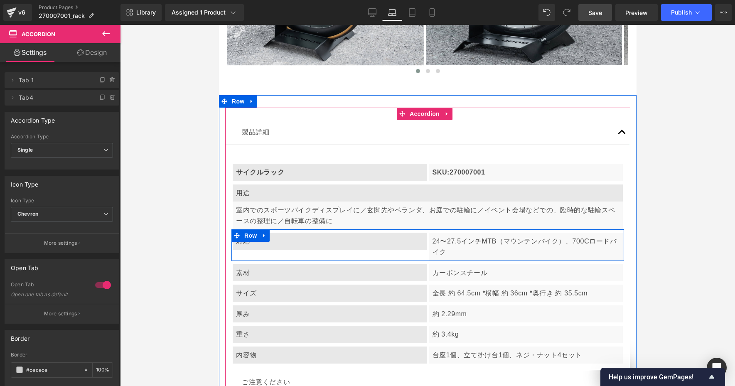
click at [253, 229] on span "Row" at bounding box center [250, 235] width 17 height 12
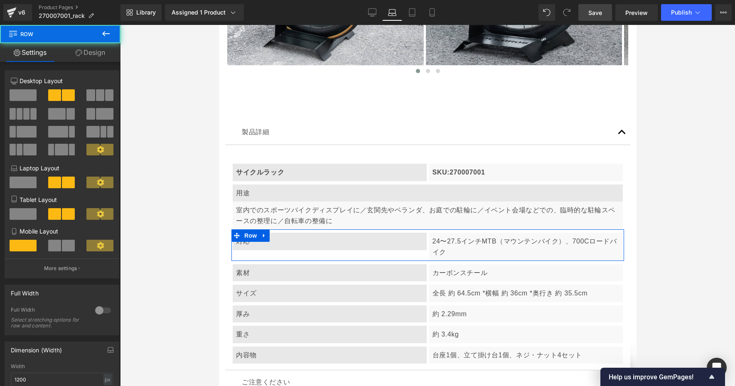
drag, startPoint x: 17, startPoint y: 185, endPoint x: 34, endPoint y: 189, distance: 17.8
click at [17, 185] on span at bounding box center [23, 183] width 27 height 12
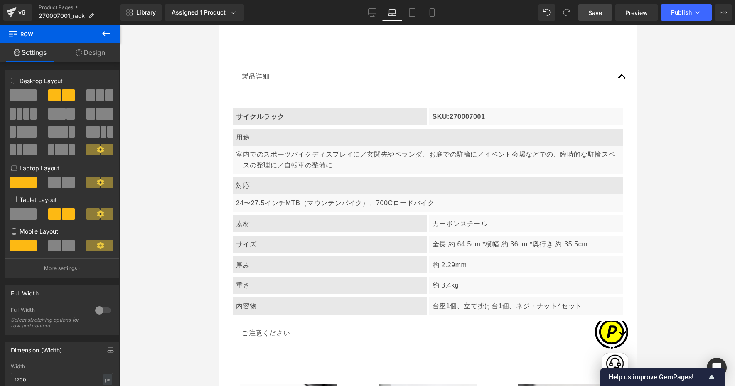
scroll to position [1864, 0]
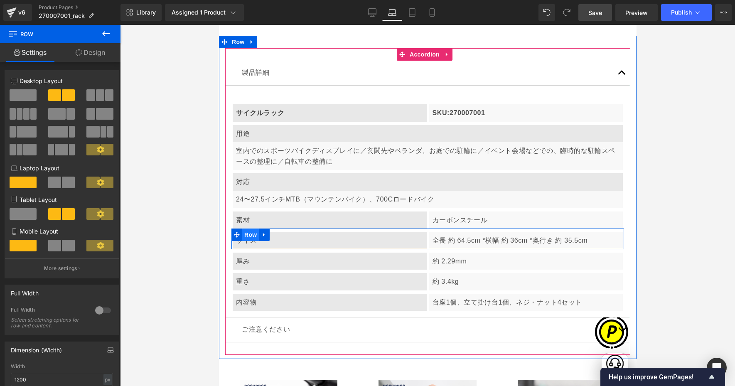
click at [251, 229] on span "Row" at bounding box center [250, 235] width 17 height 12
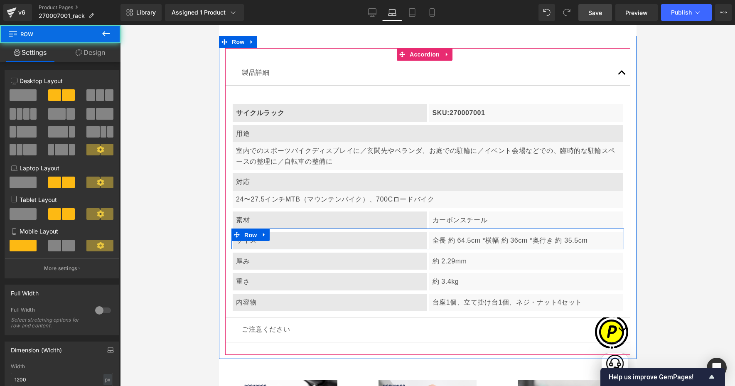
scroll to position [0, 0]
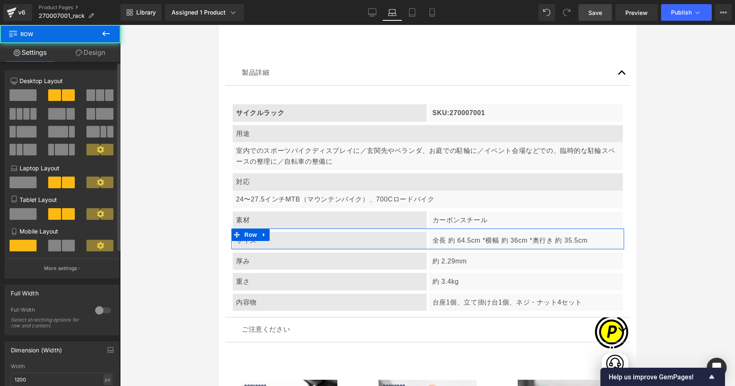
click at [28, 173] on div "Laptop Layout" at bounding box center [62, 180] width 102 height 32
click at [27, 180] on span at bounding box center [23, 183] width 27 height 12
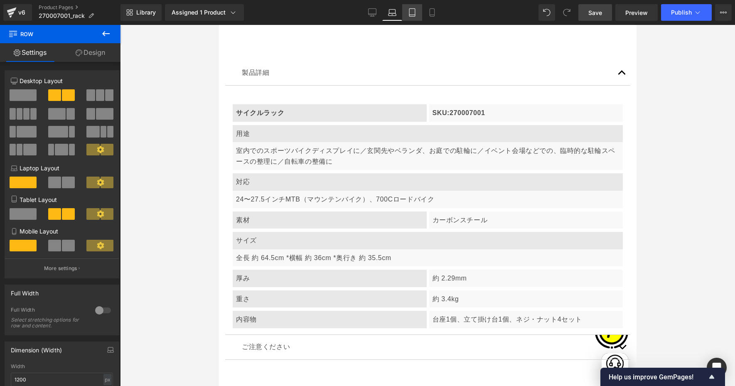
click at [415, 14] on icon at bounding box center [412, 13] width 6 height 8
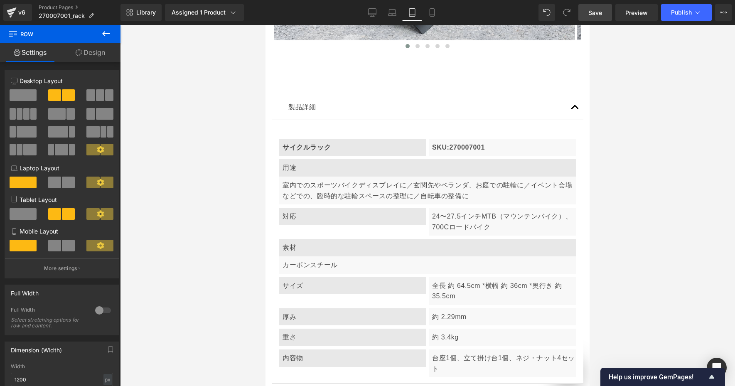
scroll to position [3899, 0]
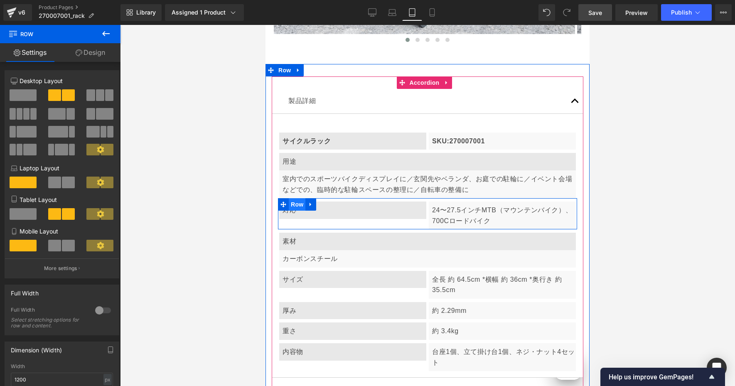
drag, startPoint x: 476, startPoint y: 206, endPoint x: 295, endPoint y: 149, distance: 190.0
click at [295, 198] on span "Row" at bounding box center [297, 204] width 17 height 12
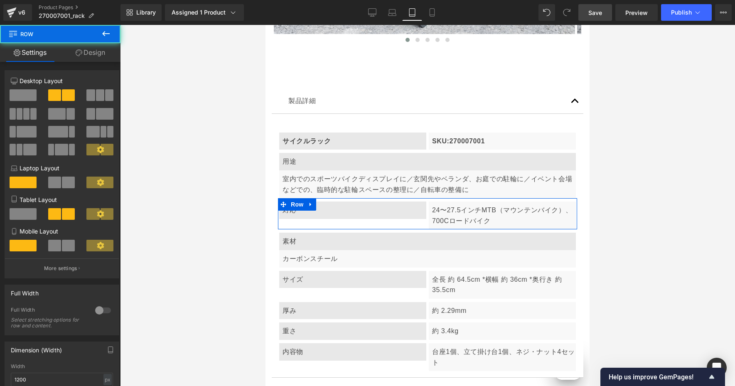
click at [16, 218] on span at bounding box center [23, 214] width 27 height 12
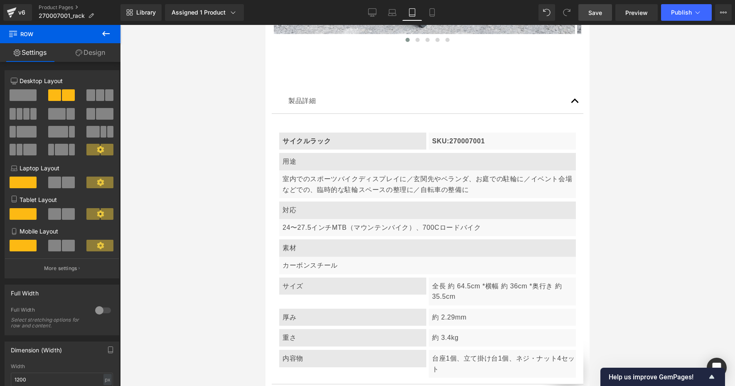
scroll to position [0, 270]
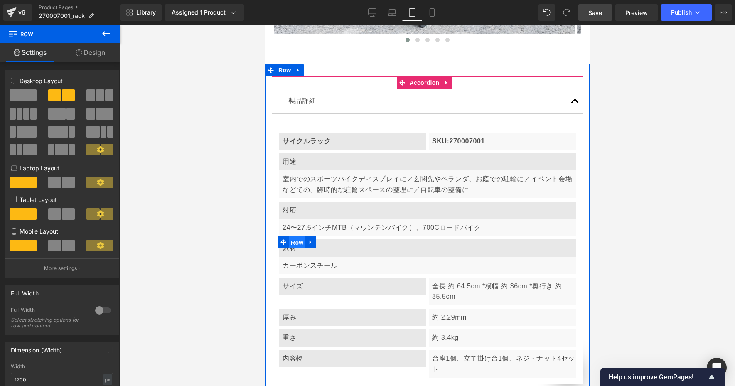
drag, startPoint x: 296, startPoint y: 188, endPoint x: 490, endPoint y: 223, distance: 197.2
click at [296, 236] on span "Row" at bounding box center [297, 242] width 17 height 12
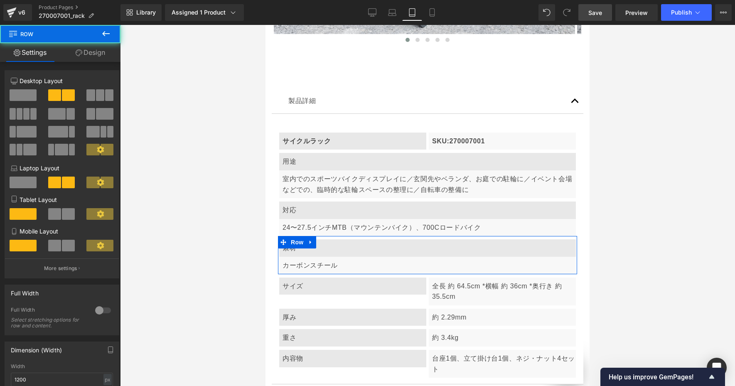
click at [52, 214] on span at bounding box center [54, 214] width 13 height 12
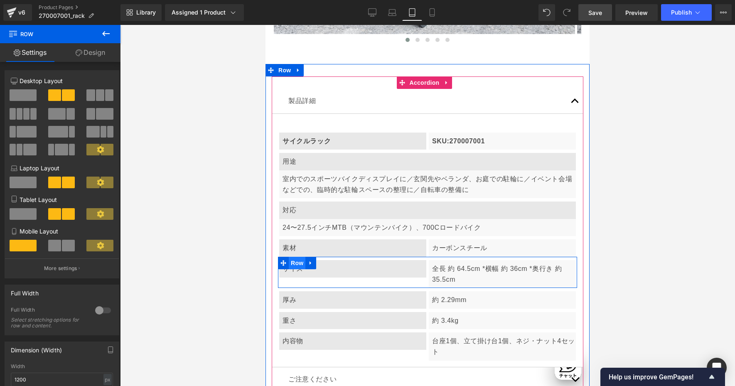
drag, startPoint x: 294, startPoint y: 208, endPoint x: 518, endPoint y: 238, distance: 226.4
click at [294, 257] on span "Row" at bounding box center [297, 263] width 17 height 12
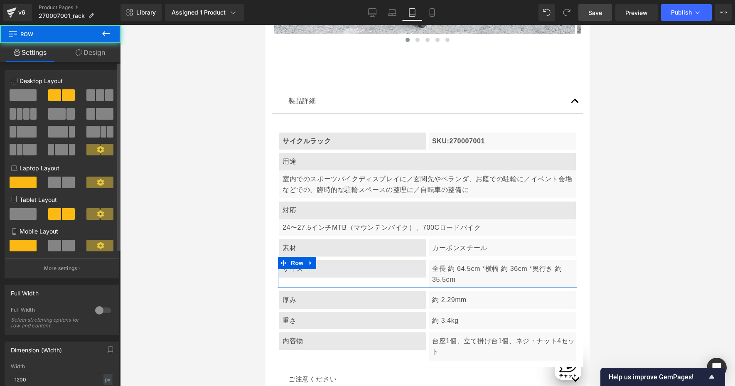
scroll to position [0, 541]
click at [23, 214] on span at bounding box center [23, 214] width 27 height 12
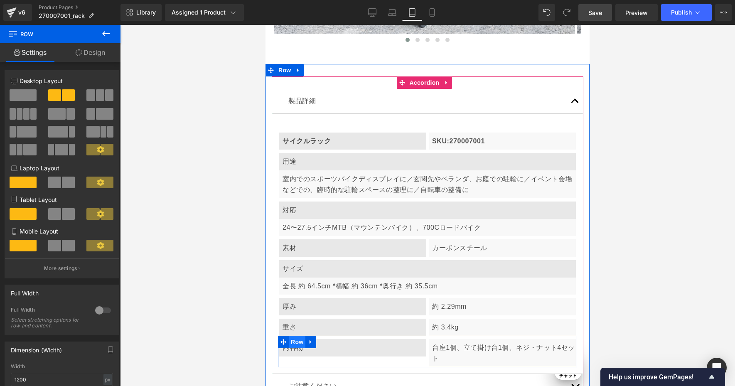
scroll to position [0, 811]
click at [297, 336] on span "Row" at bounding box center [297, 342] width 17 height 12
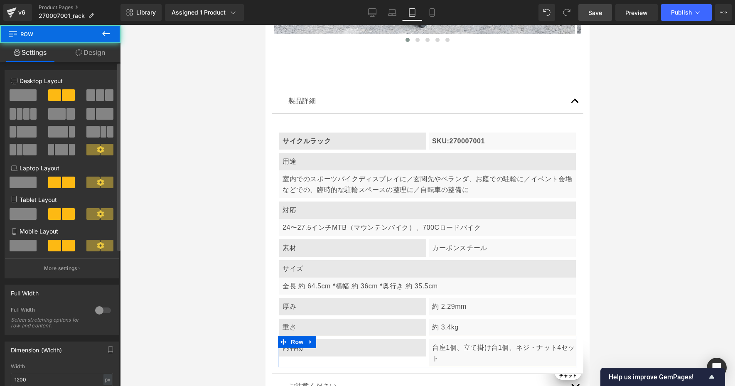
click at [23, 245] on span at bounding box center [23, 246] width 27 height 12
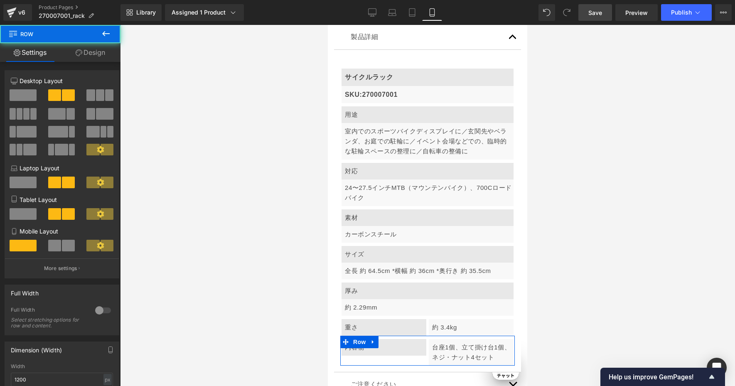
scroll to position [0, 438]
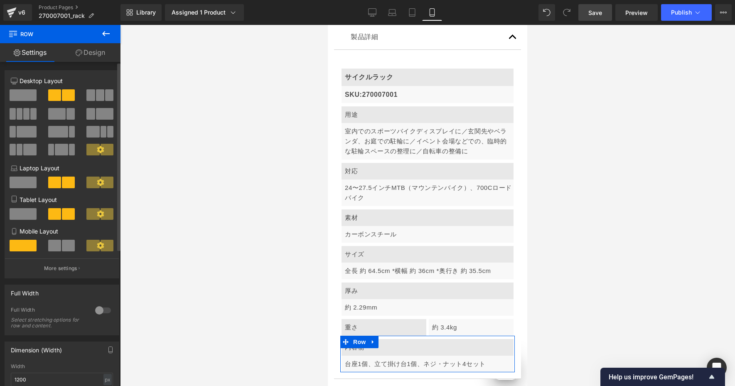
click at [16, 208] on span at bounding box center [23, 214] width 27 height 12
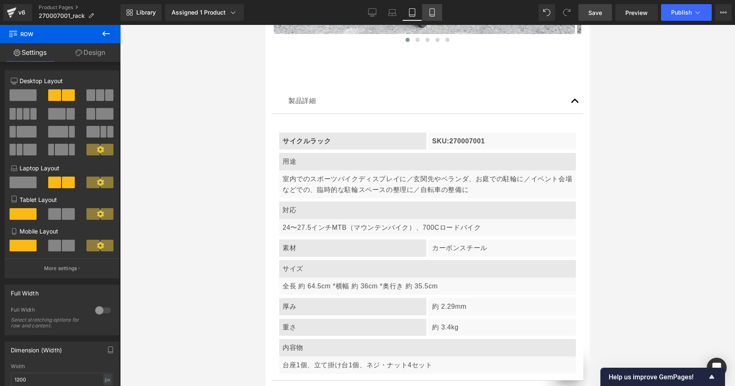
scroll to position [0, 0]
click at [431, 9] on icon at bounding box center [432, 13] width 5 height 8
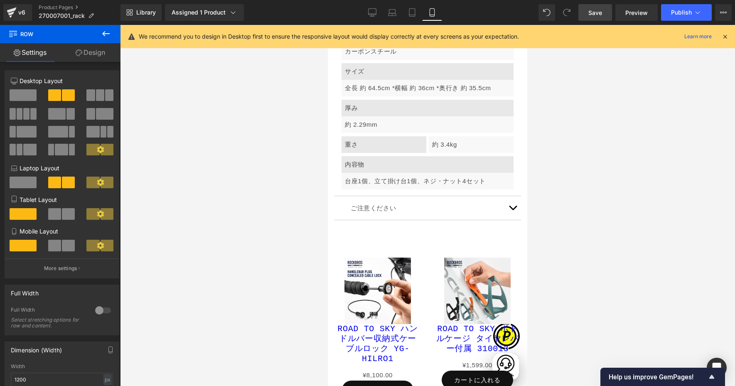
scroll to position [2700, 0]
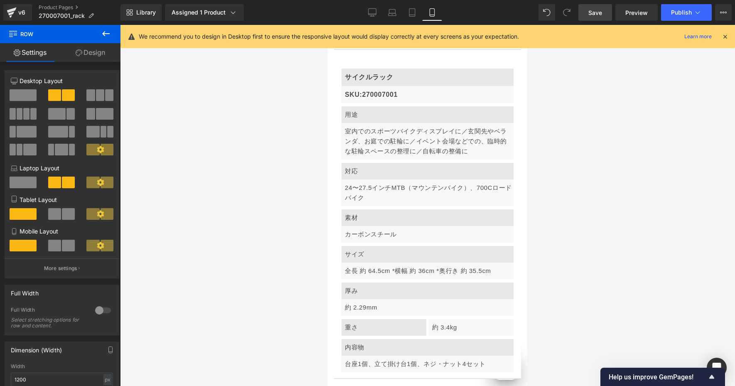
click at [646, 39] on icon at bounding box center [724, 36] width 7 height 7
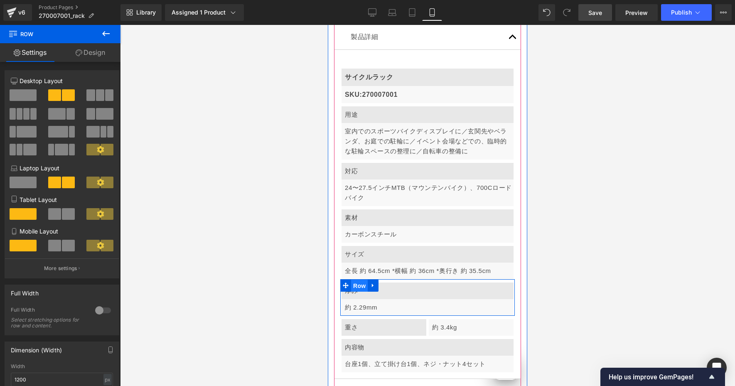
click at [357, 280] on span "Row" at bounding box center [359, 286] width 17 height 12
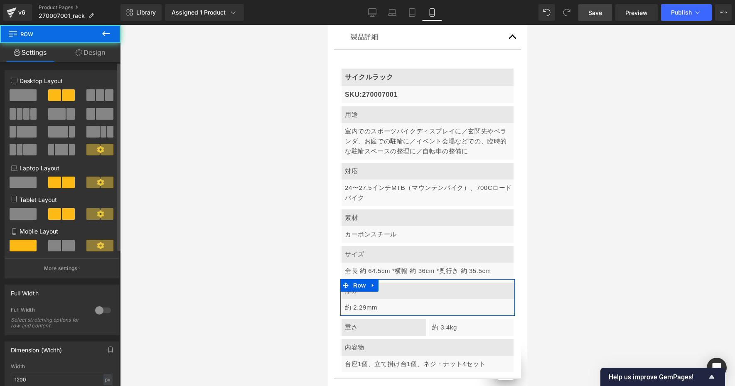
scroll to position [0, 146]
drag, startPoint x: 50, startPoint y: 243, endPoint x: 267, endPoint y: 267, distance: 218.2
click at [50, 243] on span at bounding box center [54, 246] width 13 height 12
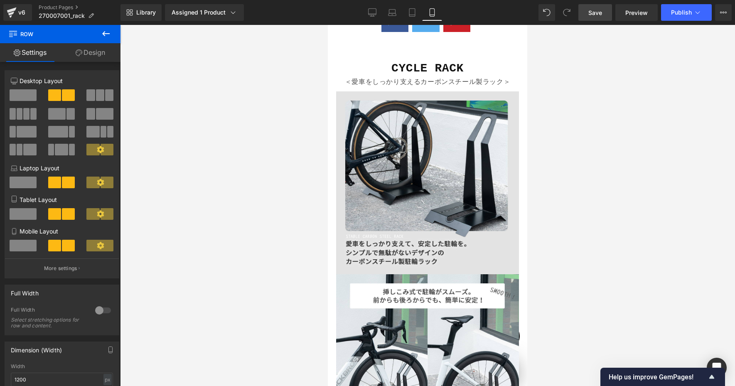
scroll to position [929, 0]
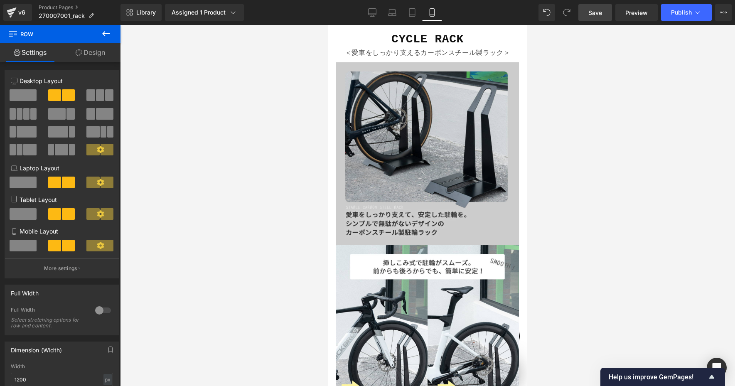
click at [382, 126] on img at bounding box center [427, 153] width 183 height 183
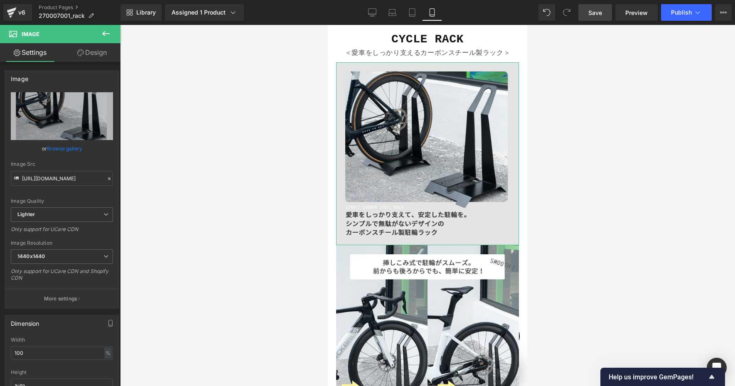
click at [98, 53] on link "Design" at bounding box center [92, 52] width 60 height 19
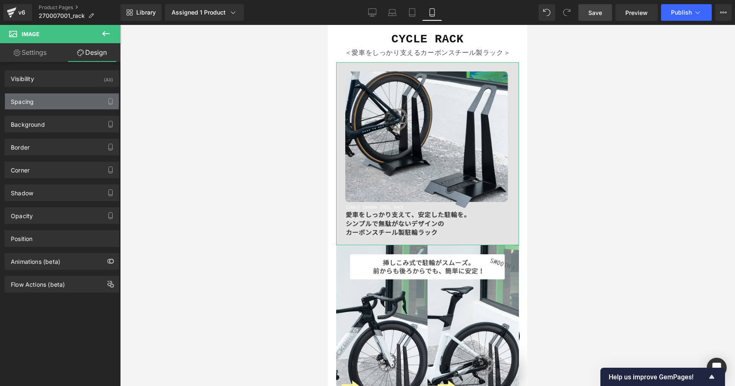
click at [32, 94] on div "Spacing" at bounding box center [22, 99] width 23 height 12
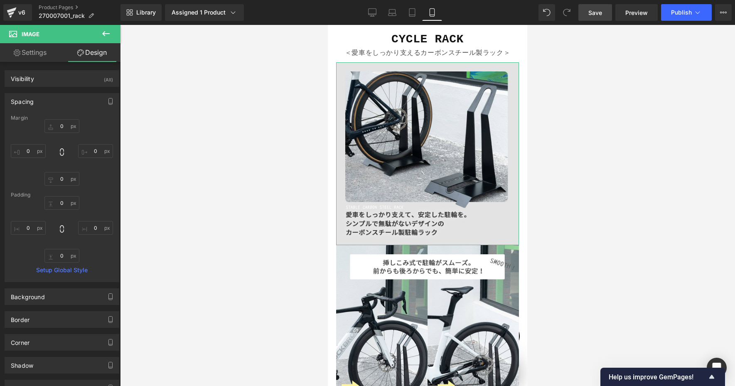
scroll to position [0, 0]
click at [59, 177] on input "0" at bounding box center [61, 179] width 35 height 14
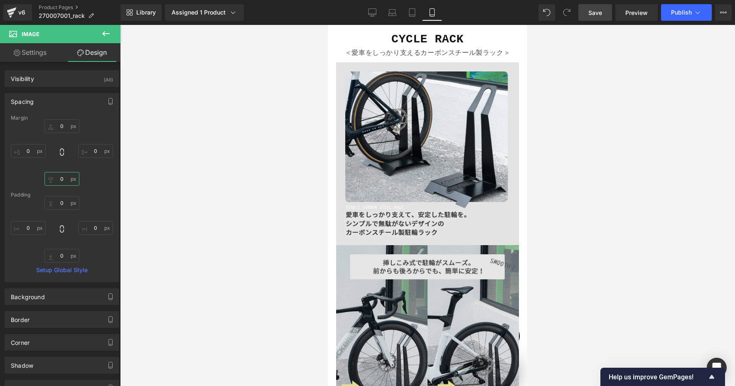
type input "8"
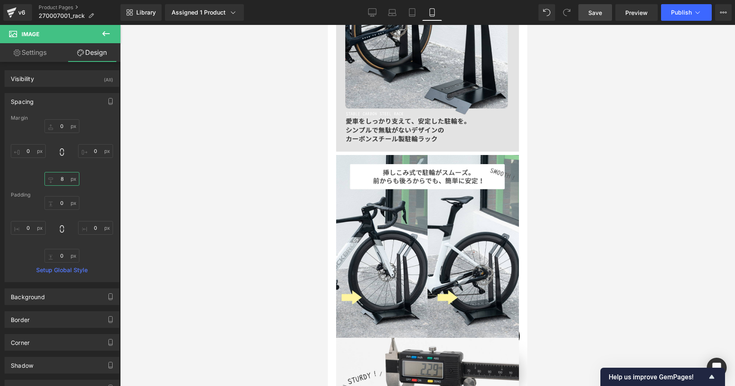
scroll to position [1052, 0]
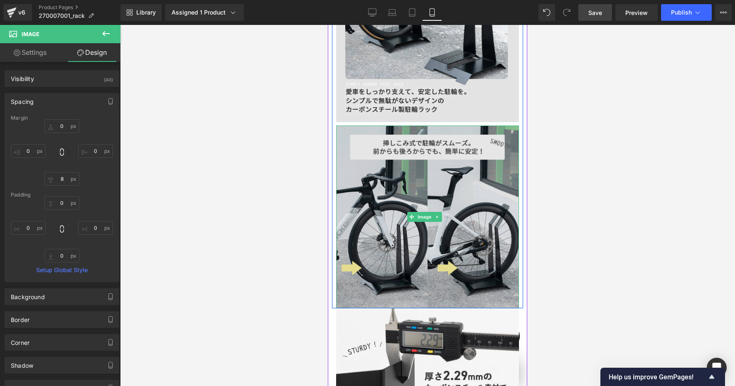
click at [421, 216] on img at bounding box center [427, 216] width 183 height 183
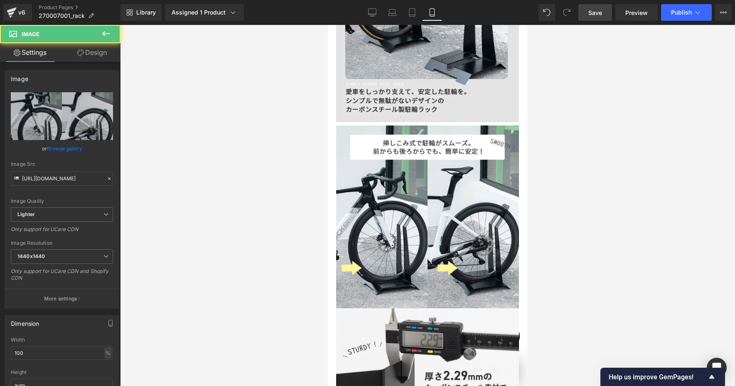
scroll to position [0, 146]
click at [99, 55] on link "Design" at bounding box center [92, 52] width 60 height 19
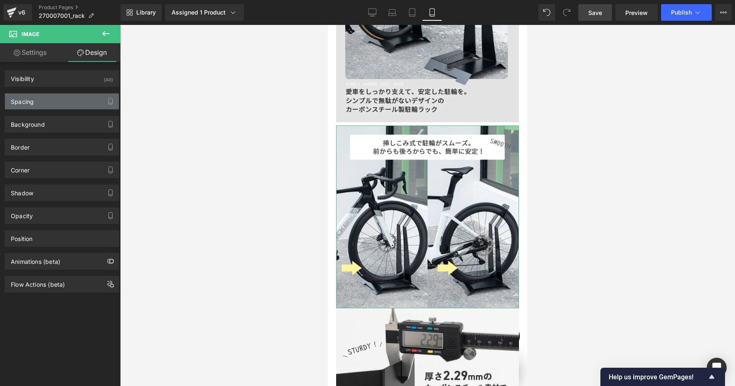
click at [50, 101] on div "Spacing" at bounding box center [62, 101] width 114 height 16
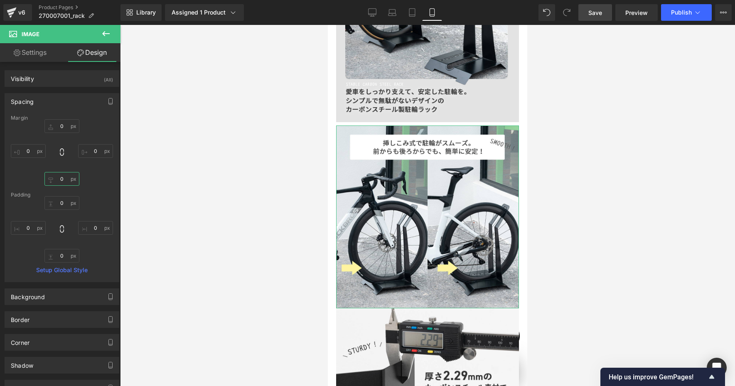
click at [66, 181] on input "0" at bounding box center [61, 179] width 35 height 14
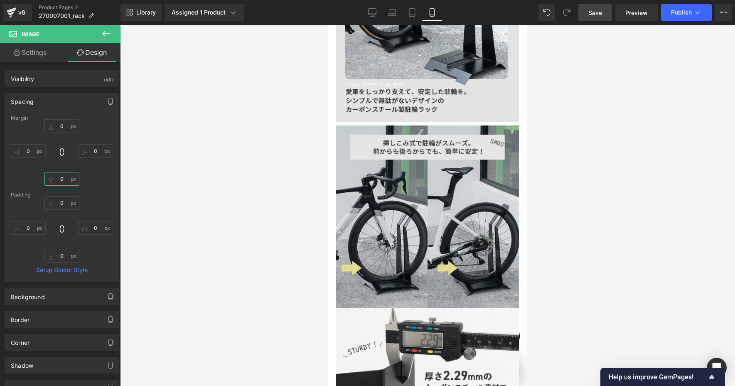
type input "8"
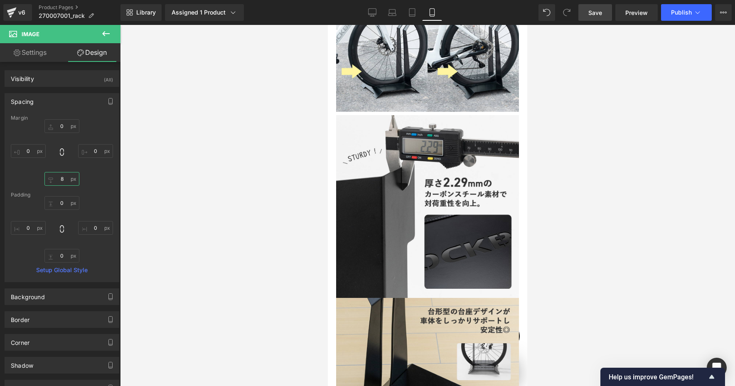
scroll to position [0, 292]
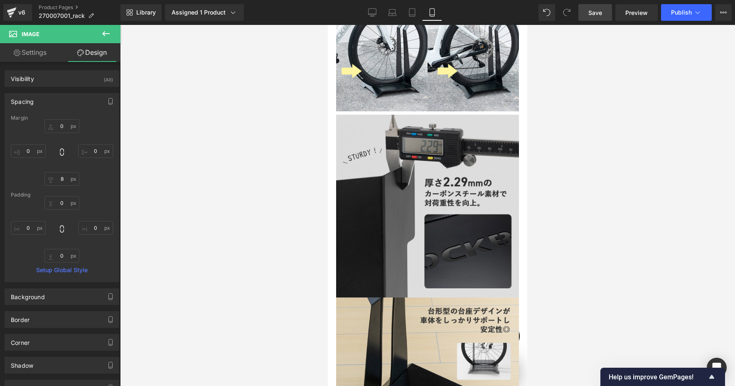
click at [428, 199] on img at bounding box center [427, 206] width 183 height 183
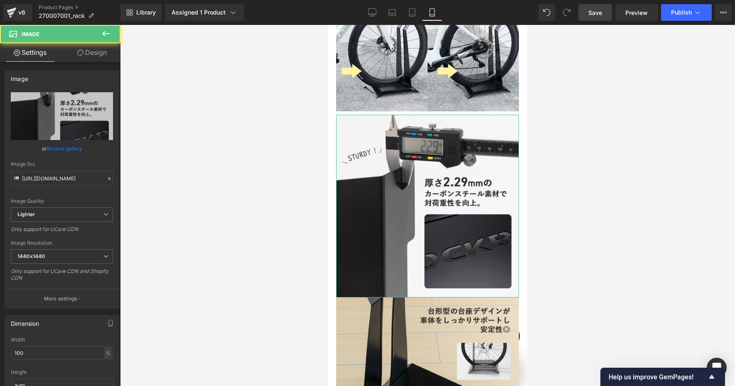
click at [92, 54] on link "Design" at bounding box center [92, 52] width 60 height 19
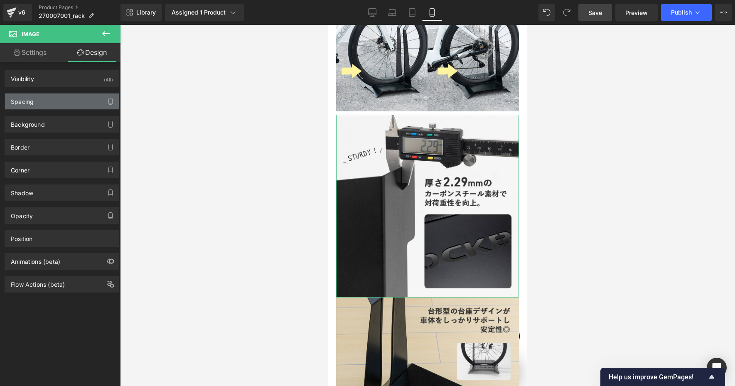
type input "0"
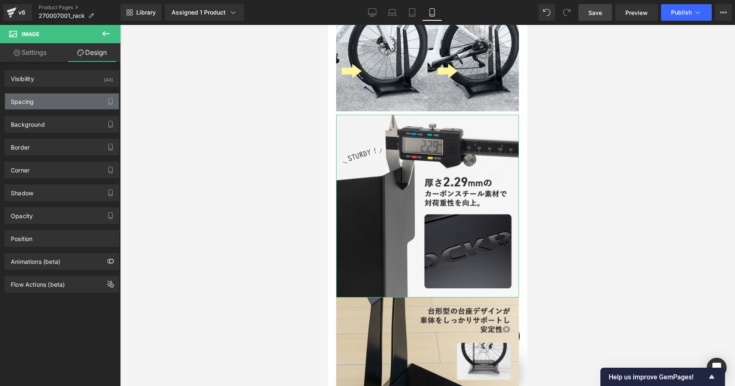
type input "0"
click at [45, 101] on div "Spacing" at bounding box center [62, 101] width 114 height 16
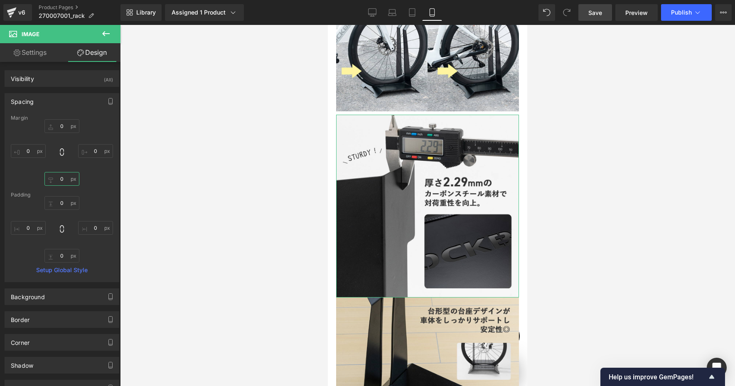
click at [61, 179] on input "0" at bounding box center [61, 179] width 35 height 14
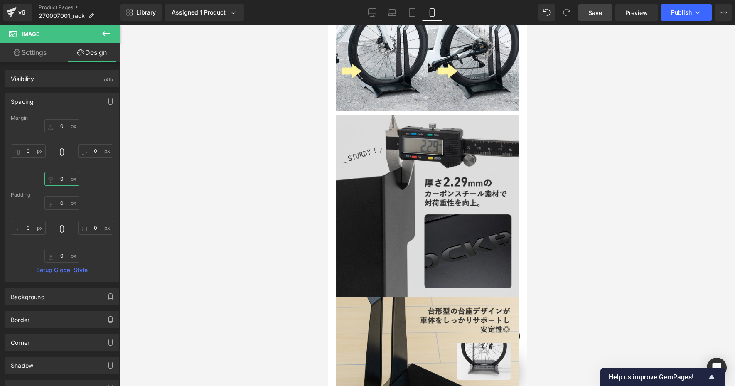
type input "8"
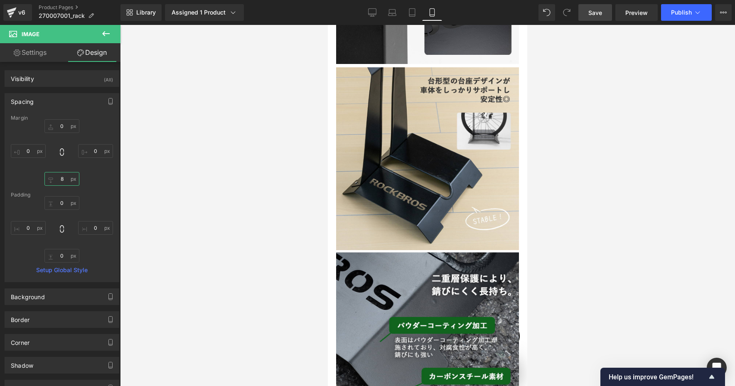
scroll to position [0, 438]
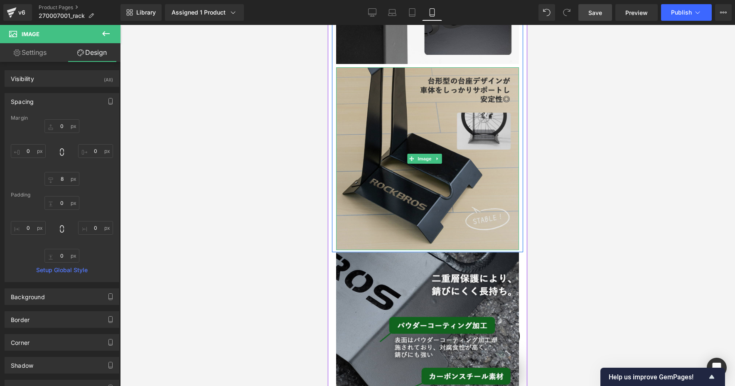
click at [388, 175] on img at bounding box center [427, 158] width 183 height 183
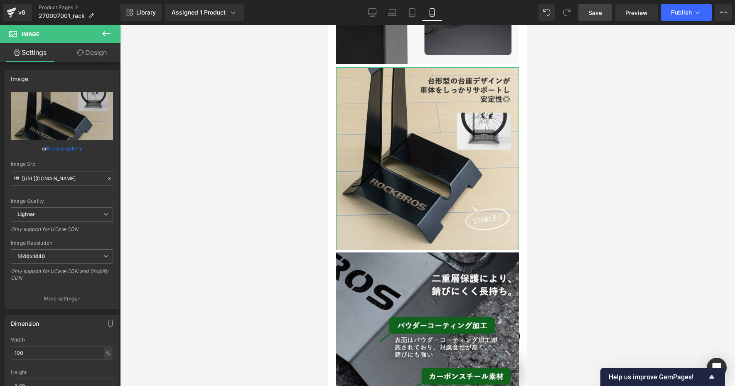
click at [96, 59] on link "Design" at bounding box center [92, 52] width 60 height 19
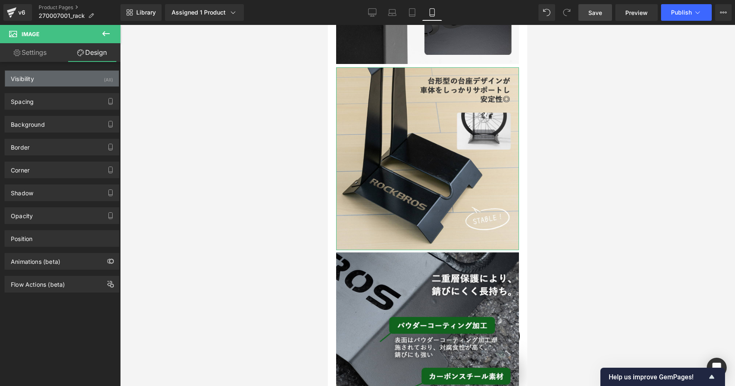
click at [41, 86] on div "Visibility (All)" at bounding box center [62, 79] width 114 height 16
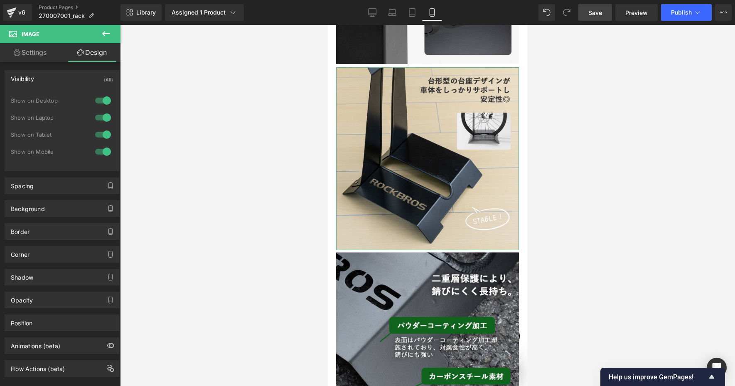
click at [69, 76] on div "Visibility (All)" at bounding box center [62, 79] width 114 height 16
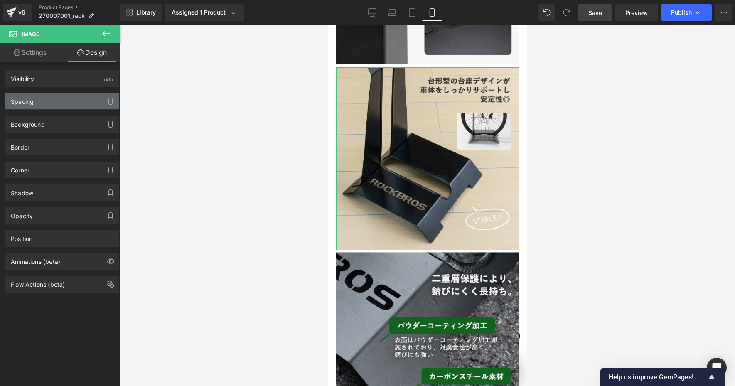
click at [44, 101] on div "Spacing" at bounding box center [62, 101] width 114 height 16
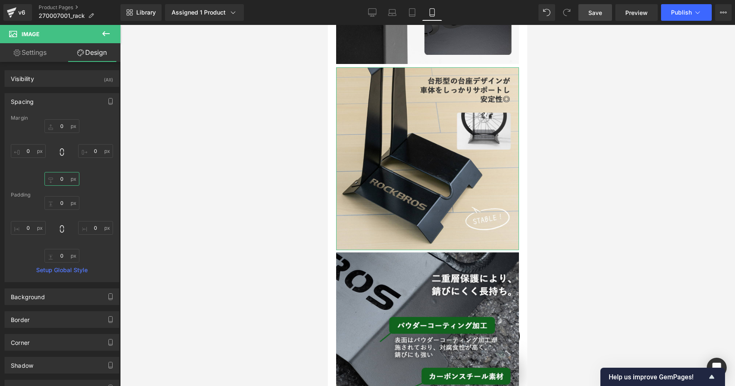
drag, startPoint x: 63, startPoint y: 177, endPoint x: 95, endPoint y: 186, distance: 33.8
click at [63, 176] on input "0" at bounding box center [61, 179] width 35 height 14
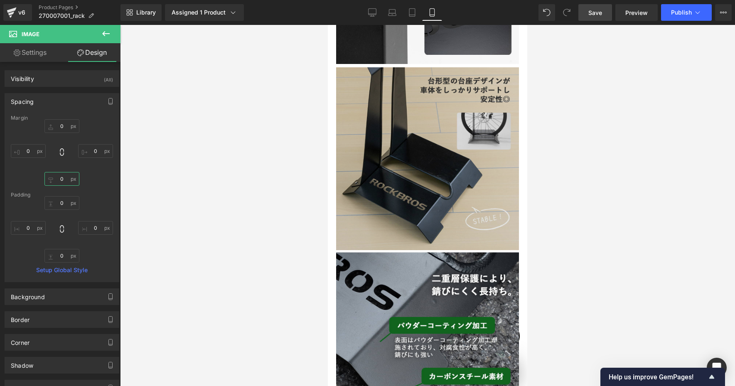
type input "8"
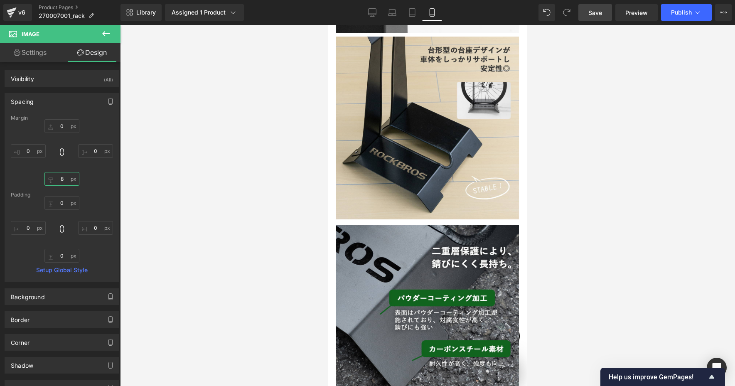
scroll to position [1508, 0]
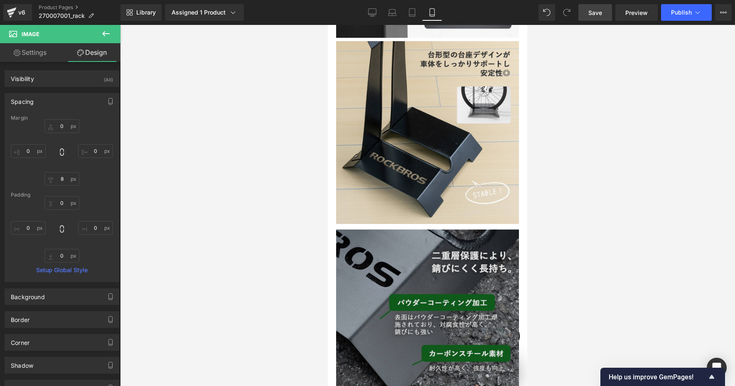
click at [407, 229] on img at bounding box center [427, 320] width 183 height 183
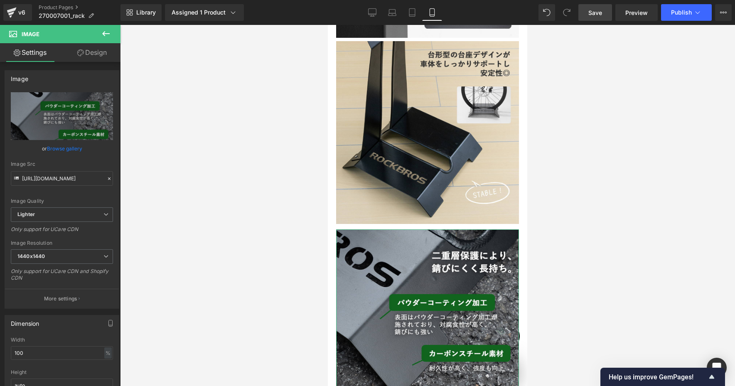
click at [102, 57] on link "Design" at bounding box center [92, 52] width 60 height 19
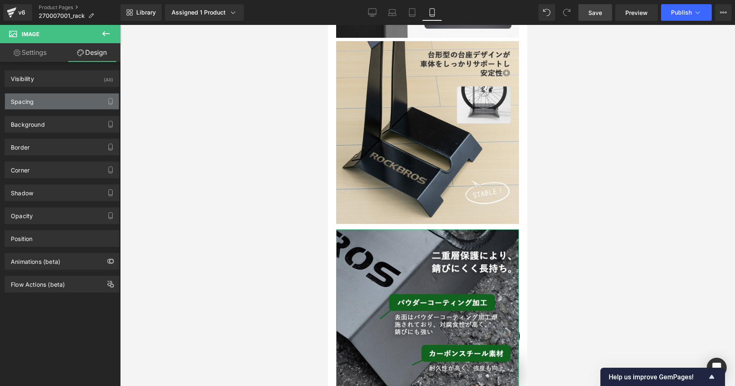
click at [55, 103] on div "Spacing" at bounding box center [62, 101] width 114 height 16
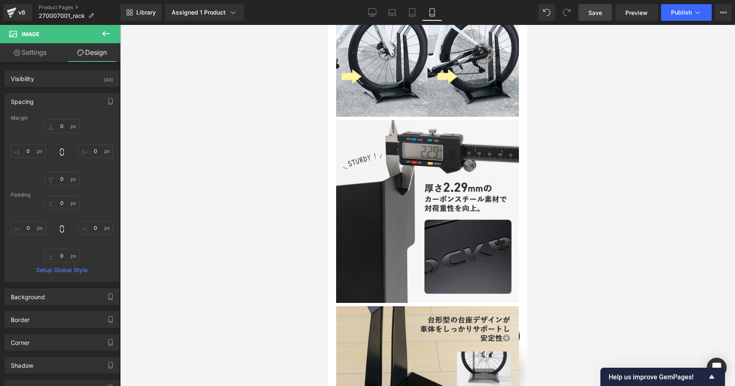
scroll to position [1234, 0]
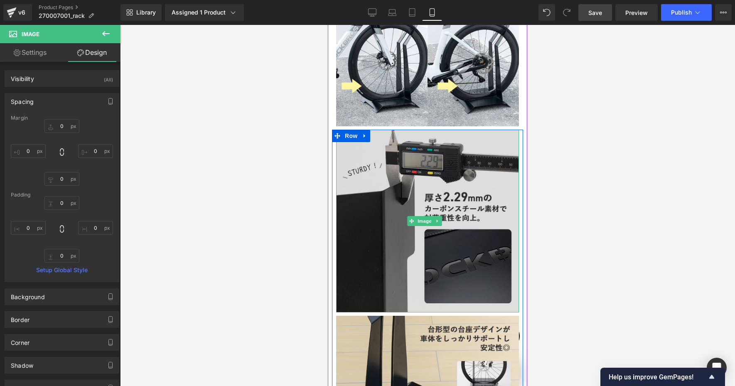
click at [403, 130] on img at bounding box center [427, 221] width 183 height 183
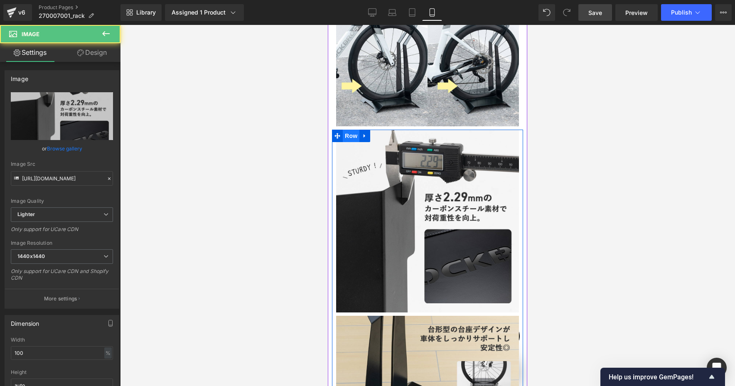
click at [349, 130] on span "Row" at bounding box center [351, 136] width 17 height 12
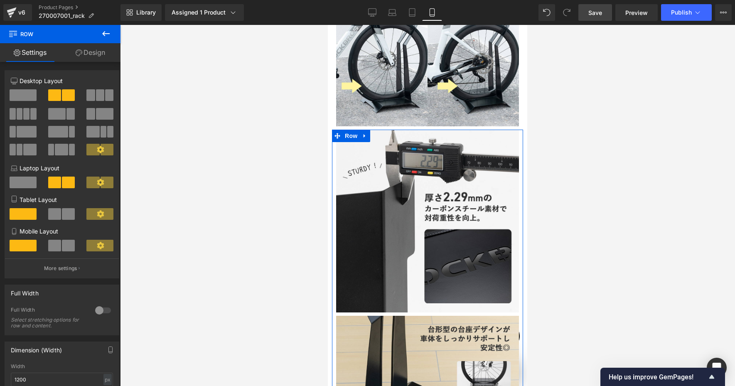
click at [96, 51] on link "Design" at bounding box center [90, 52] width 60 height 19
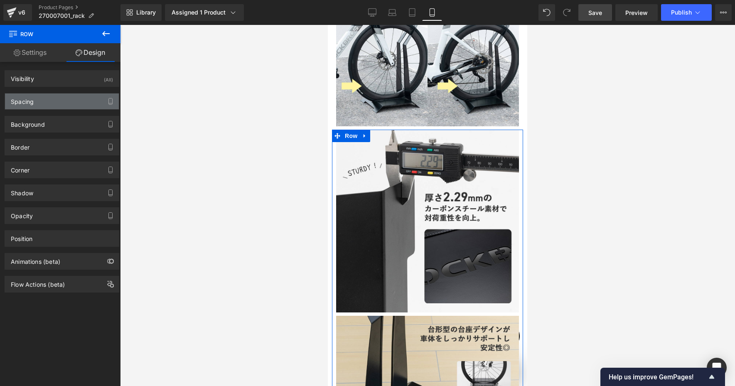
type input "0"
type input "5"
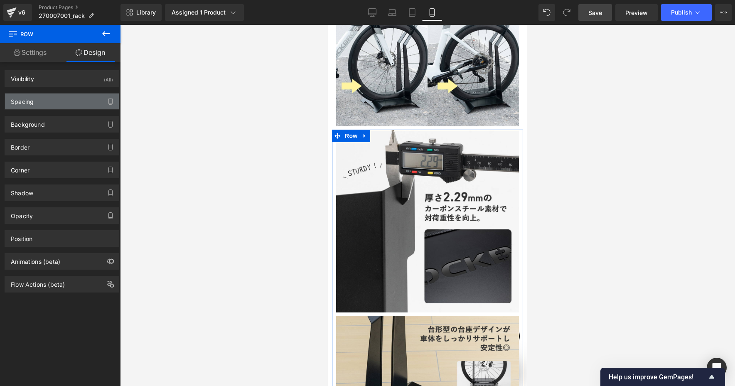
type input "5"
click at [17, 99] on div "Spacing" at bounding box center [22, 99] width 23 height 12
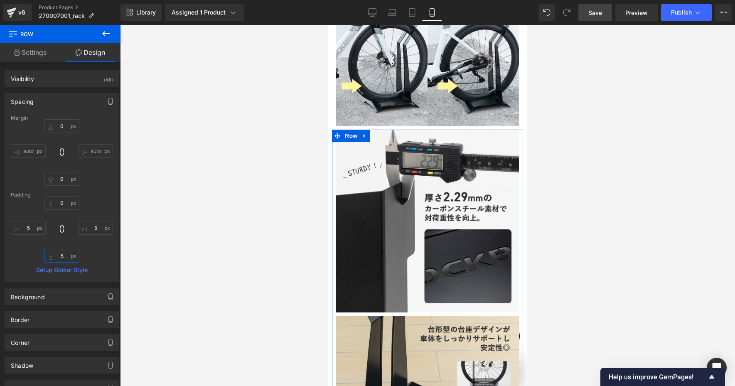
click at [61, 256] on input "5" at bounding box center [61, 256] width 35 height 14
type input "0"
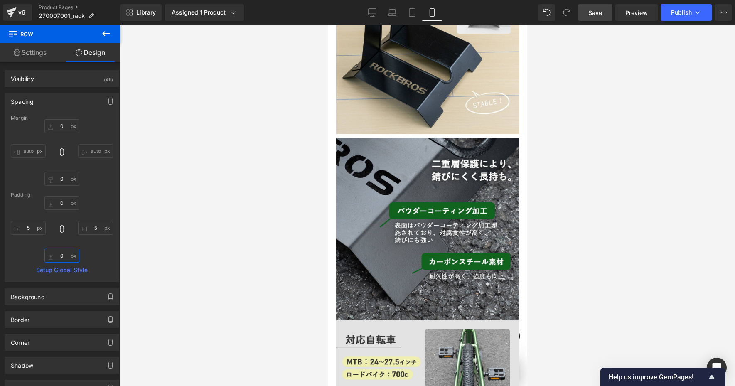
scroll to position [1623, 0]
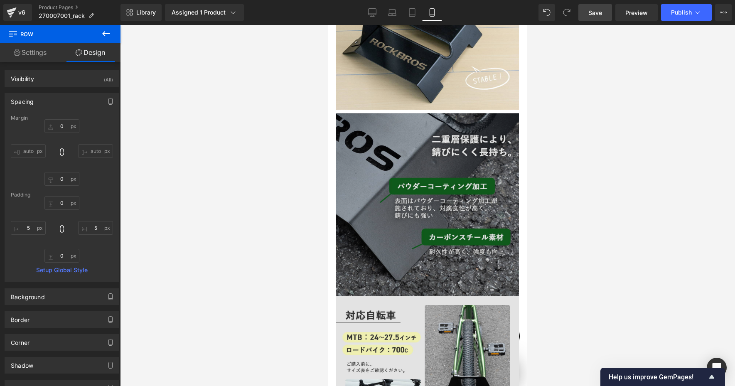
click at [435, 156] on img at bounding box center [427, 204] width 183 height 183
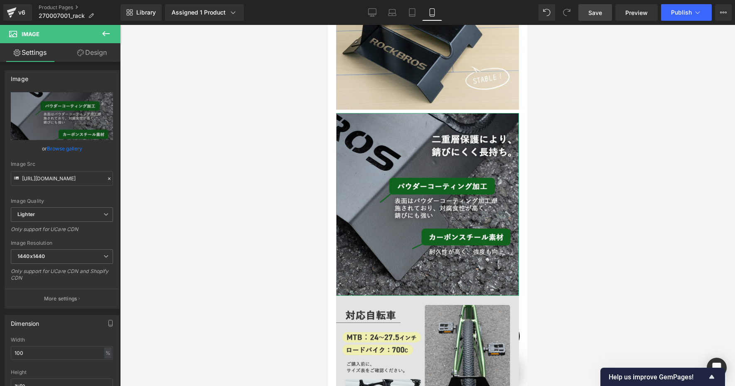
click at [99, 53] on link "Design" at bounding box center [92, 52] width 60 height 19
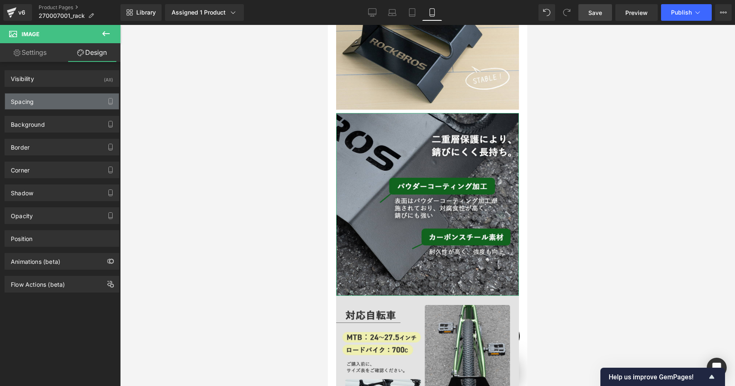
type input "0"
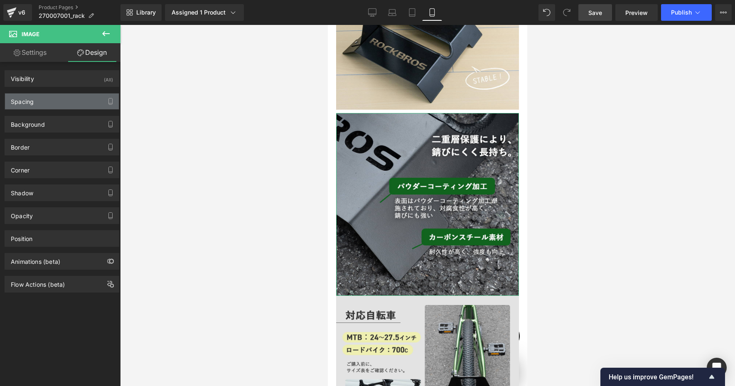
type input "0"
click at [36, 101] on div "Spacing" at bounding box center [62, 101] width 114 height 16
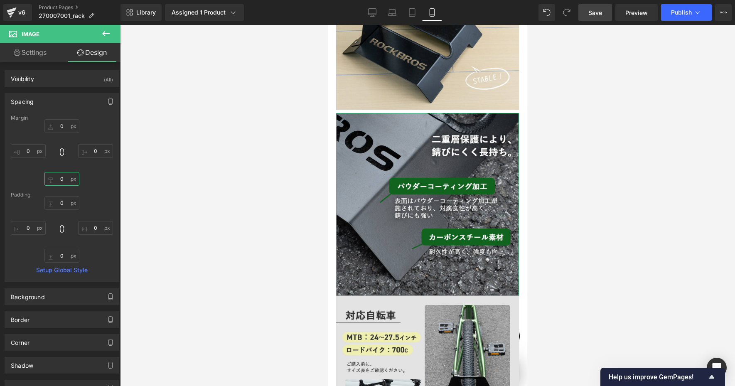
click at [61, 177] on input "0" at bounding box center [61, 179] width 35 height 14
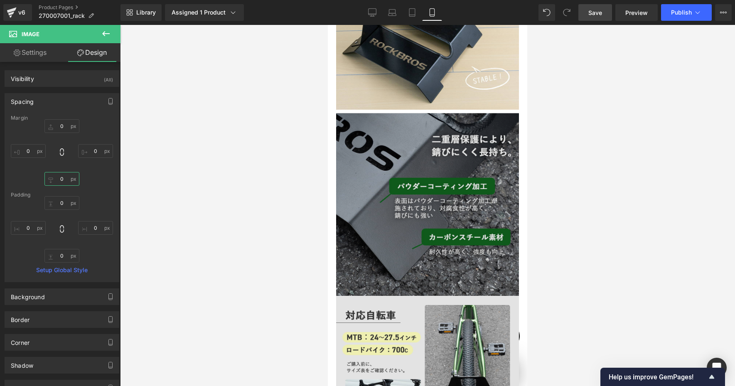
type input "8"
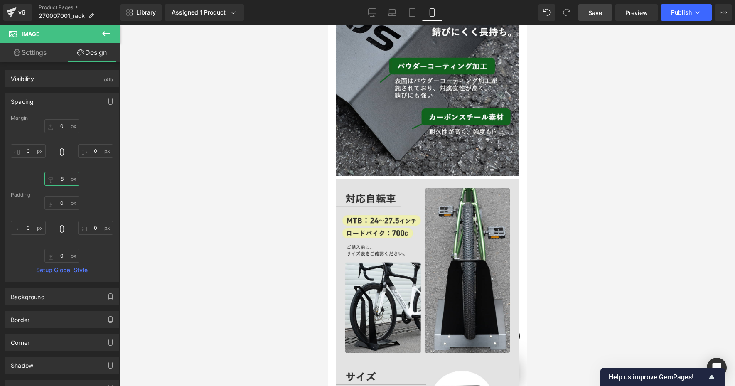
scroll to position [1802, 0]
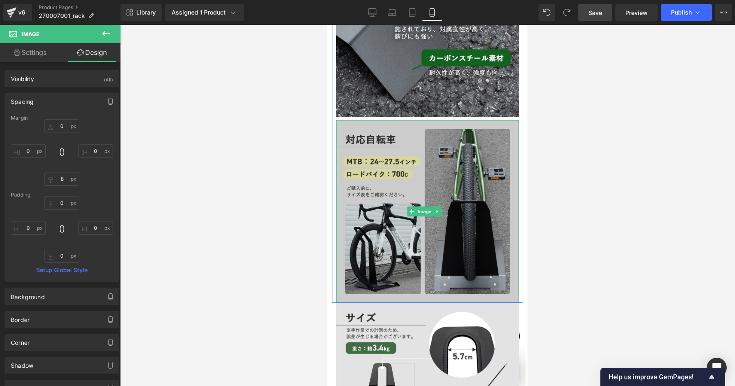
click at [380, 159] on img at bounding box center [427, 211] width 183 height 183
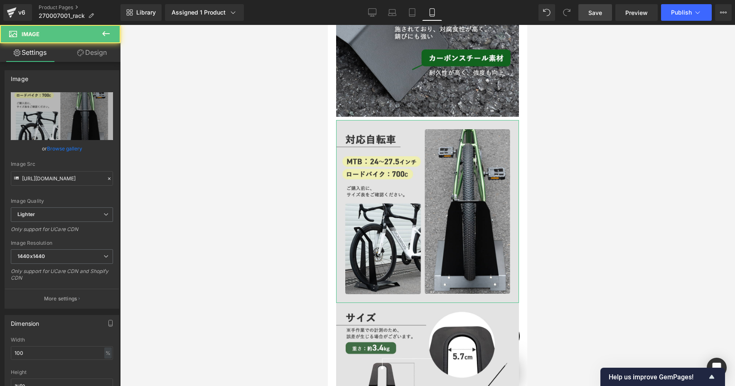
click at [90, 56] on link "Design" at bounding box center [92, 52] width 60 height 19
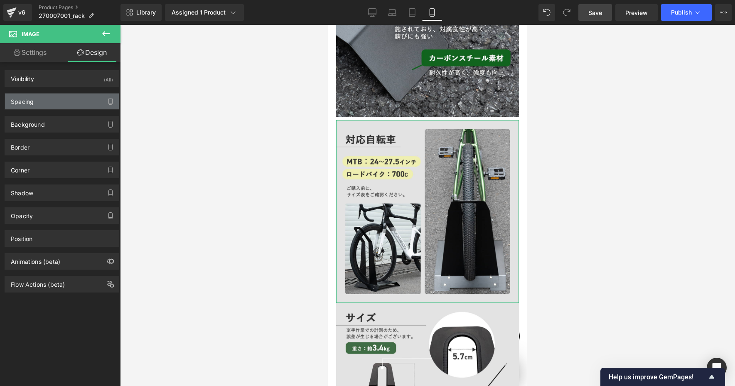
click at [33, 101] on div "Spacing" at bounding box center [22, 99] width 23 height 12
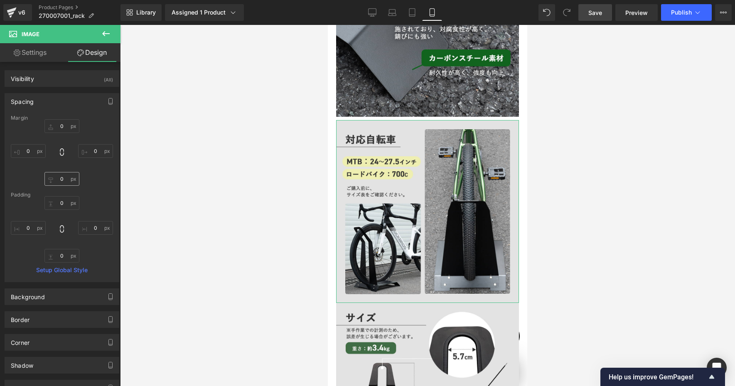
scroll to position [0, 438]
click at [63, 177] on input "0" at bounding box center [61, 179] width 35 height 14
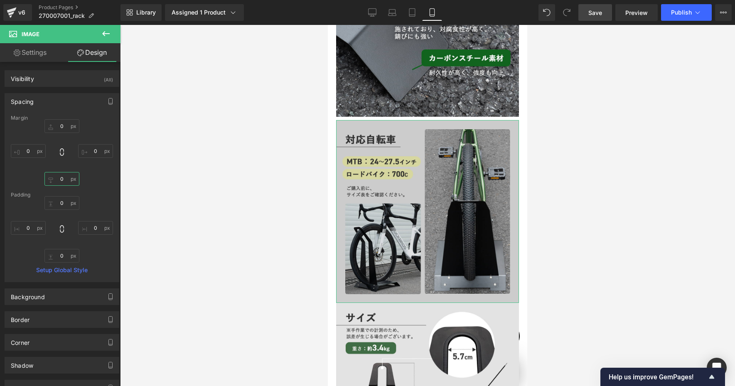
type input "8"
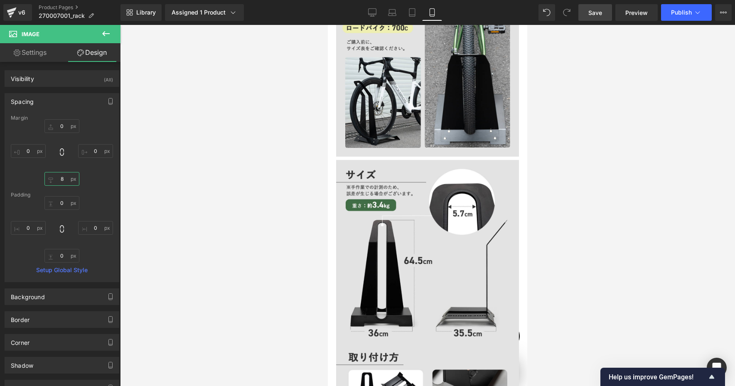
scroll to position [1963, 0]
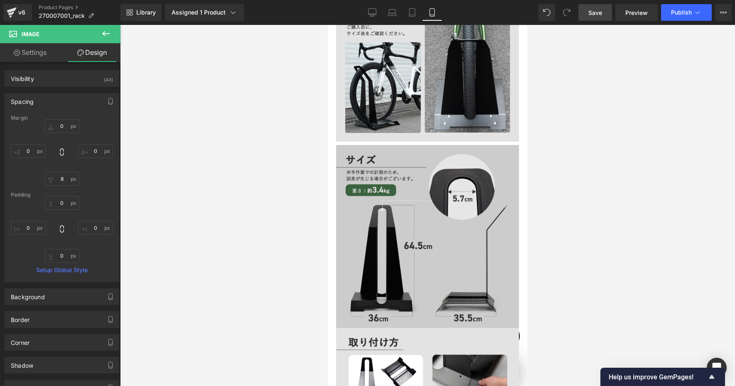
click at [401, 181] on img at bounding box center [427, 236] width 183 height 183
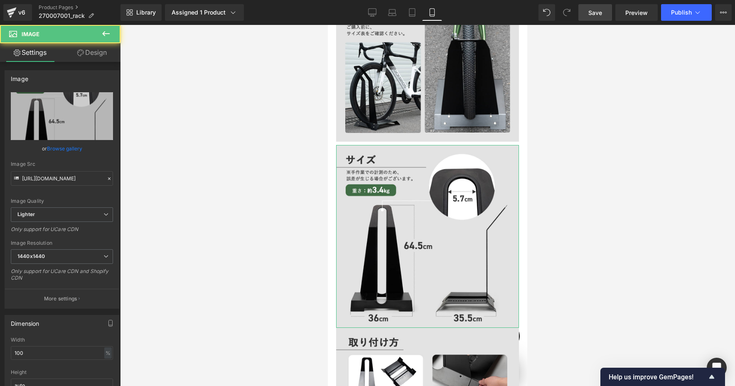
click at [88, 54] on link "Design" at bounding box center [92, 52] width 60 height 19
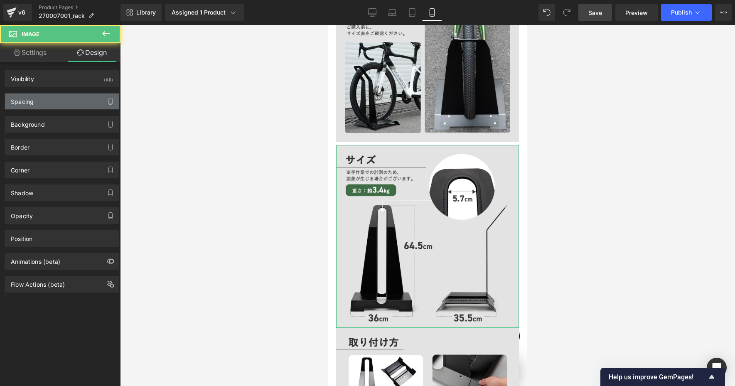
type input "0"
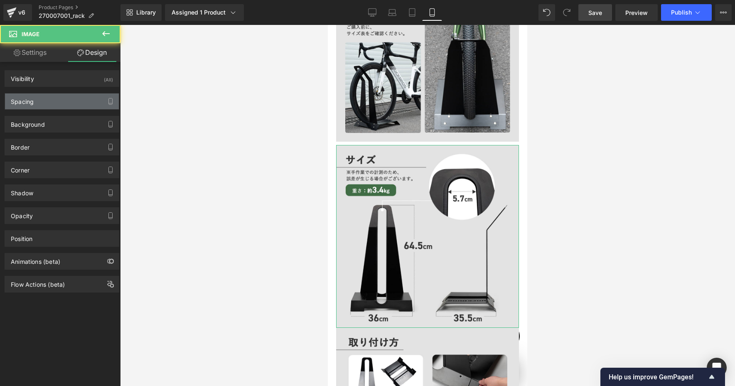
type input "0"
click at [34, 98] on div "Spacing" at bounding box center [62, 101] width 114 height 16
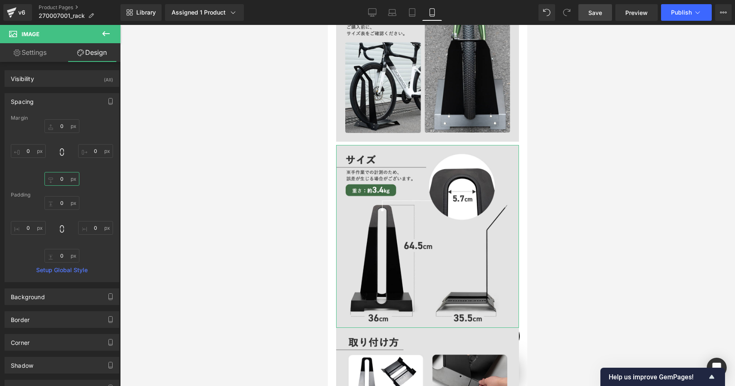
click at [63, 180] on input "0" at bounding box center [61, 179] width 35 height 14
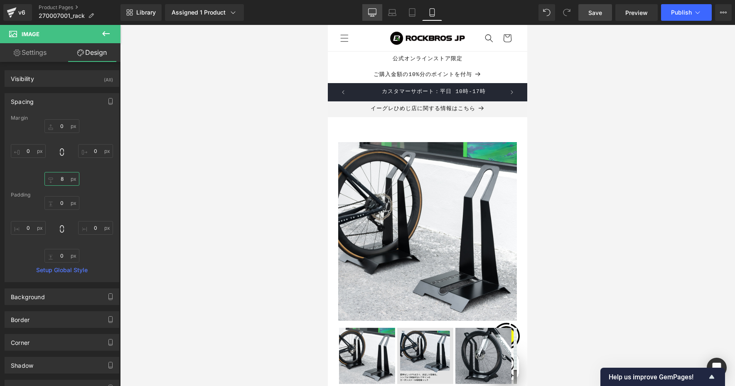
type input "8"
click at [377, 14] on link "Desktop" at bounding box center [372, 12] width 20 height 17
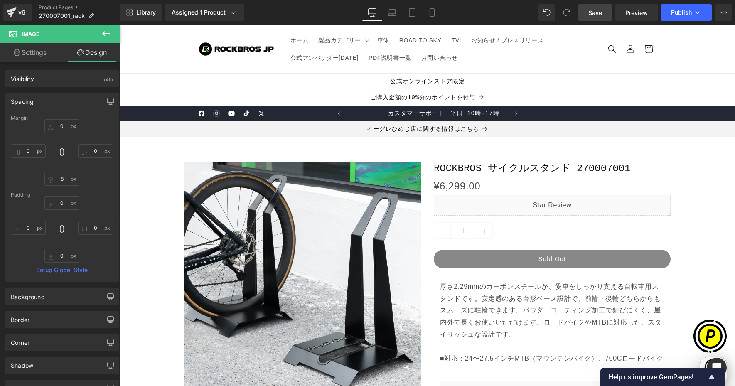
type input "0"
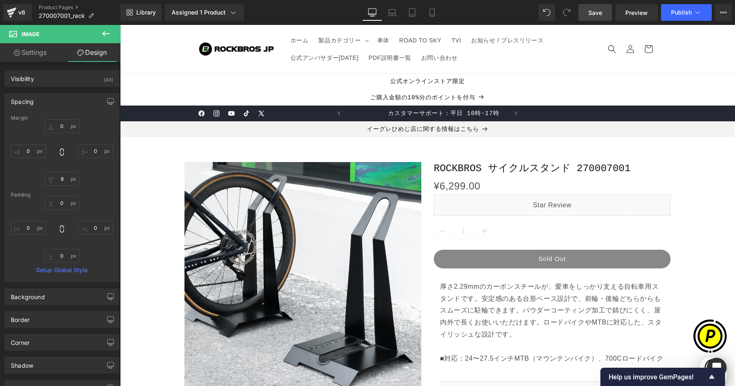
type input "0"
click at [592, 6] on link "Save" at bounding box center [595, 12] width 34 height 17
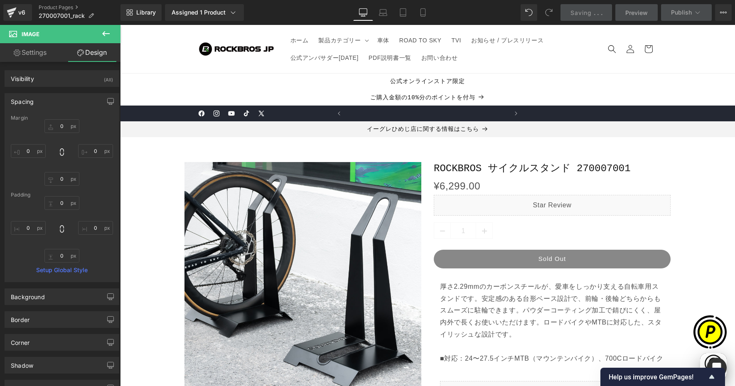
scroll to position [0, 324]
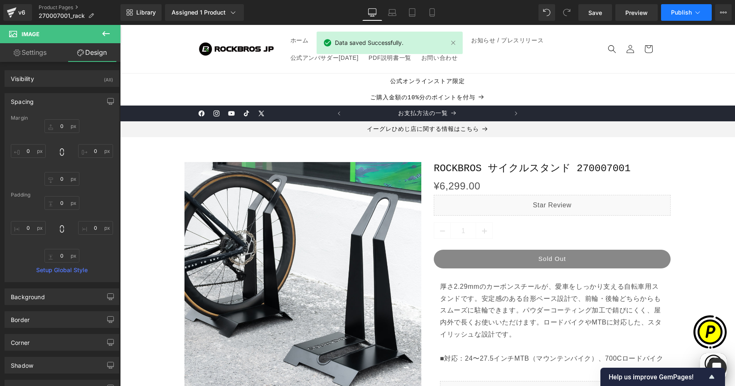
click at [646, 10] on span "Publish" at bounding box center [681, 12] width 21 height 7
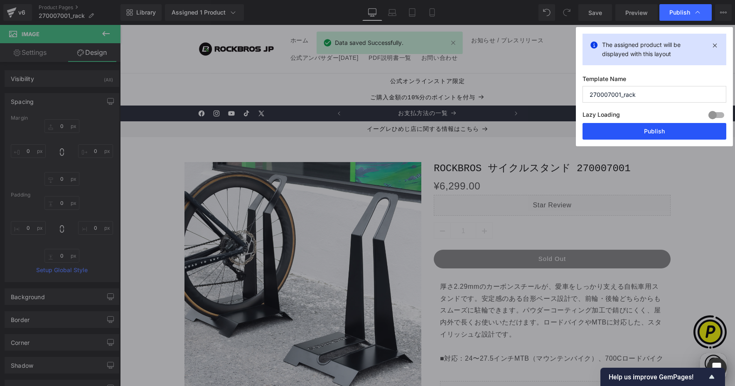
drag, startPoint x: 634, startPoint y: 137, endPoint x: 531, endPoint y: 108, distance: 107.1
click at [634, 137] on button "Publish" at bounding box center [655, 131] width 144 height 17
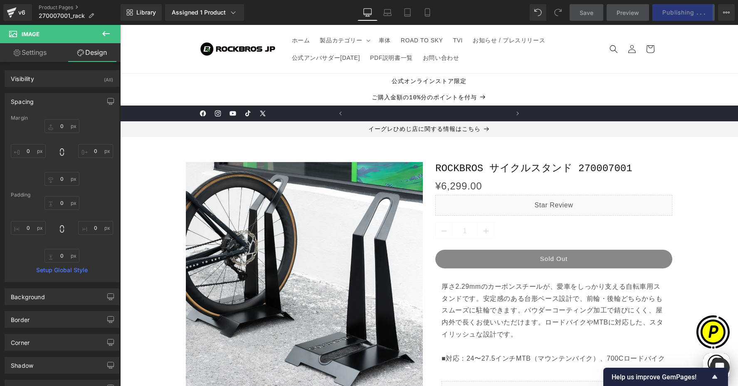
scroll to position [0, 0]
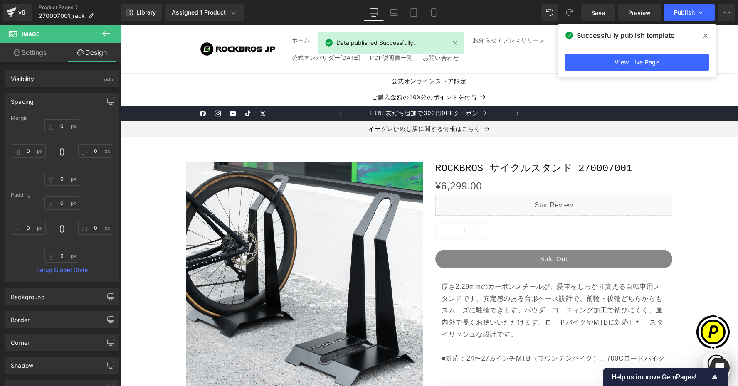
click at [646, 35] on span at bounding box center [704, 35] width 13 height 13
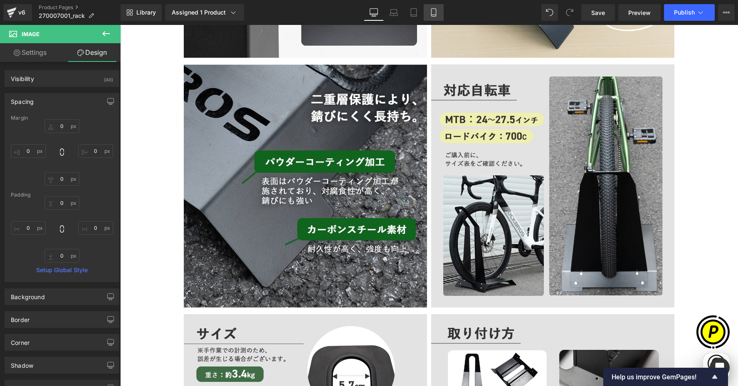
scroll to position [1160, 0]
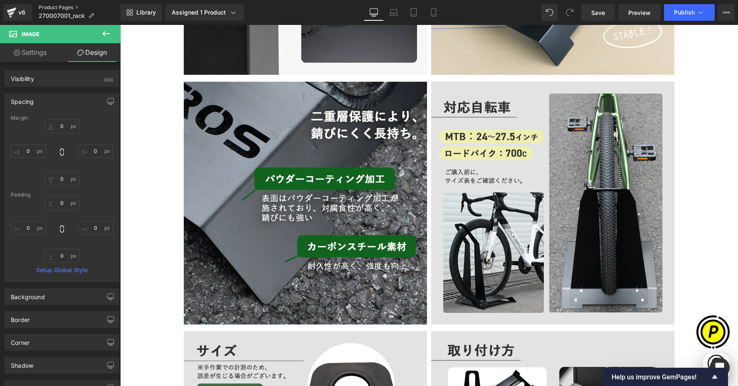
click at [61, 9] on link "Product Pages" at bounding box center [80, 7] width 82 height 7
